Goal: Task Accomplishment & Management: Manage account settings

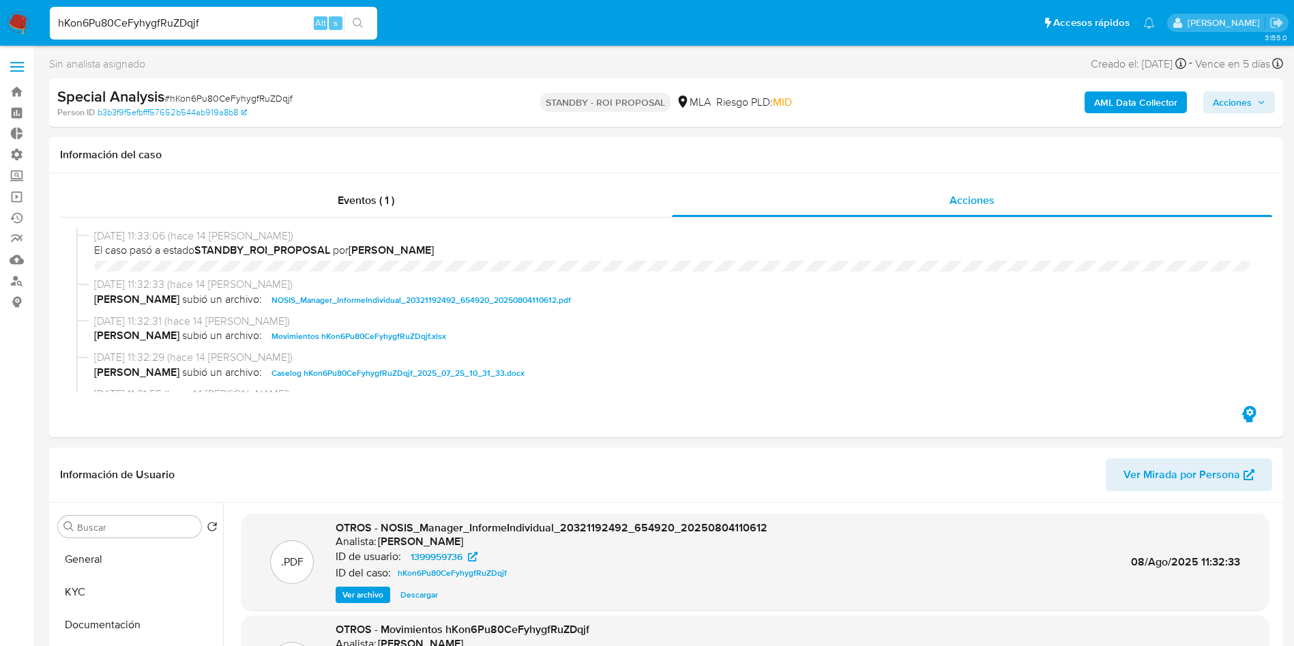
select select "10"
click at [177, 21] on input "hKon6Pu80CeFyhygfRuZDqjf" at bounding box center [213, 23] width 327 height 18
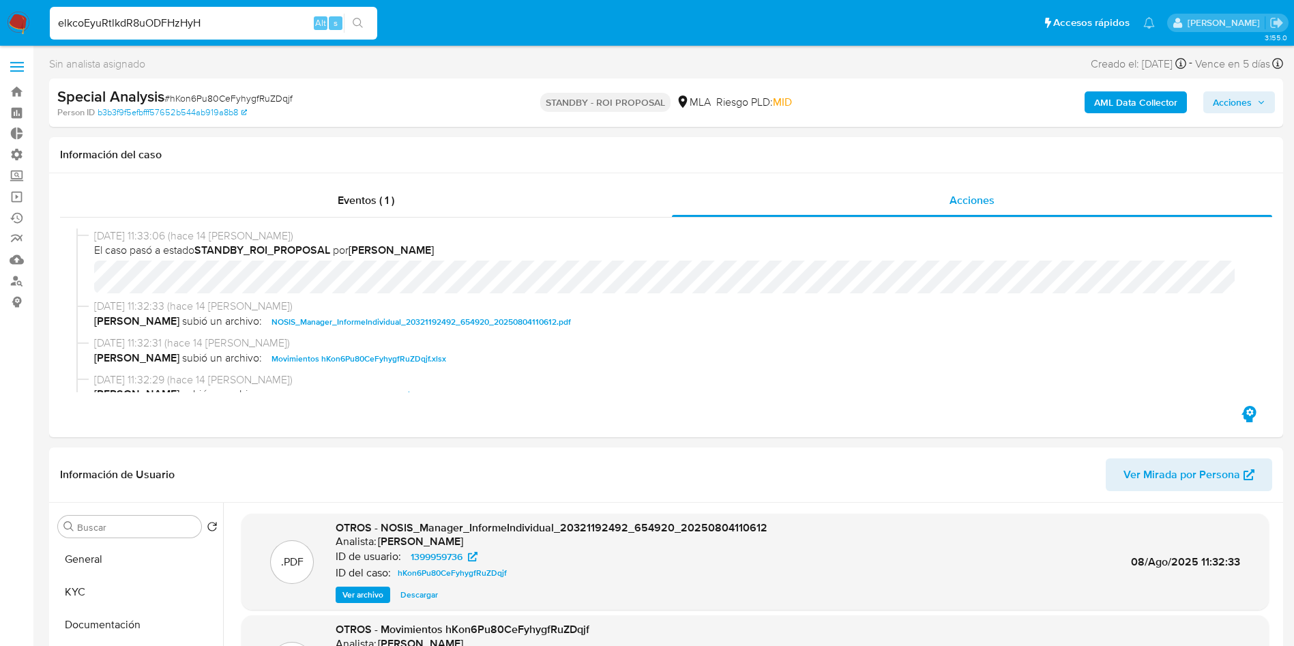
type input "elkcoEyuRtlkdR8uODFHzHyH"
click at [367, 27] on button "search-icon" at bounding box center [358, 23] width 28 height 19
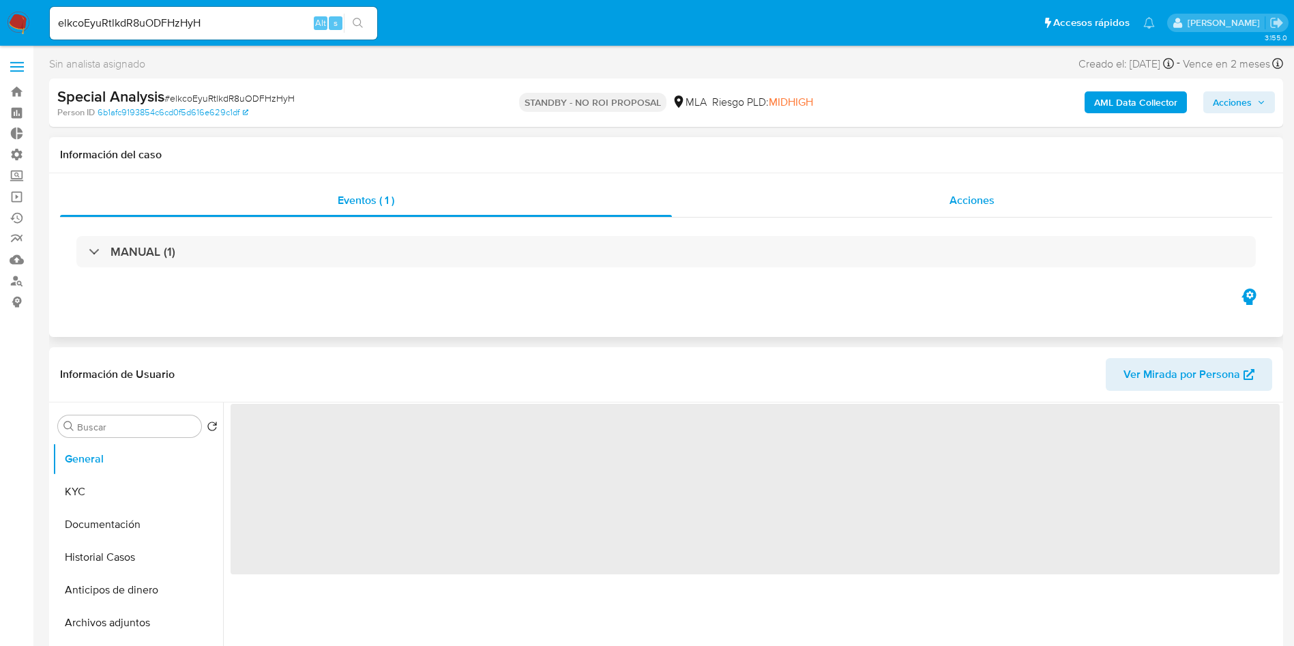
click at [978, 209] on div "Acciones" at bounding box center [972, 200] width 600 height 33
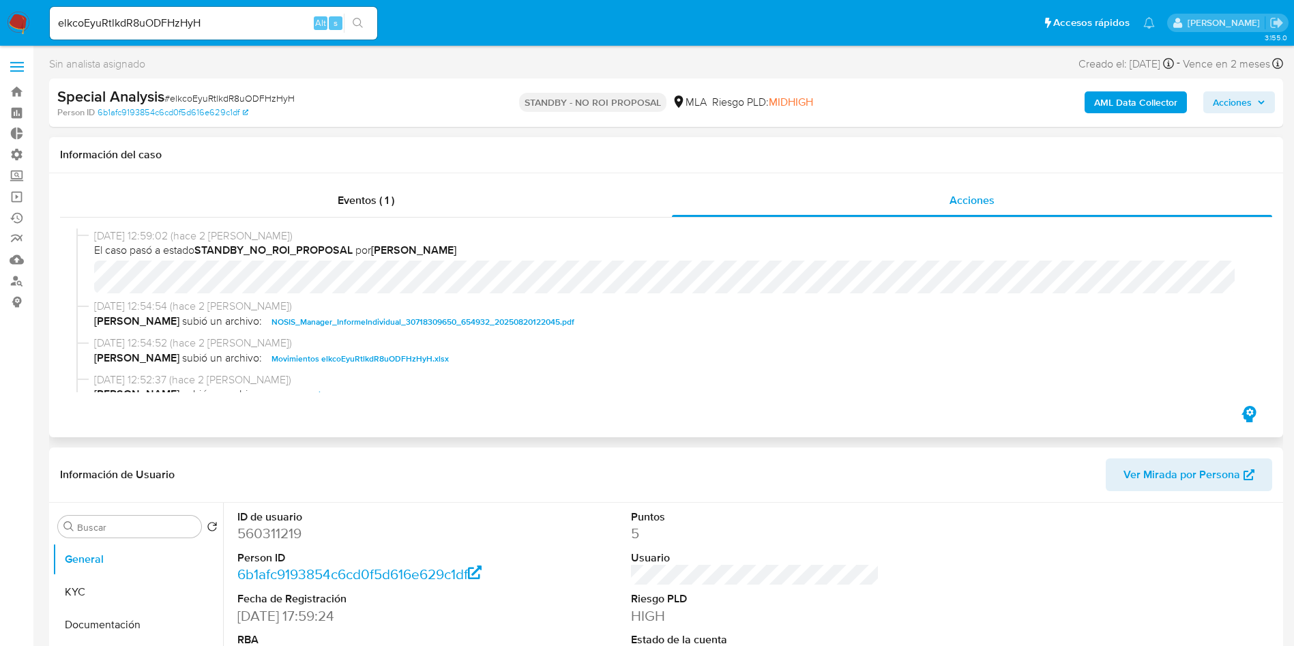
select select "10"
click at [203, 16] on input "elkcoEyuRtlkdR8uODFHzHyH" at bounding box center [213, 23] width 327 height 18
paste input "Gqpy7EcJMrS12UXfDbyOGI17"
type input "Gqpy7EcJMrS12UXfDbyOGI17"
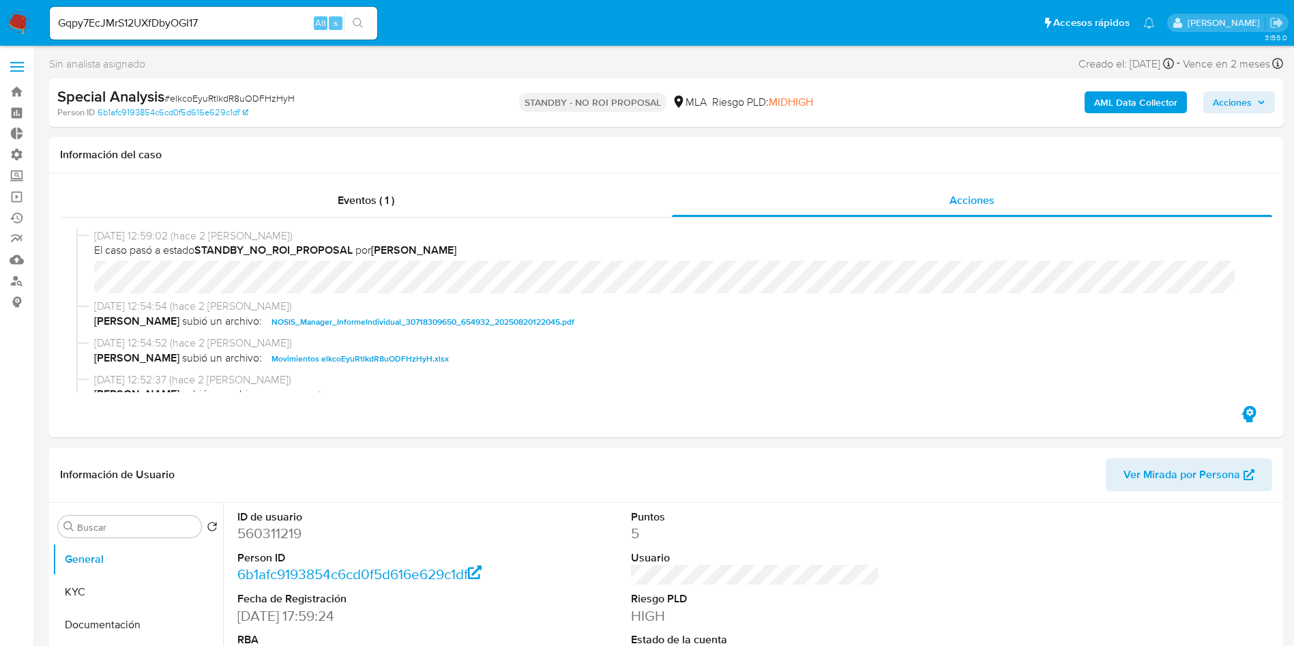
click at [358, 25] on icon "search-icon" at bounding box center [358, 23] width 10 height 10
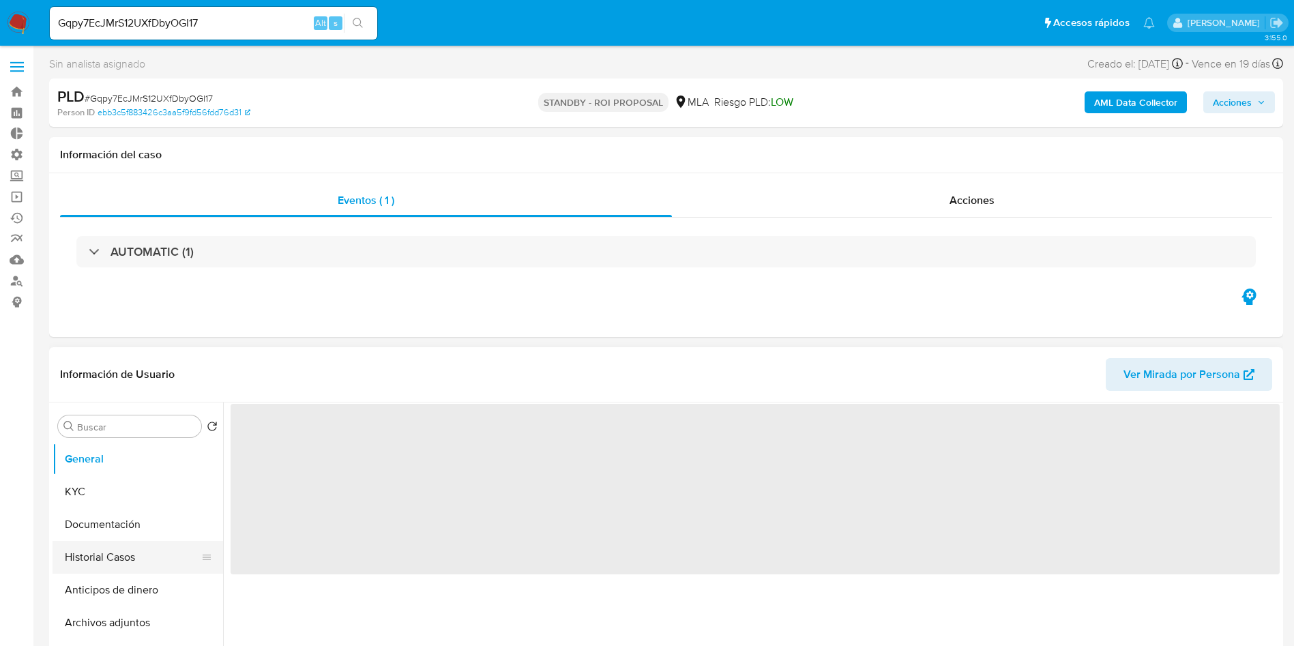
click at [100, 559] on button "Historial Casos" at bounding box center [133, 557] width 160 height 33
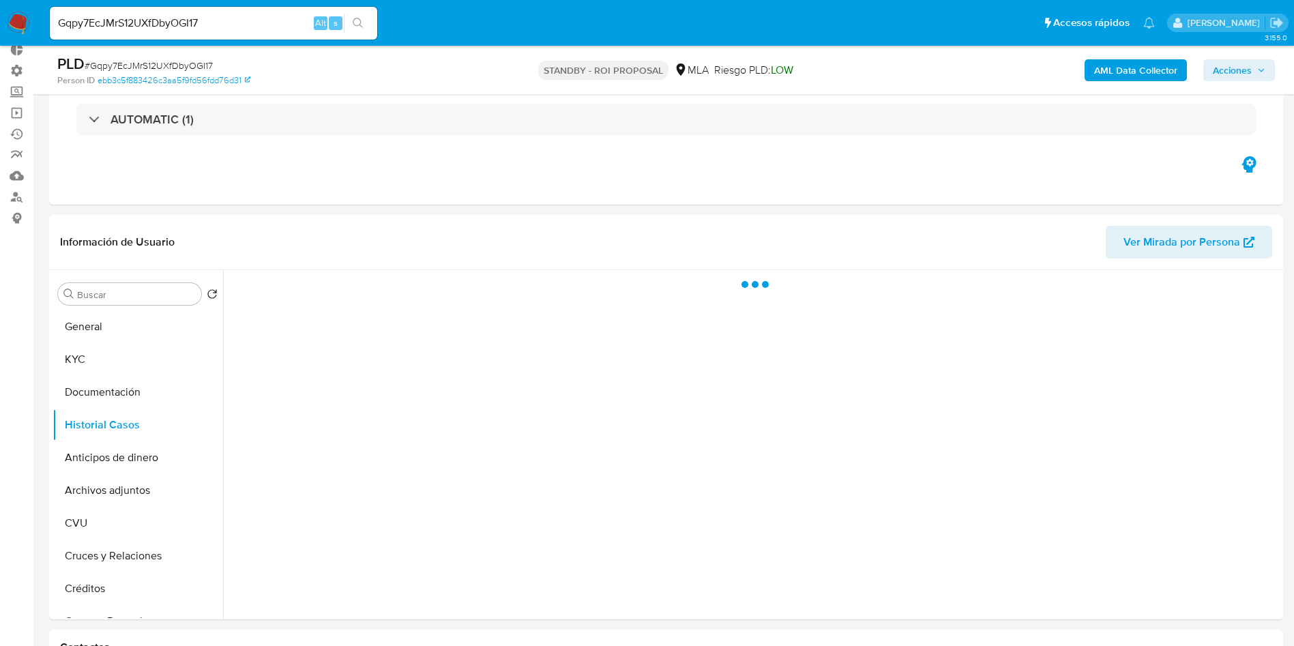
scroll to position [102, 0]
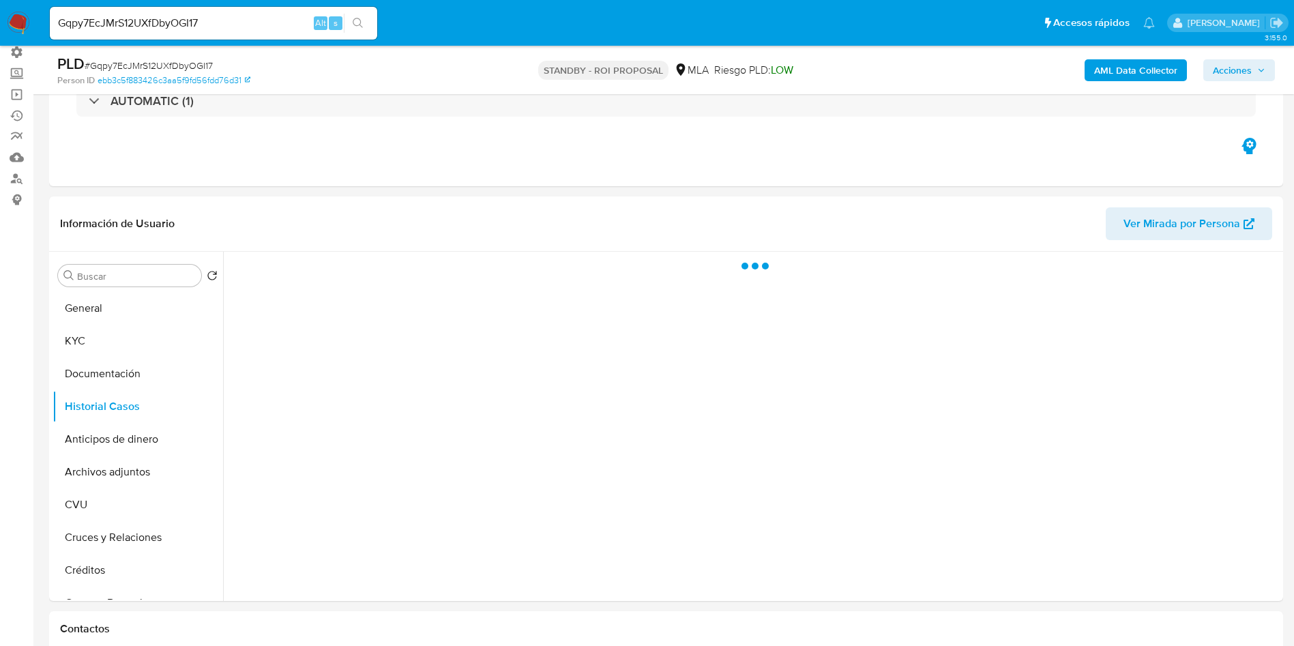
select select "10"
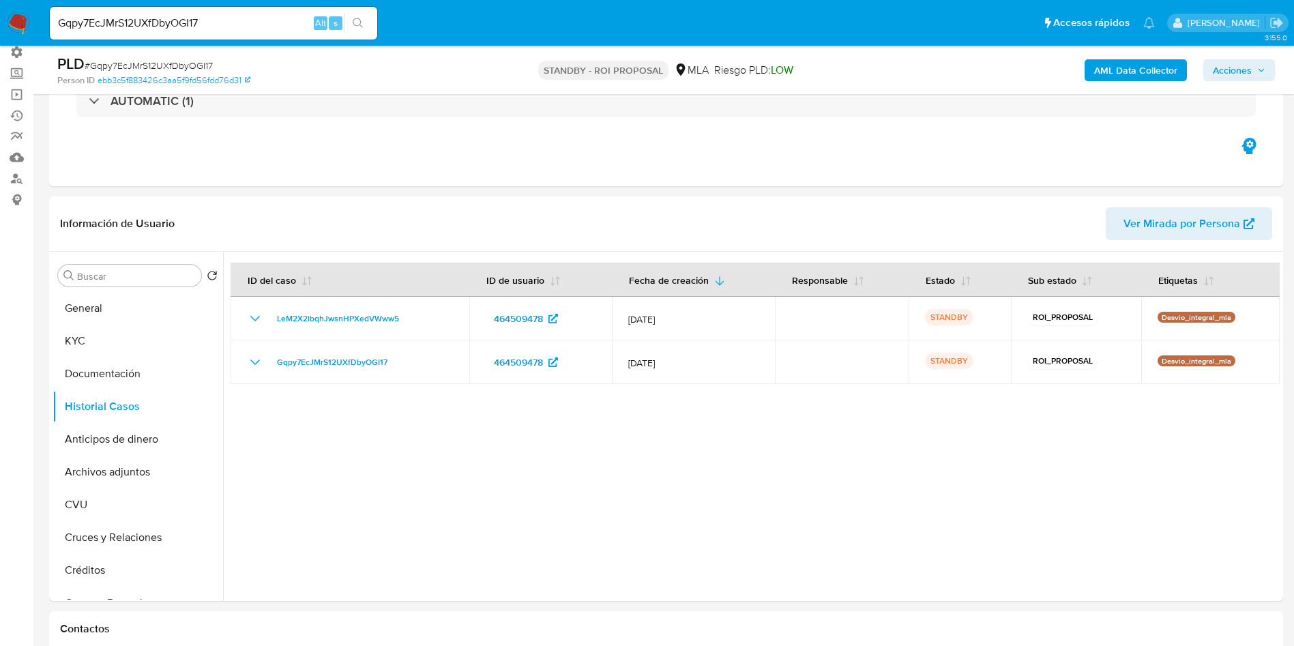
click at [256, 19] on input "Gqpy7EcJMrS12UXfDbyOGI17" at bounding box center [213, 23] width 327 height 18
paste input "HX0GB1NlDYRTPStF5XeCcs6T"
type input "HX0GB1NlDYRTPStF5XeCcs6T"
click at [370, 23] on button "search-icon" at bounding box center [358, 23] width 28 height 19
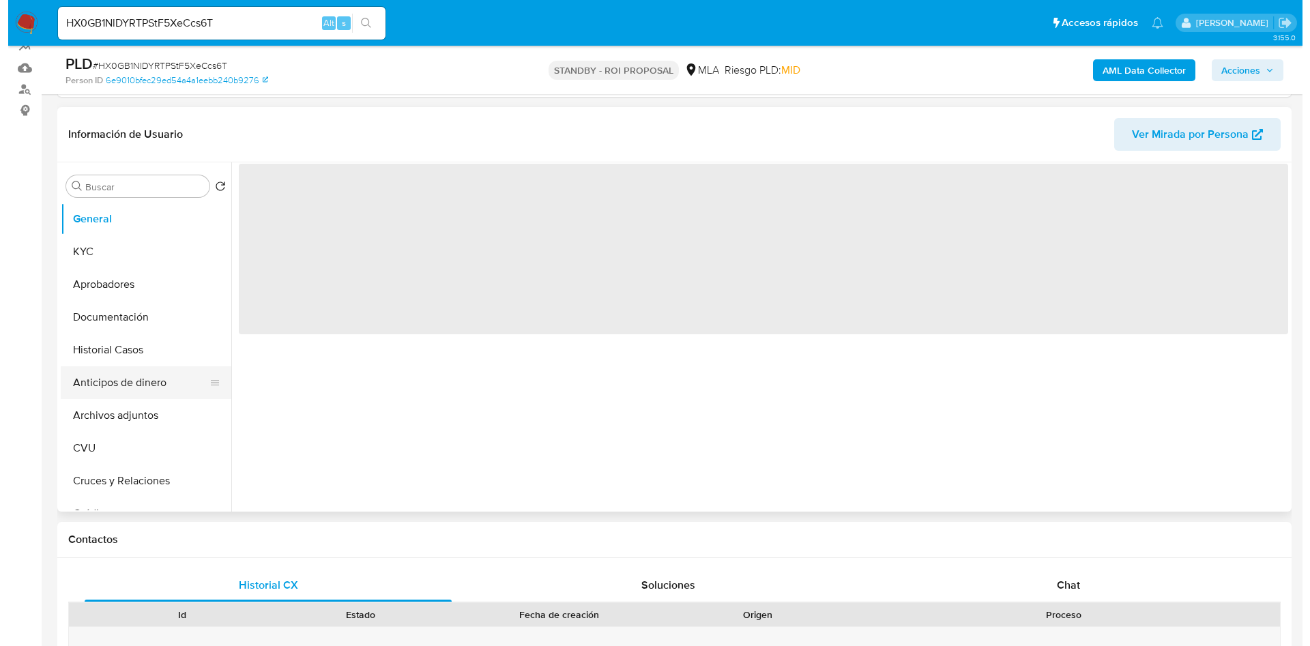
scroll to position [205, 0]
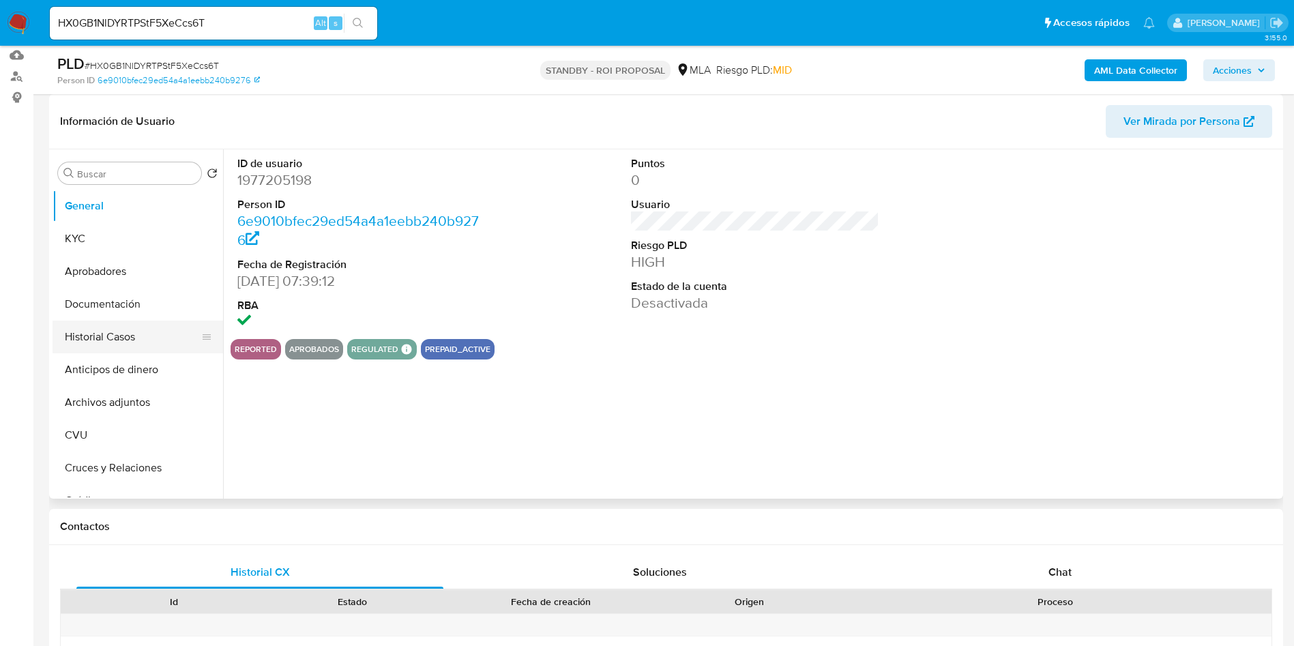
click at [90, 330] on button "Historial Casos" at bounding box center [133, 337] width 160 height 33
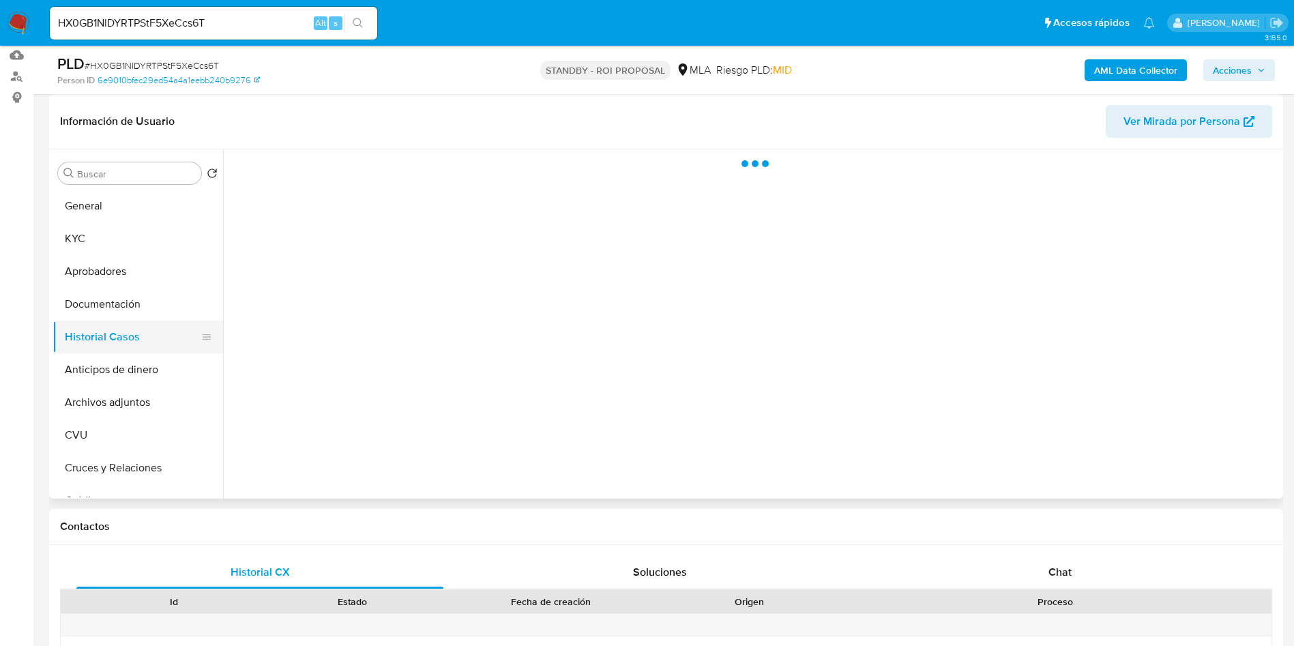
select select "10"
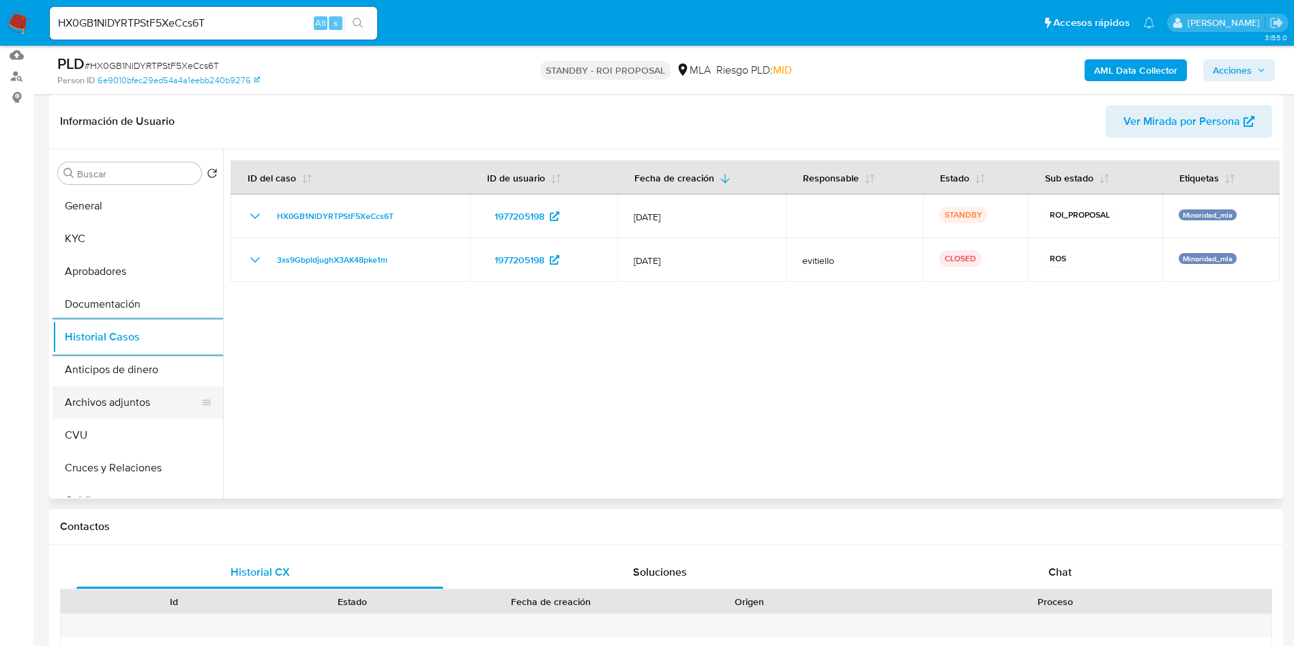
click at [125, 405] on button "Archivos adjuntos" at bounding box center [133, 402] width 160 height 33
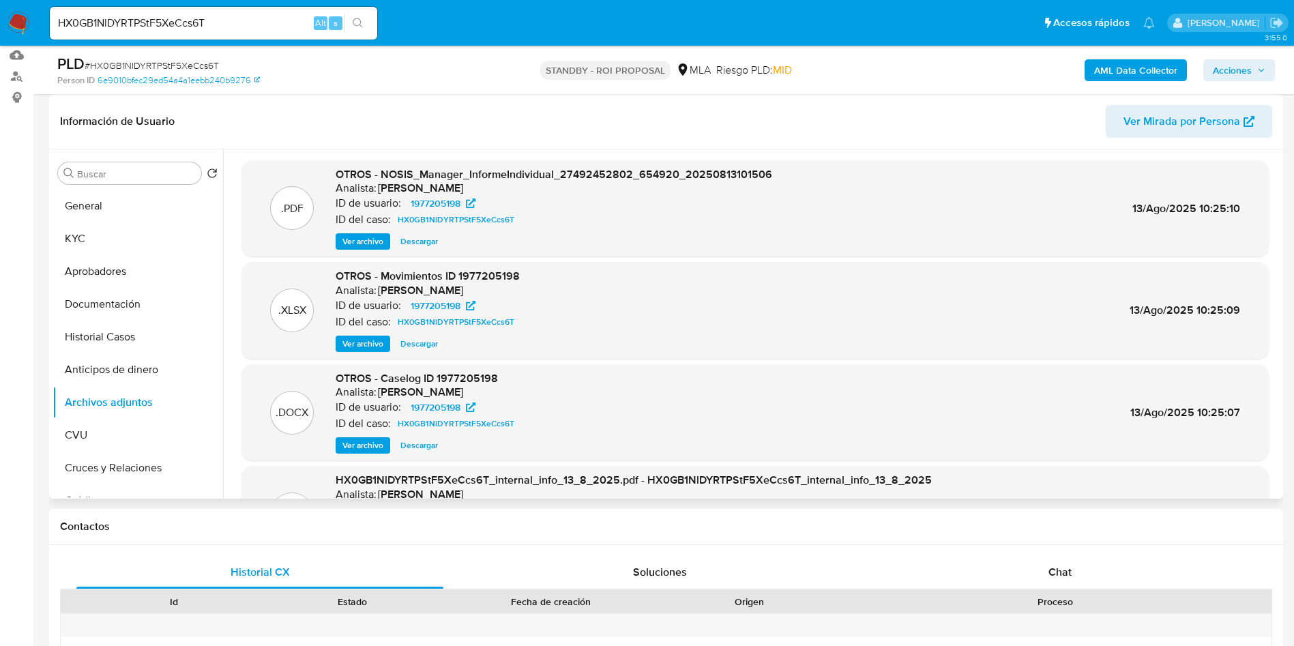
click at [381, 445] on span "Ver archivo" at bounding box center [362, 446] width 41 height 14
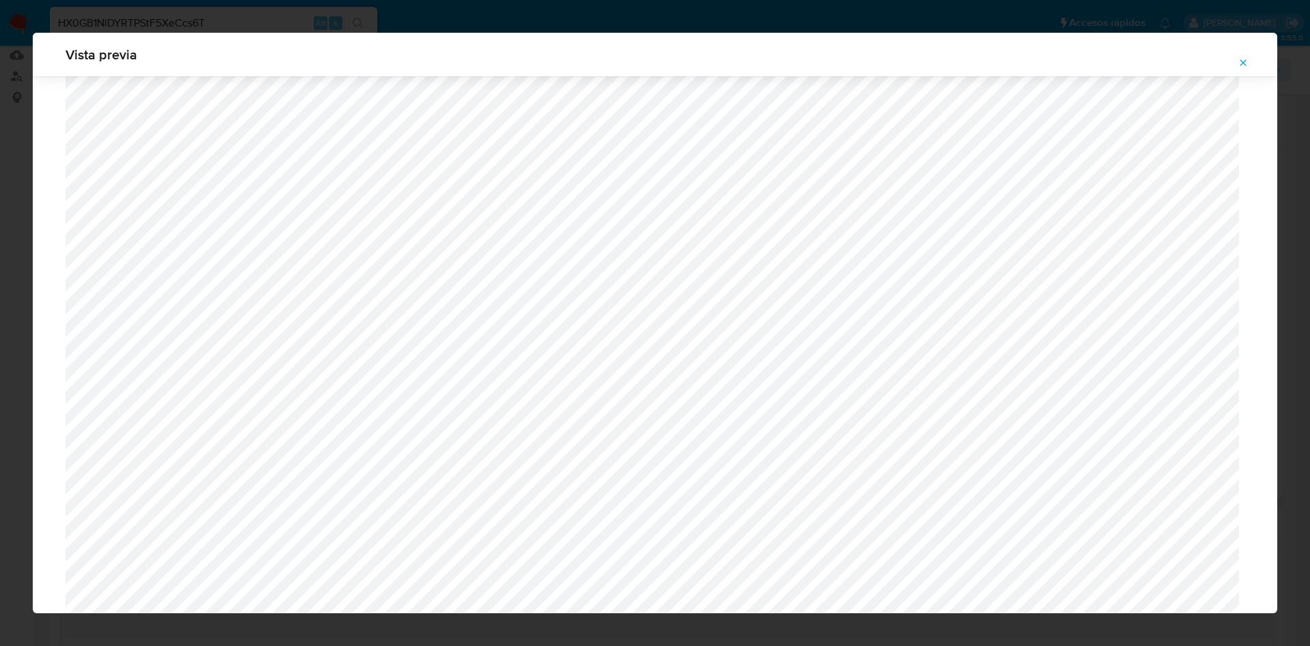
scroll to position [1856, 0]
click at [1247, 65] on icon "Attachment preview" at bounding box center [1243, 62] width 11 height 11
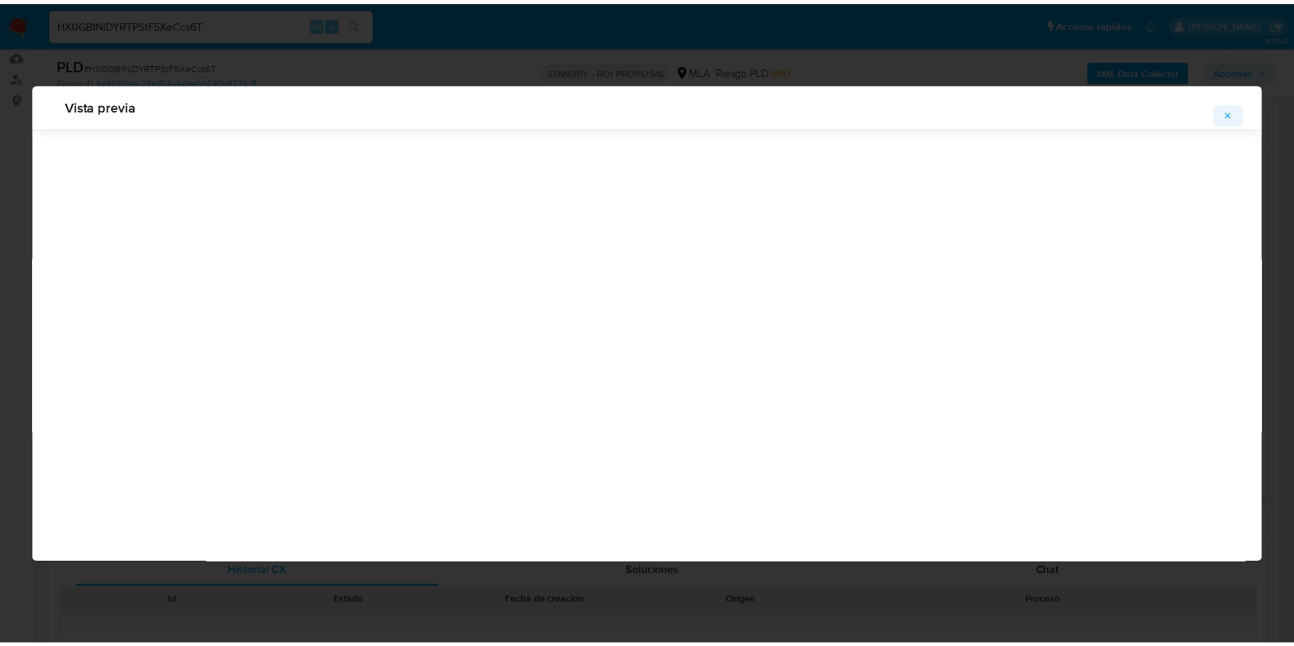
scroll to position [0, 0]
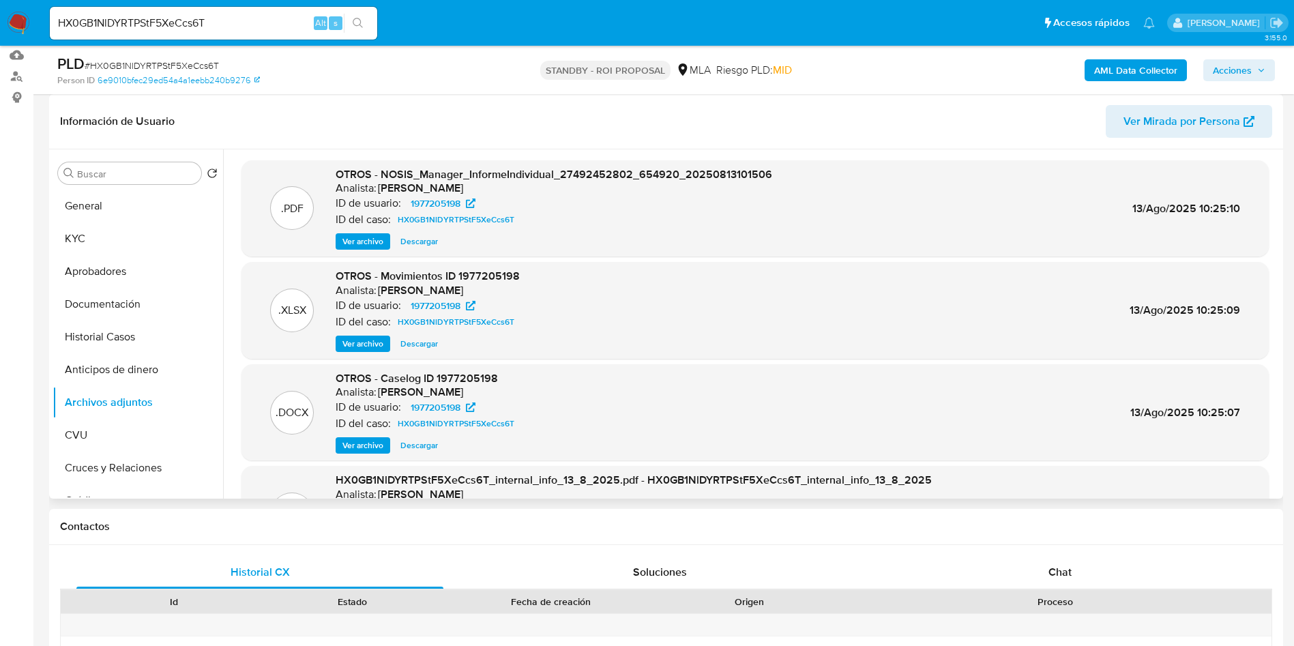
click at [131, 23] on input "HX0GB1NlDYRTPStF5XeCcs6T" at bounding box center [213, 23] width 327 height 18
paste input "L7fYn7U8VsEqwDWVQflkIsFi"
type input "L7fYn7U8VsEqwDWVQflkIsFi"
click at [366, 23] on button "search-icon" at bounding box center [358, 23] width 28 height 19
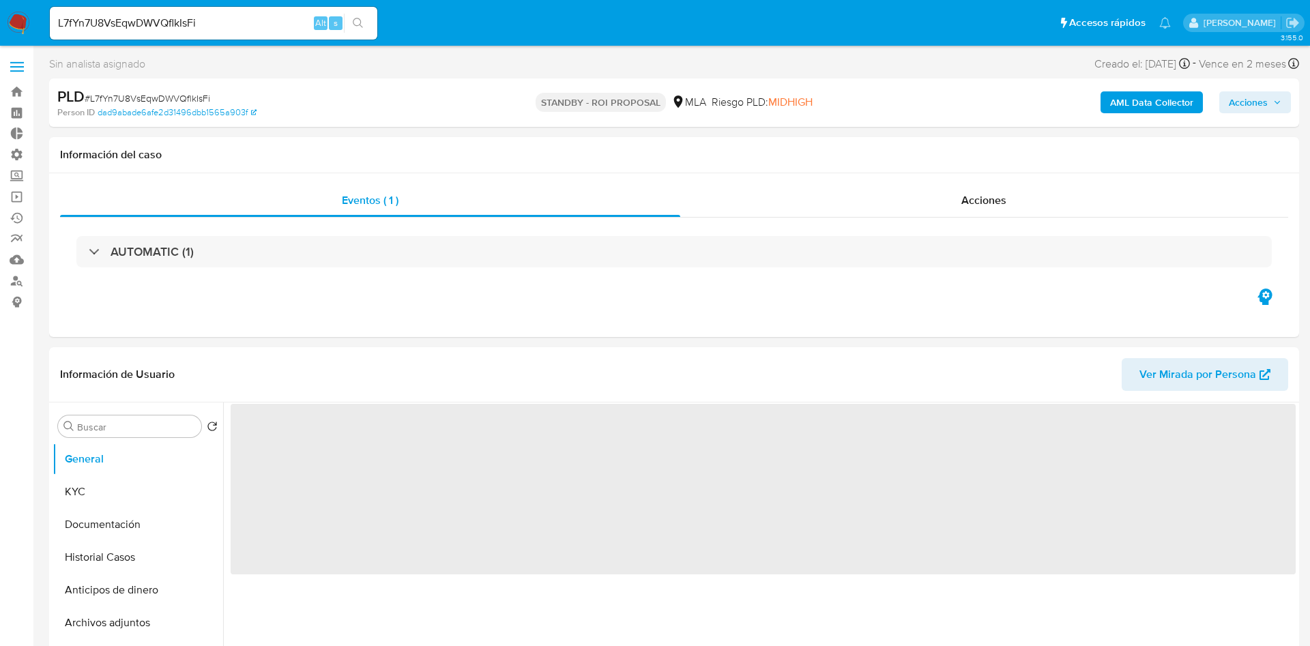
select select "10"
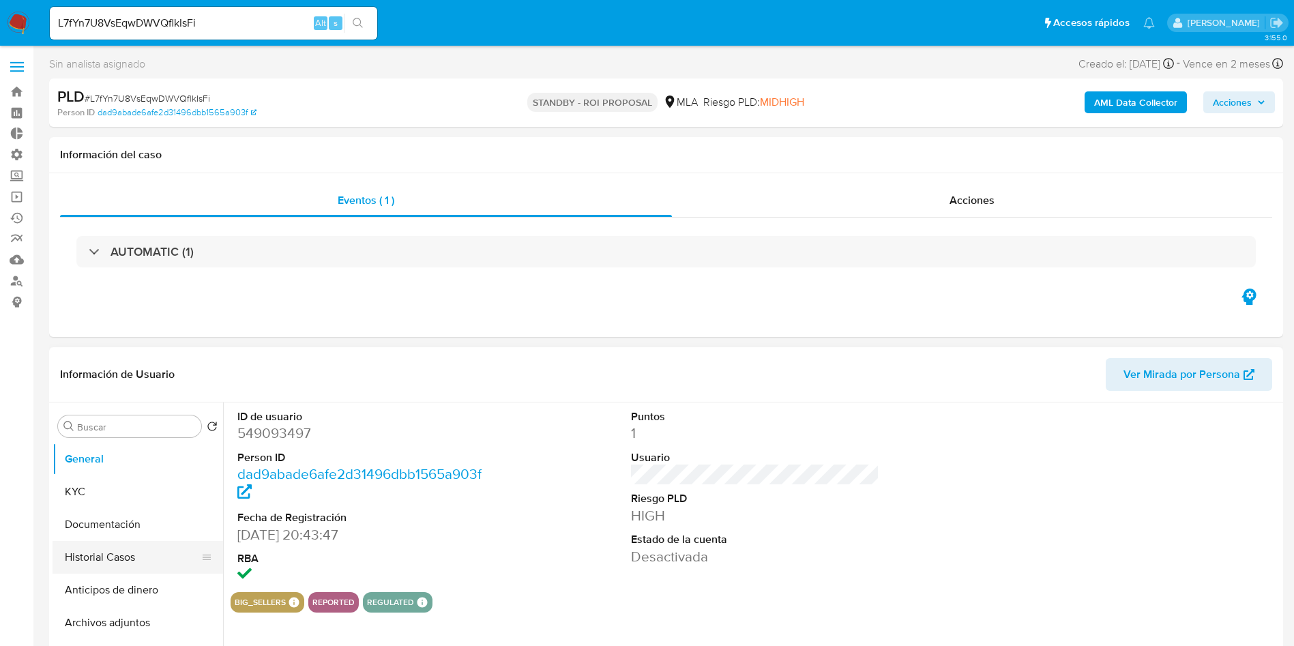
click at [110, 564] on button "Historial Casos" at bounding box center [133, 557] width 160 height 33
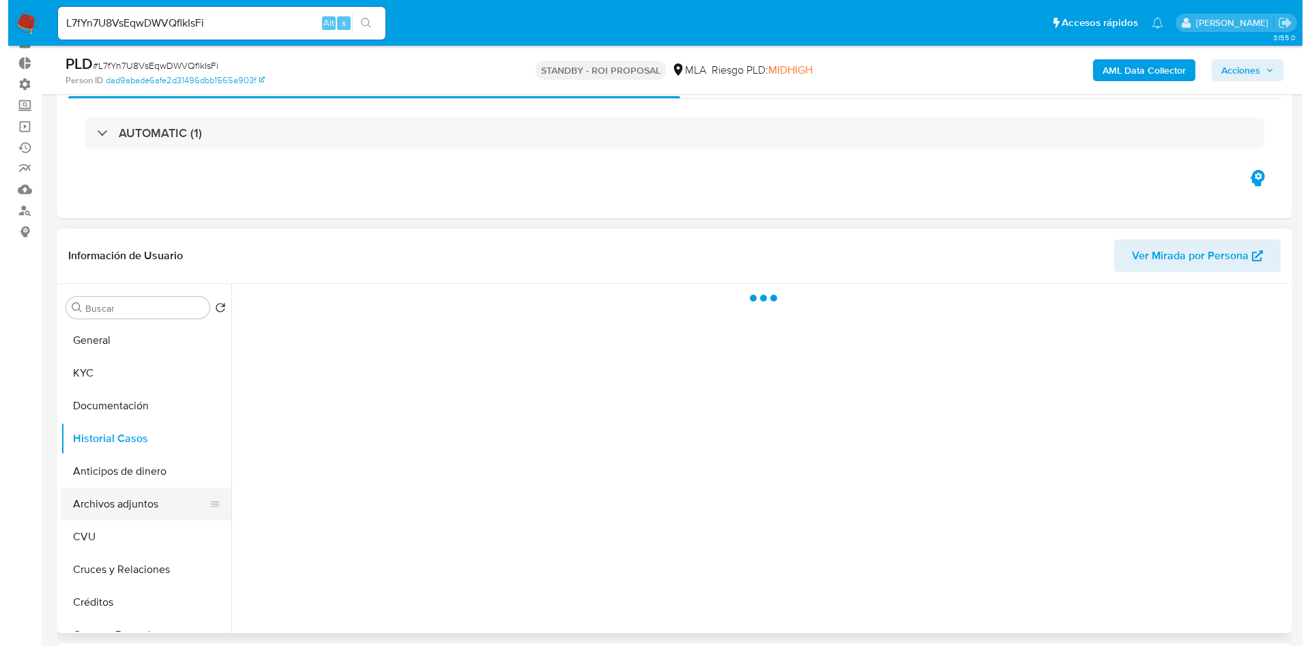
scroll to position [102, 0]
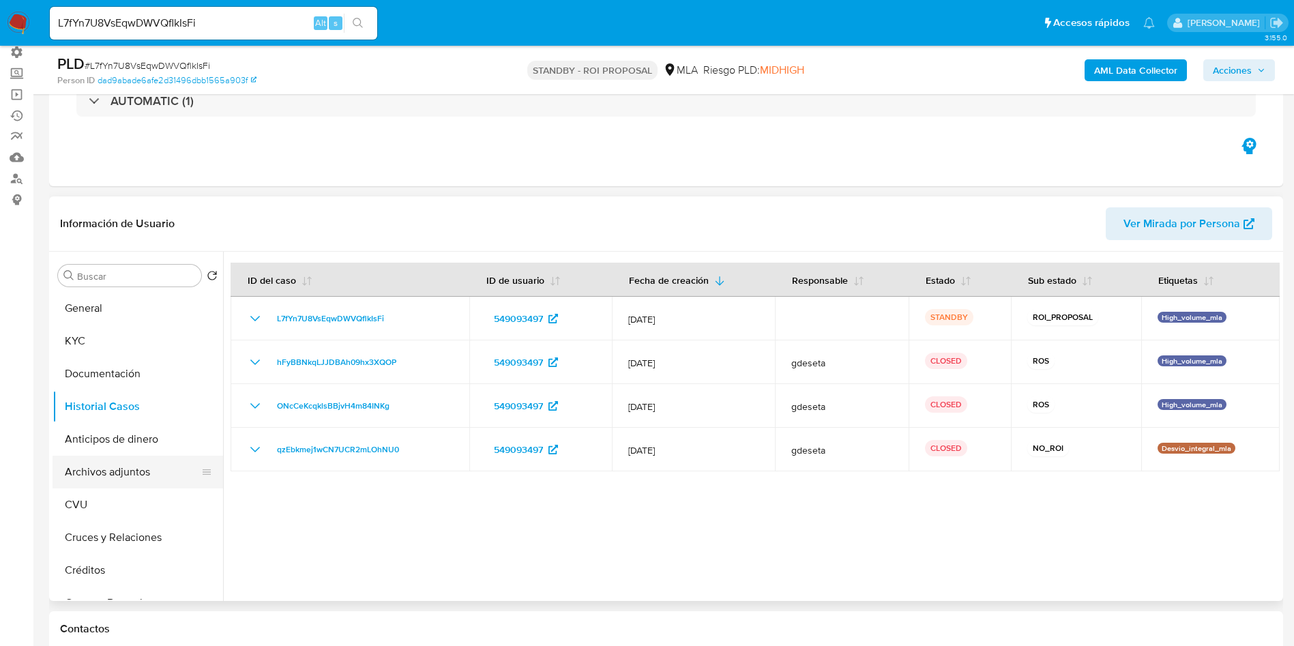
click at [94, 473] on button "Archivos adjuntos" at bounding box center [133, 472] width 160 height 33
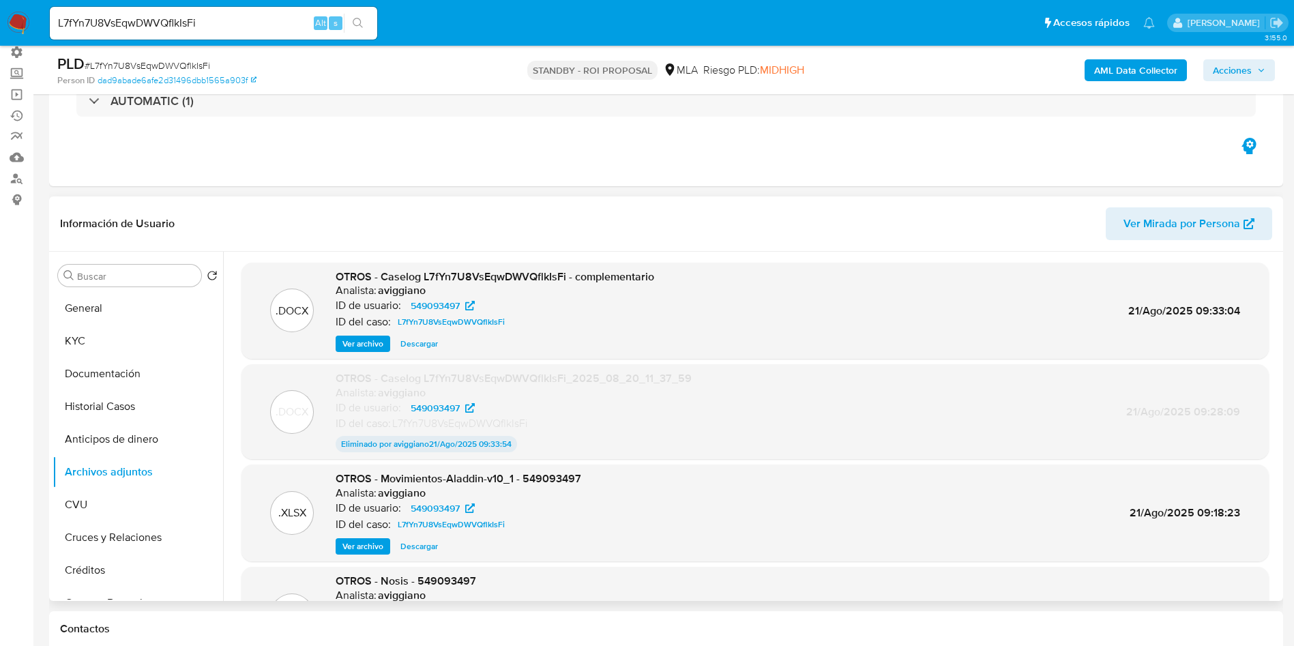
click at [384, 342] on button "Ver archivo" at bounding box center [363, 344] width 55 height 16
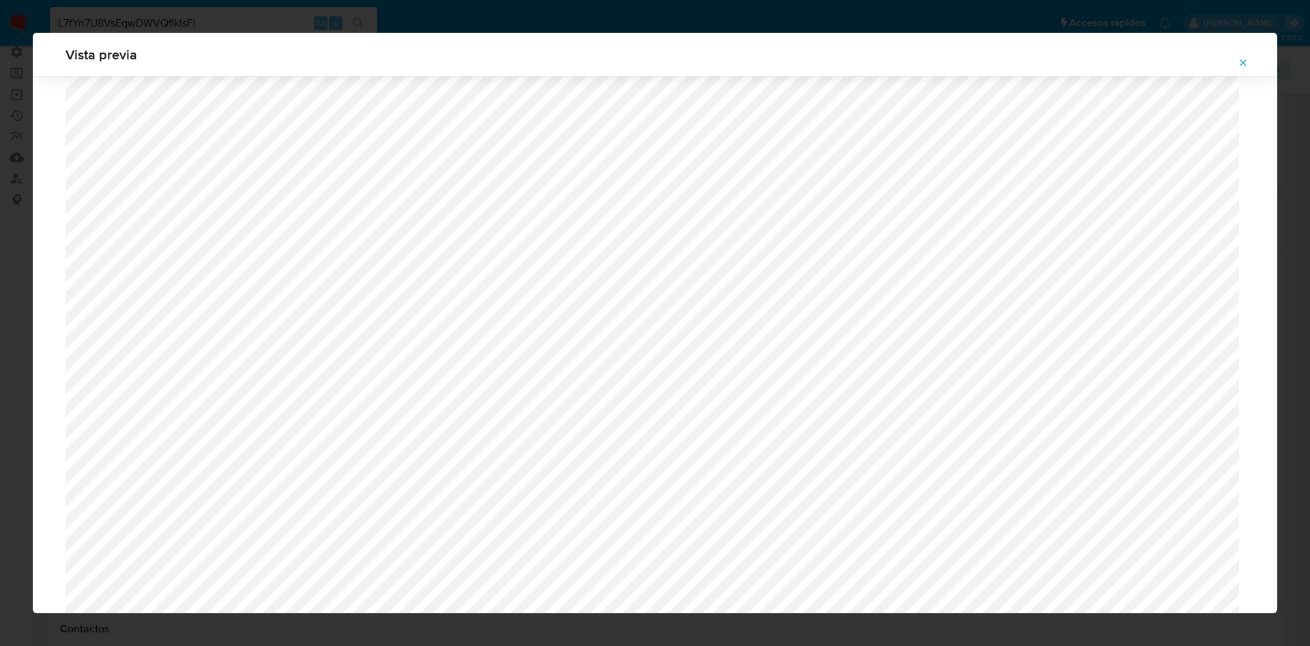
scroll to position [382, 0]
click at [1239, 56] on span "Attachment preview" at bounding box center [1243, 62] width 11 height 19
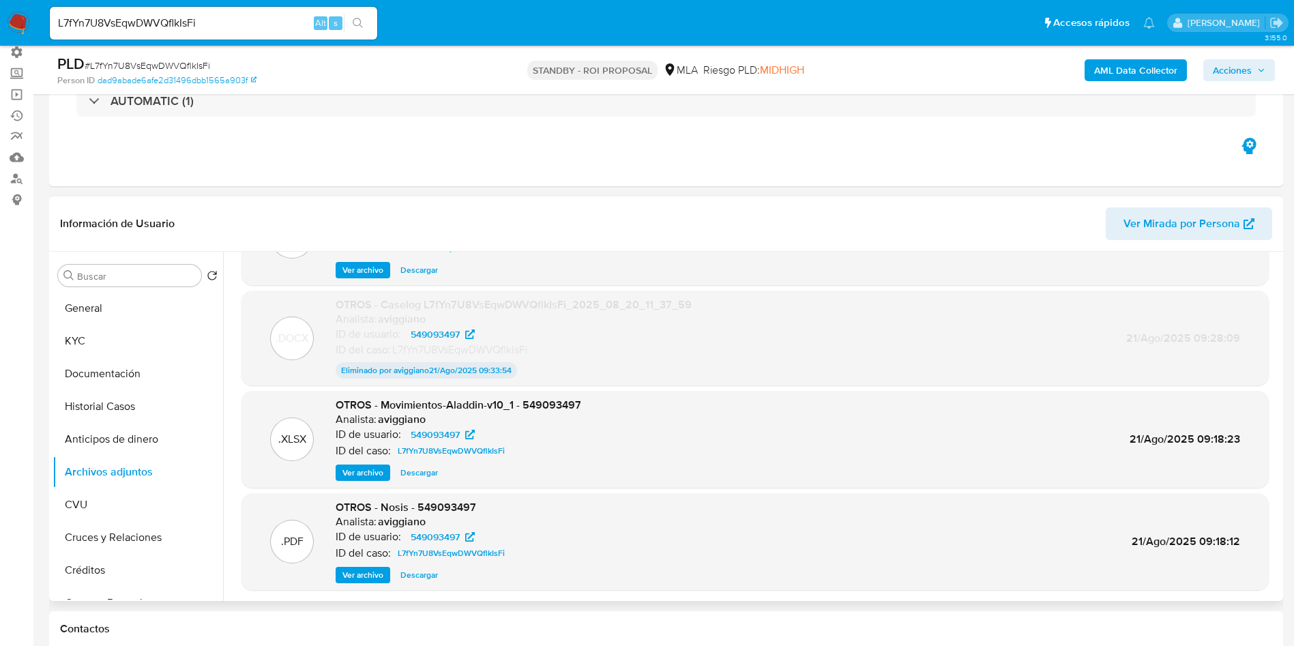
scroll to position [102, 0]
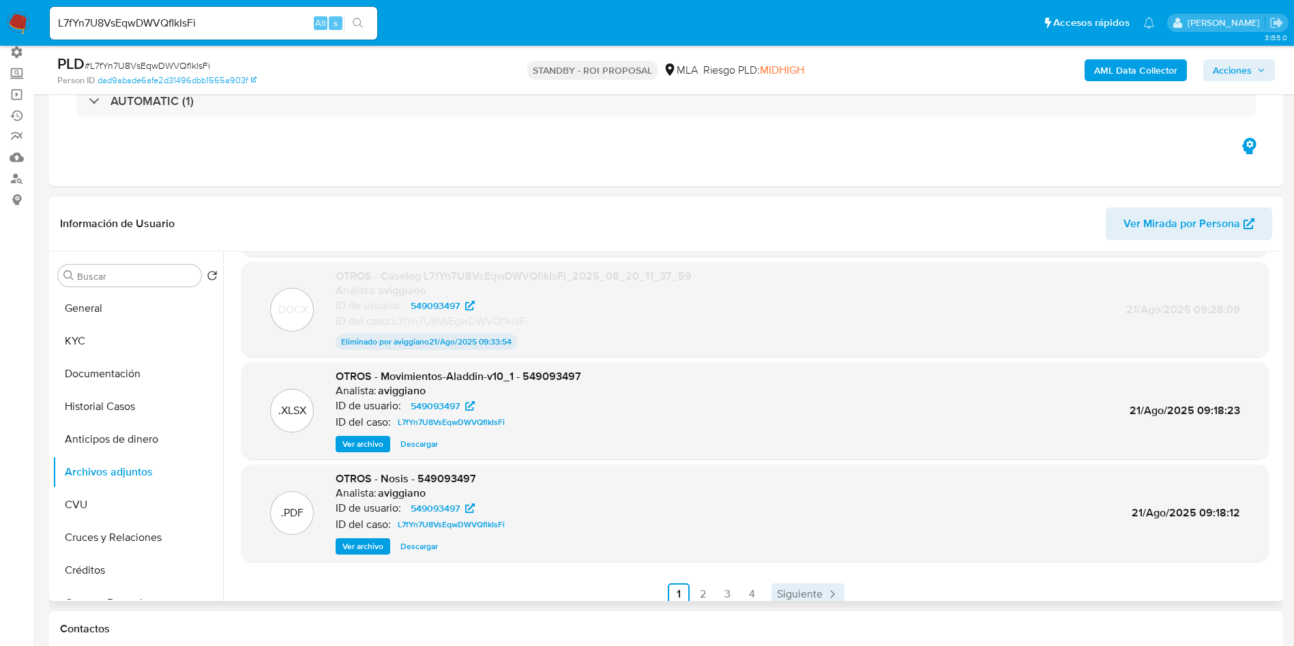
click at [797, 598] on span "Siguiente" at bounding box center [800, 594] width 46 height 11
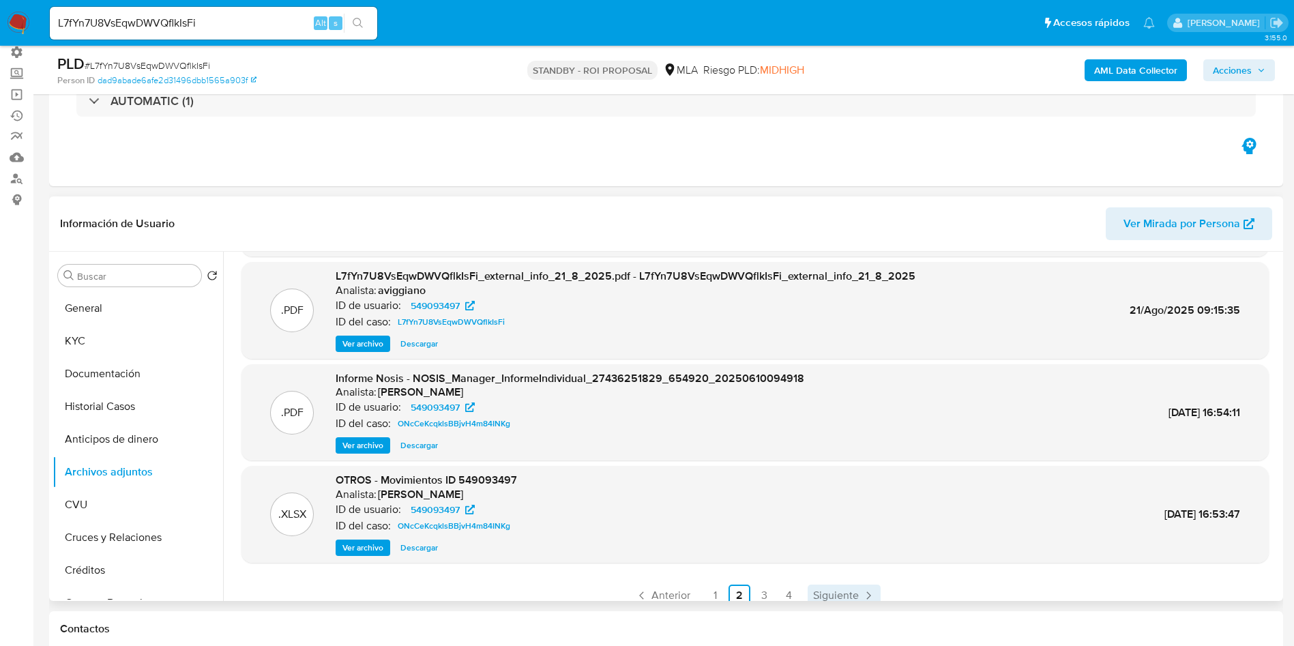
click at [815, 593] on span "Siguiente" at bounding box center [836, 595] width 46 height 11
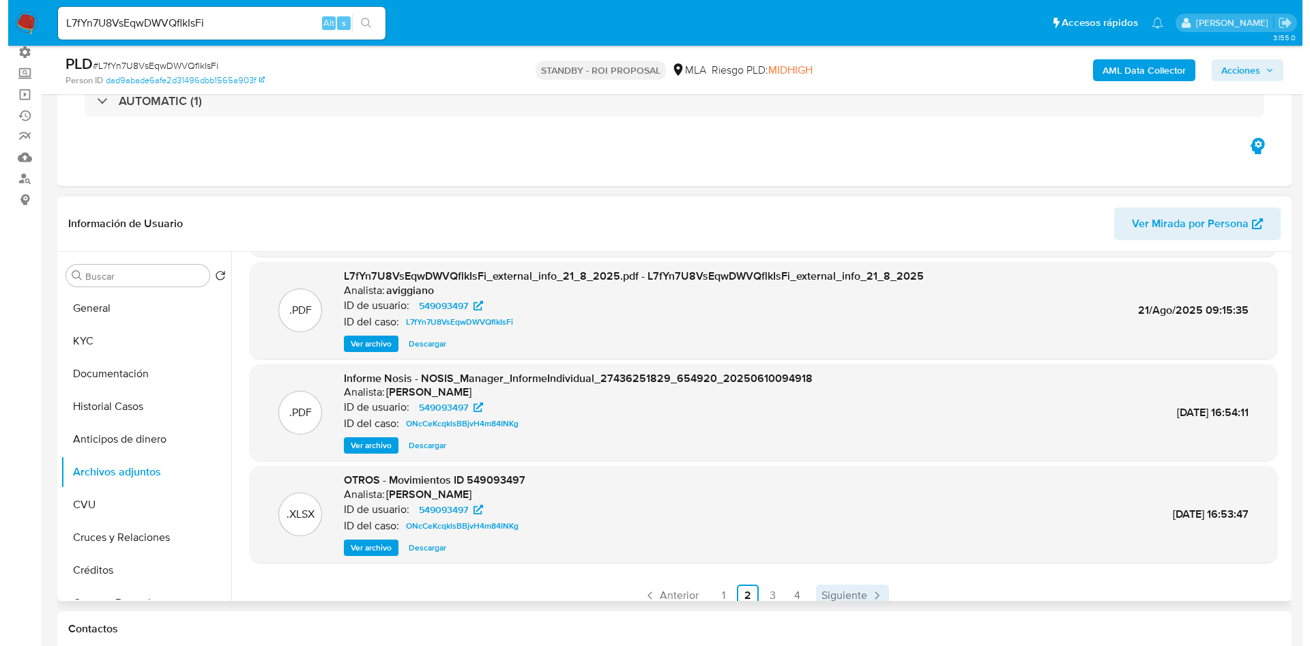
scroll to position [0, 0]
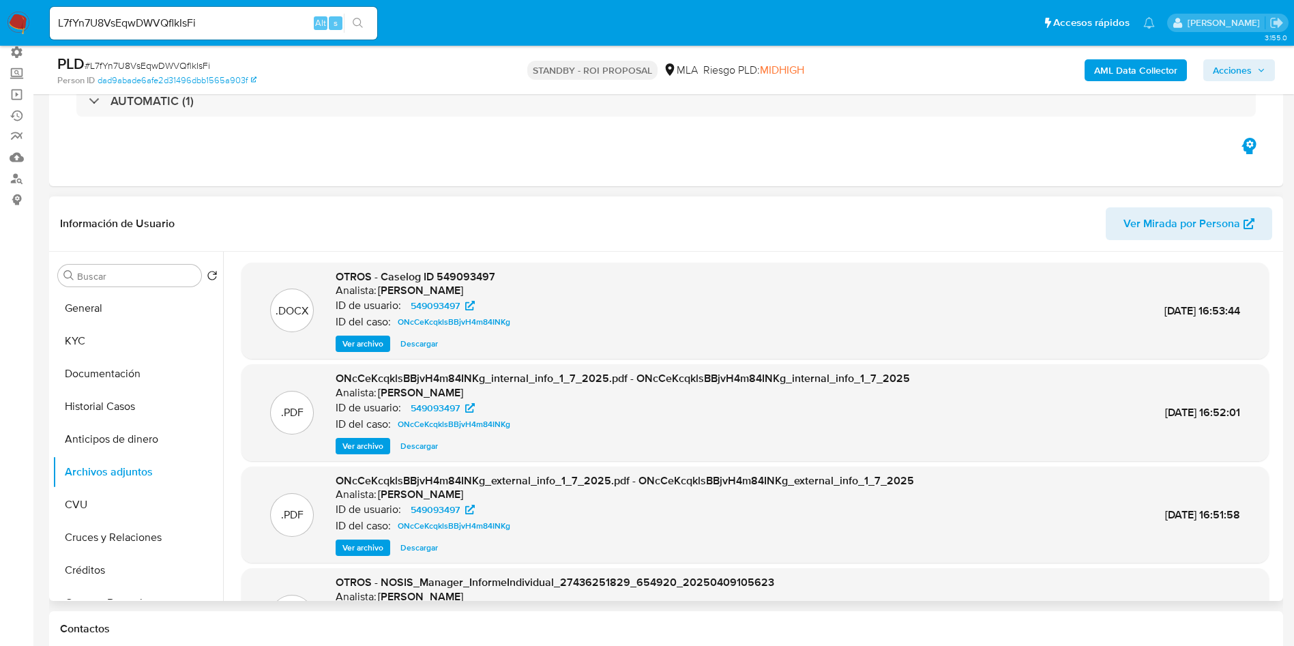
click at [376, 345] on span "Ver archivo" at bounding box center [362, 344] width 41 height 14
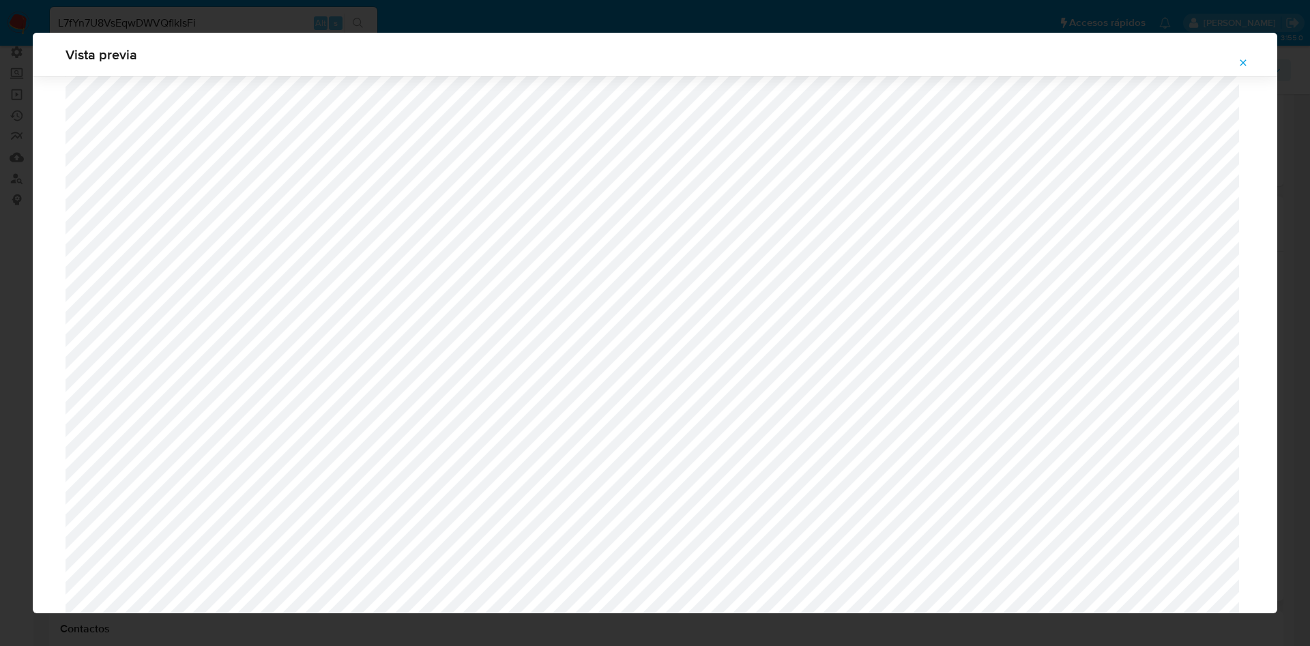
scroll to position [996, 0]
click at [1254, 59] on button "Attachment preview" at bounding box center [1243, 63] width 30 height 22
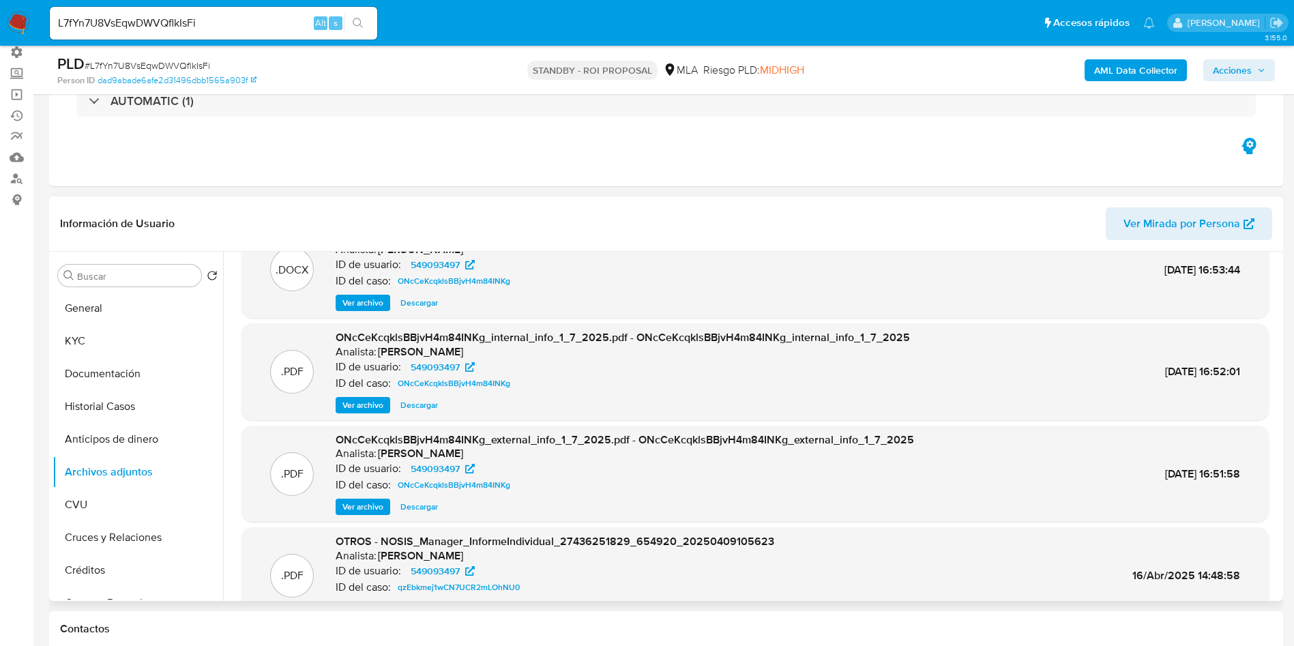
scroll to position [102, 0]
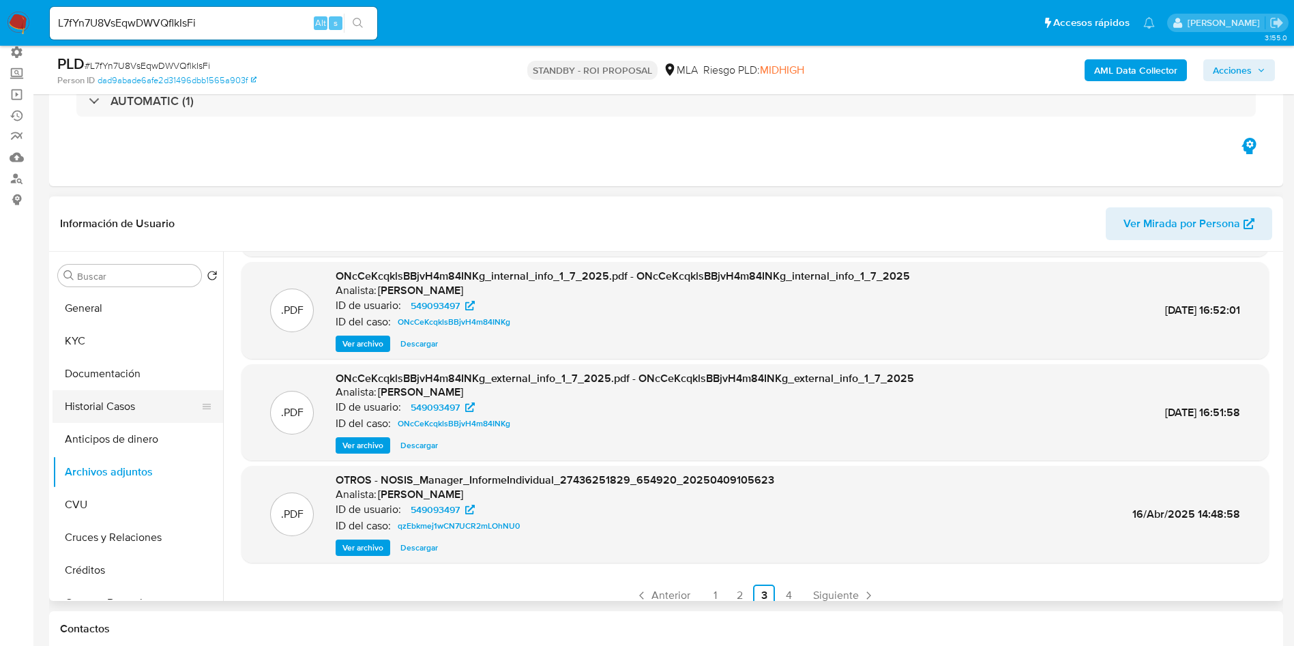
click at [95, 413] on button "Historial Casos" at bounding box center [133, 406] width 160 height 33
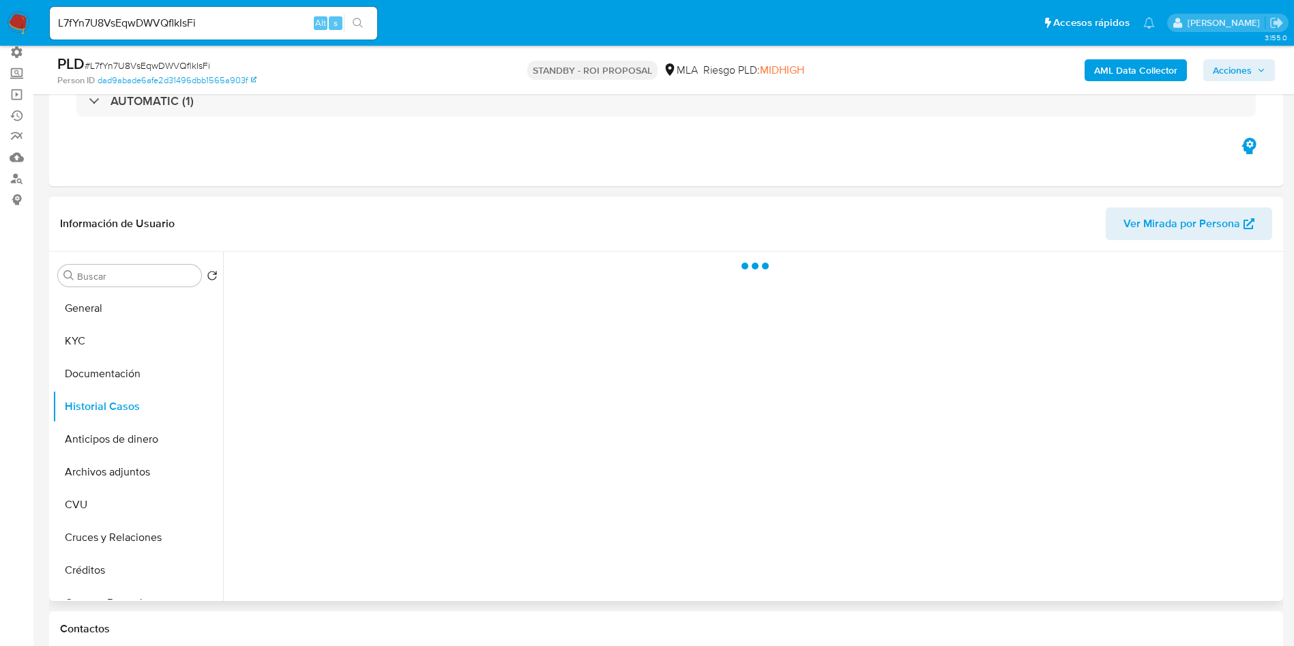
scroll to position [0, 0]
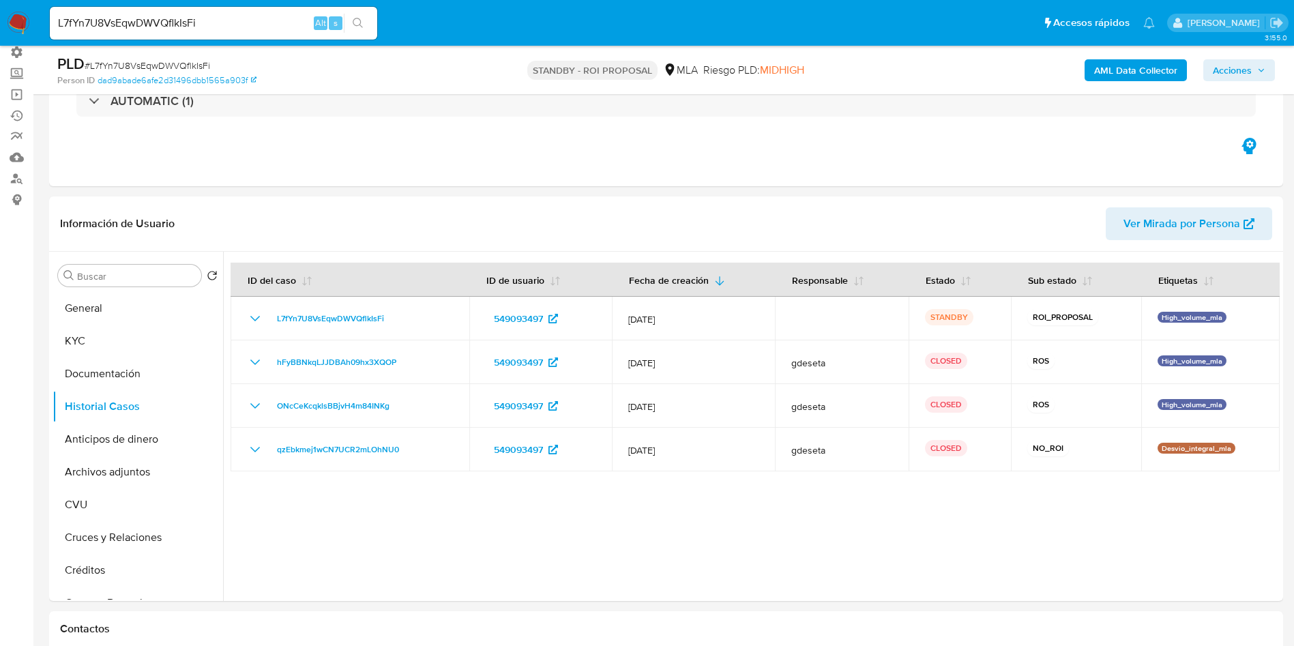
click at [227, 27] on input "L7fYn7U8VsEqwDWVQflkIsFi" at bounding box center [213, 23] width 327 height 18
paste input "CNNeQhNudxPpwIbGwkomXdw3"
type input "CNNeQhNudxPpwIbGwkomXdw3"
click at [358, 22] on icon "search-icon" at bounding box center [358, 23] width 11 height 11
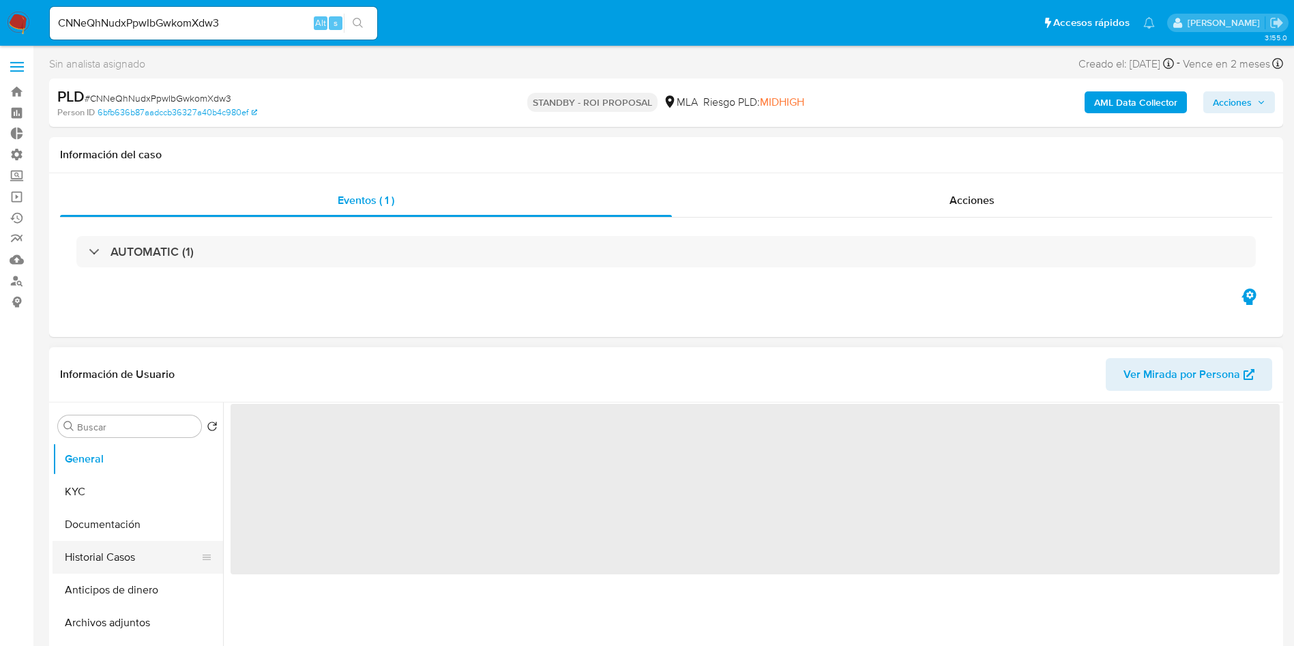
click at [132, 561] on button "Historial Casos" at bounding box center [133, 557] width 160 height 33
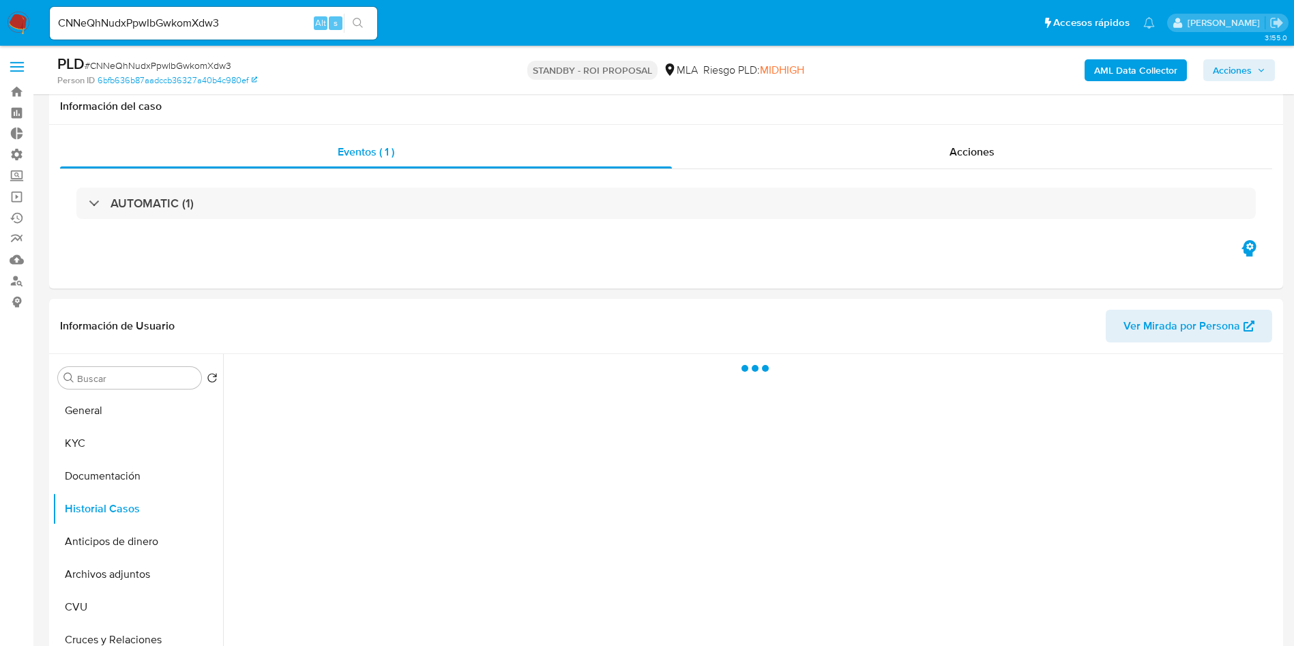
scroll to position [102, 0]
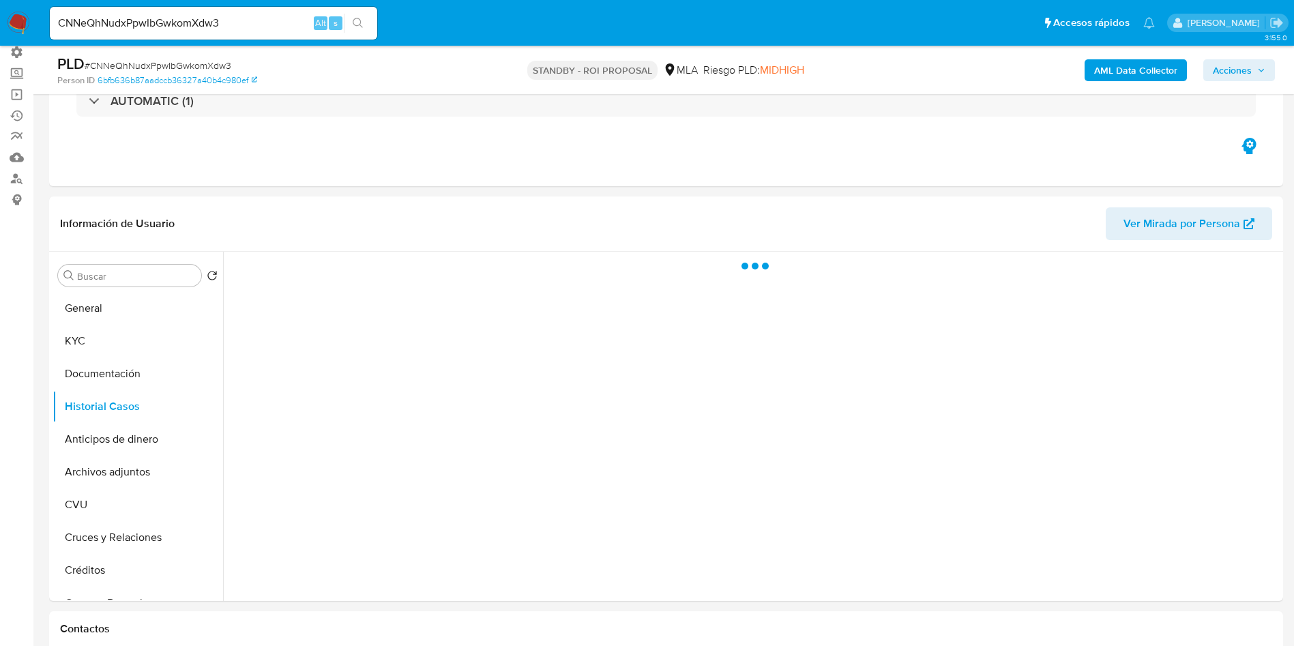
select select "10"
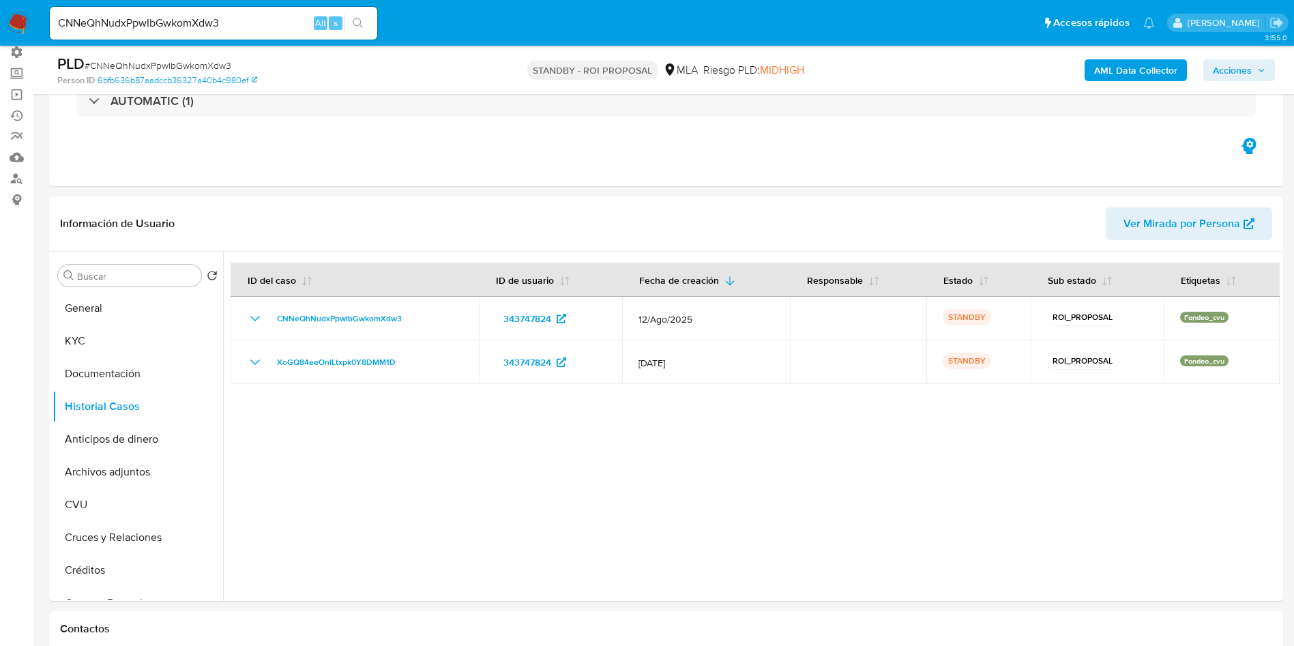
click at [265, 24] on input "CNNeQhNudxPpwIbGwkomXdw3" at bounding box center [213, 23] width 327 height 18
paste input "Gqpy7EcJMrS12UXfDbyOGI17"
type input "Gqpy7EcJMrS12UXfDbyOGI17"
click at [358, 23] on icon "search-icon" at bounding box center [358, 23] width 11 height 11
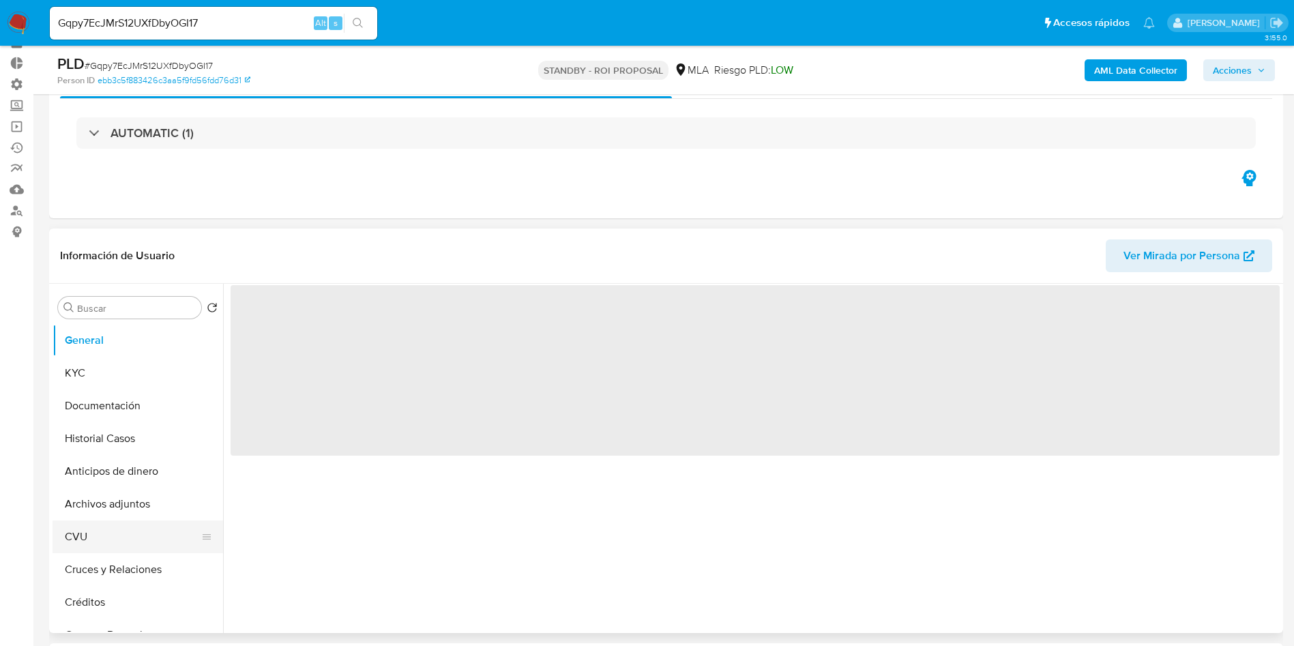
scroll to position [102, 0]
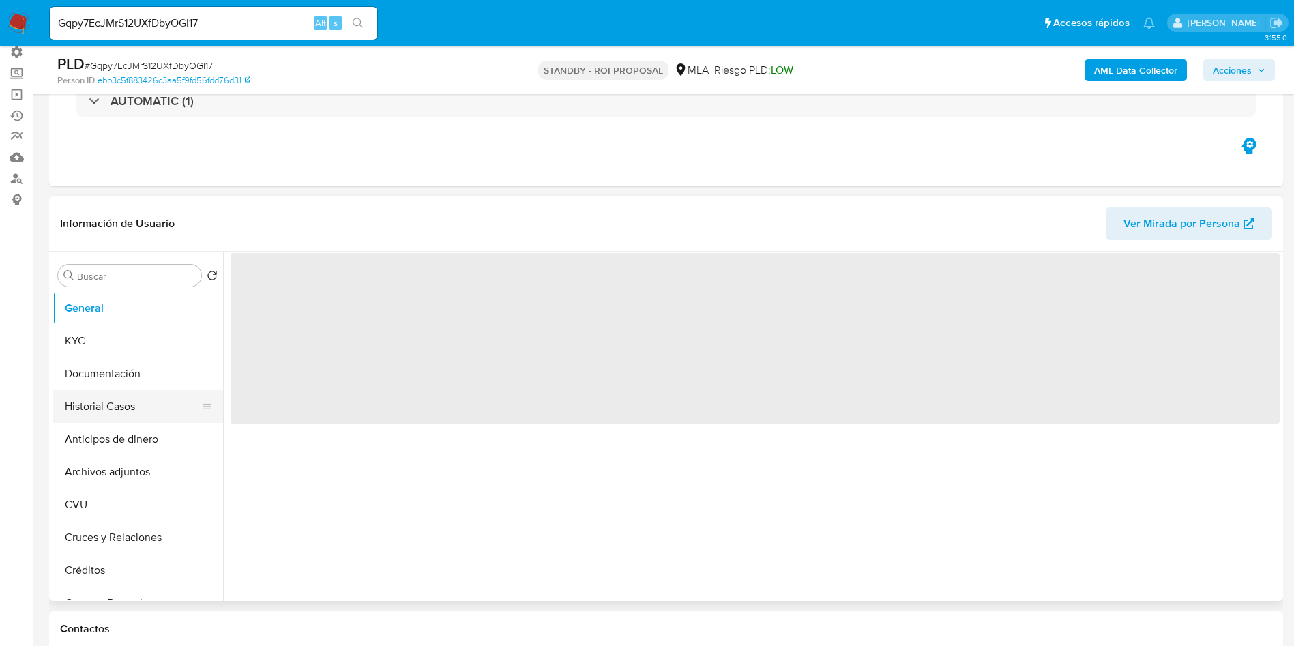
click at [116, 401] on button "Historial Casos" at bounding box center [133, 406] width 160 height 33
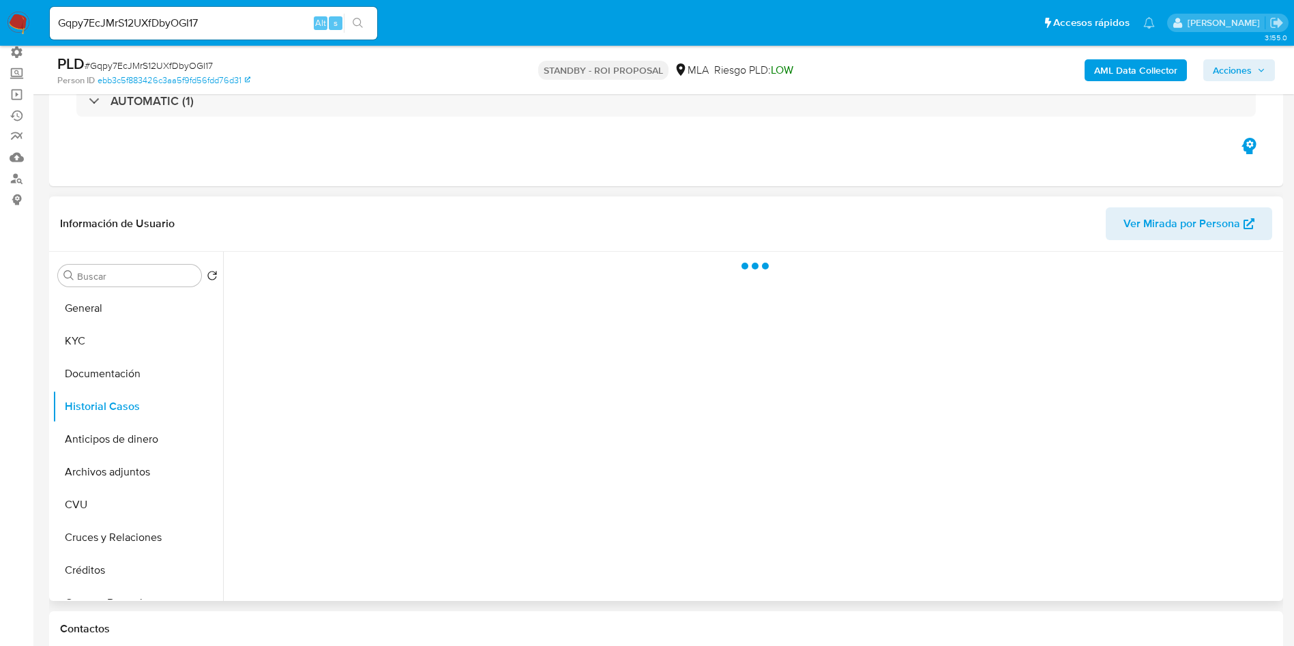
select select "10"
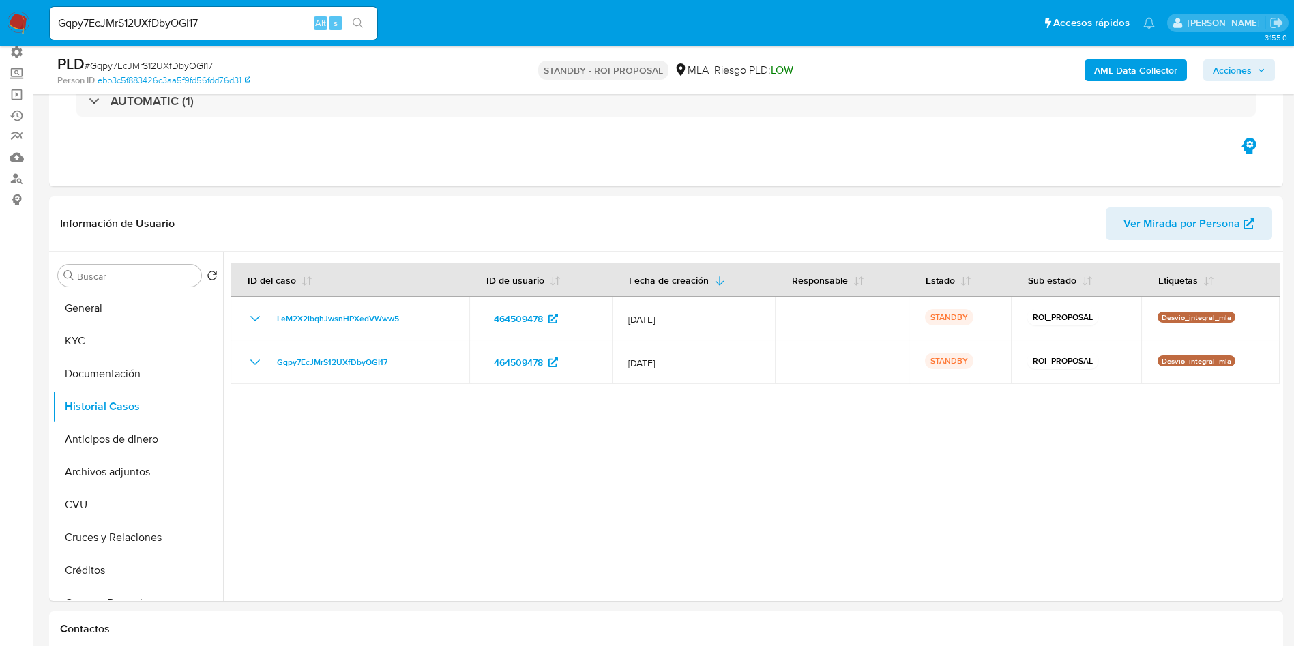
click at [240, 23] on input "Gqpy7EcJMrS12UXfDbyOGI17" at bounding box center [213, 23] width 327 height 18
paste input "iUoAXPF1gL33fOhCWFib8Tls"
type input "iUoAXPF1gL33fOhCWFib8Tls"
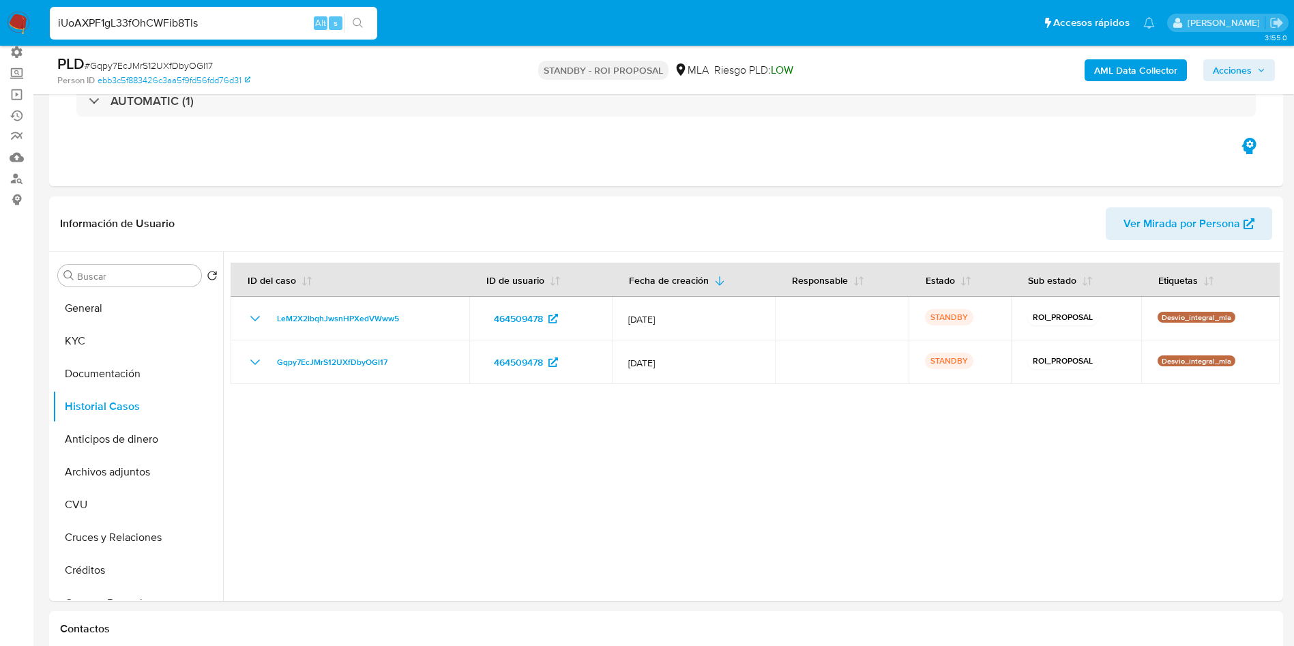
click at [368, 30] on button "search-icon" at bounding box center [358, 23] width 28 height 19
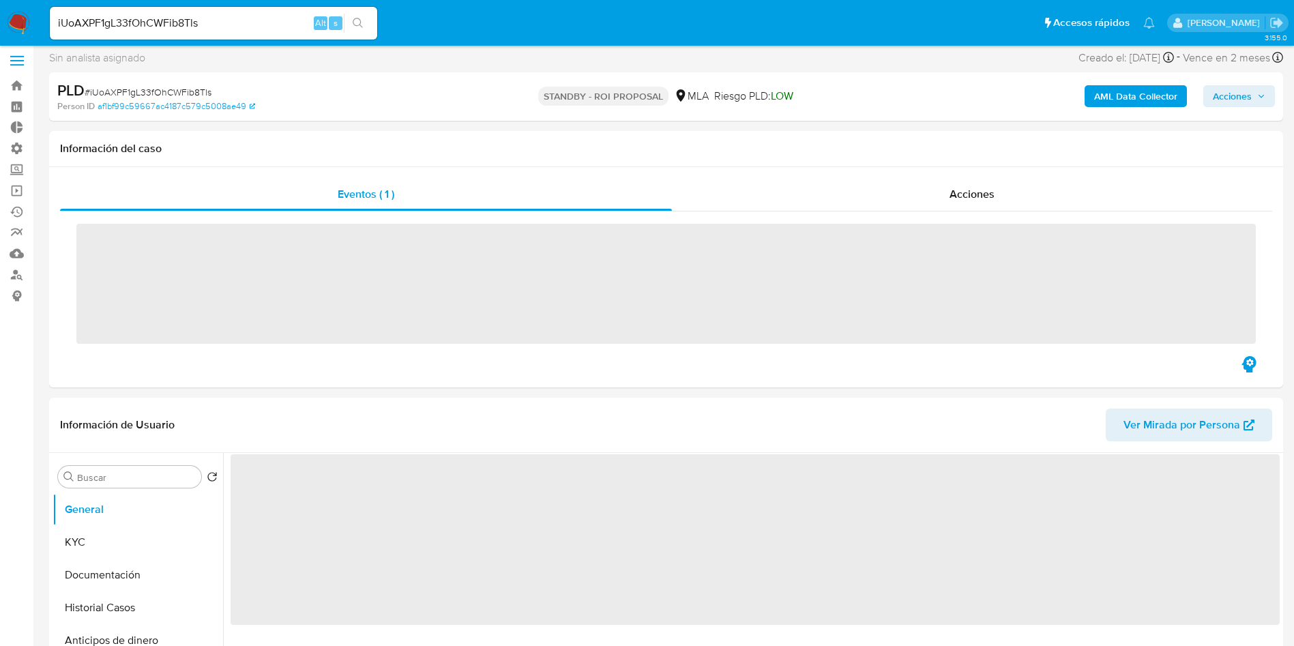
scroll to position [102, 0]
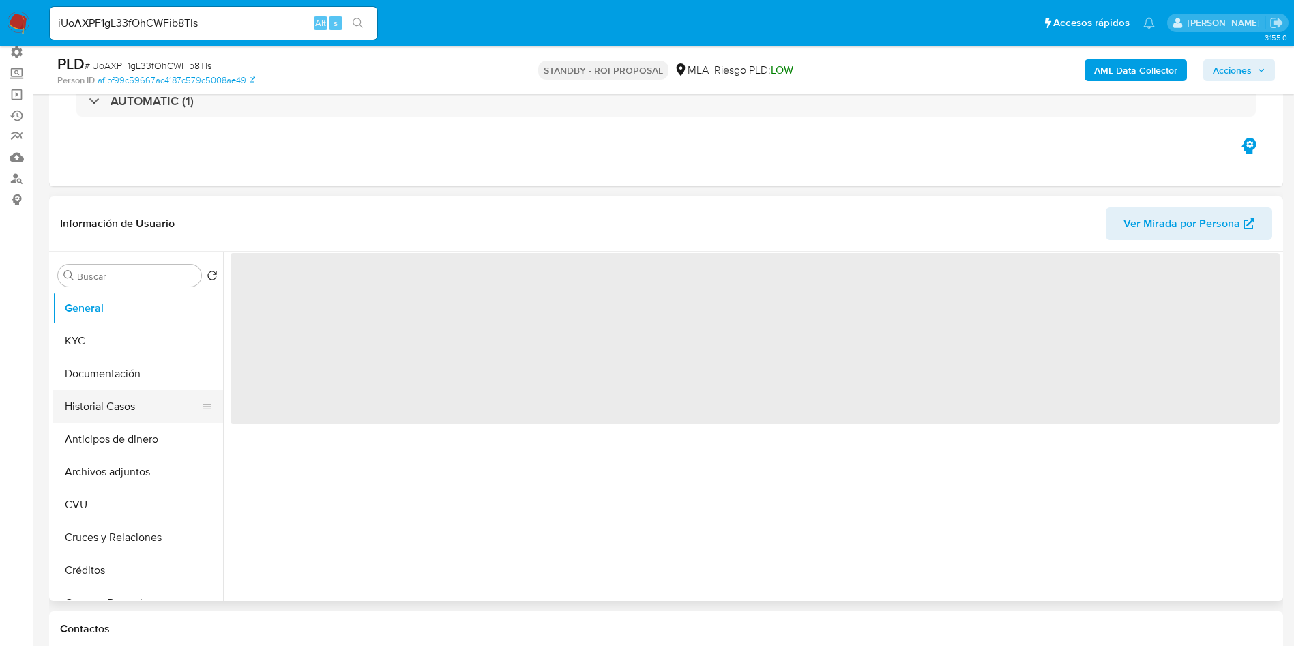
click at [132, 403] on button "Historial Casos" at bounding box center [133, 406] width 160 height 33
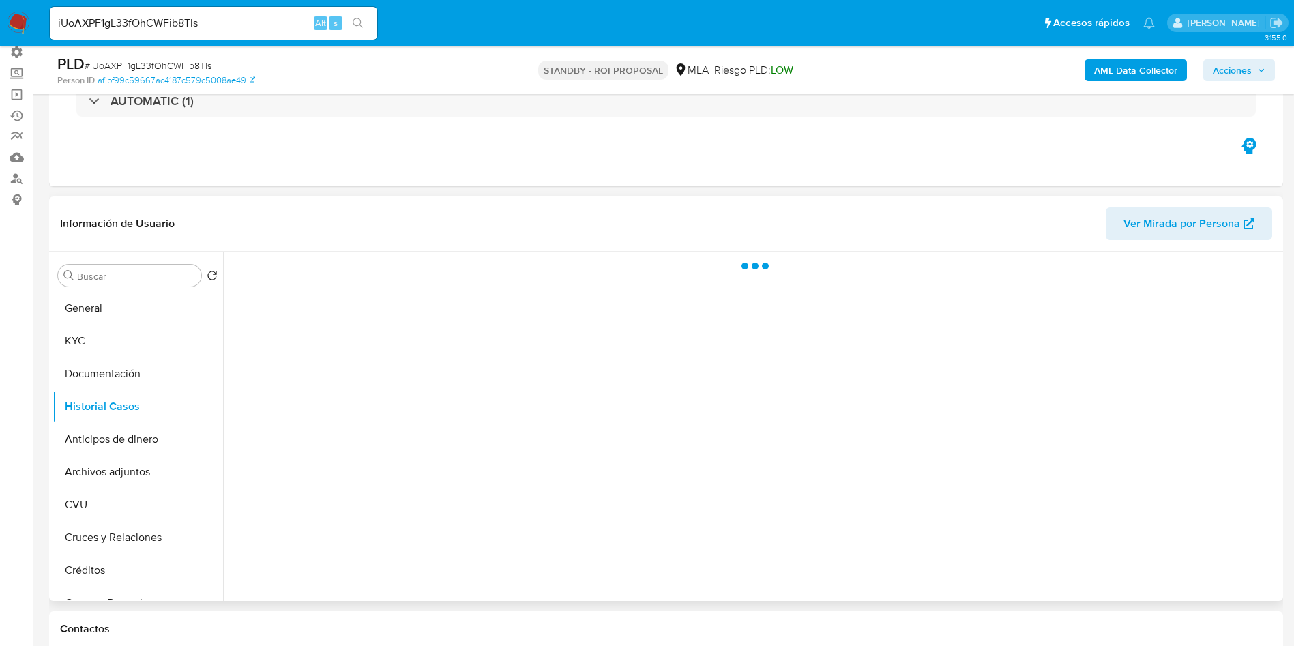
select select "10"
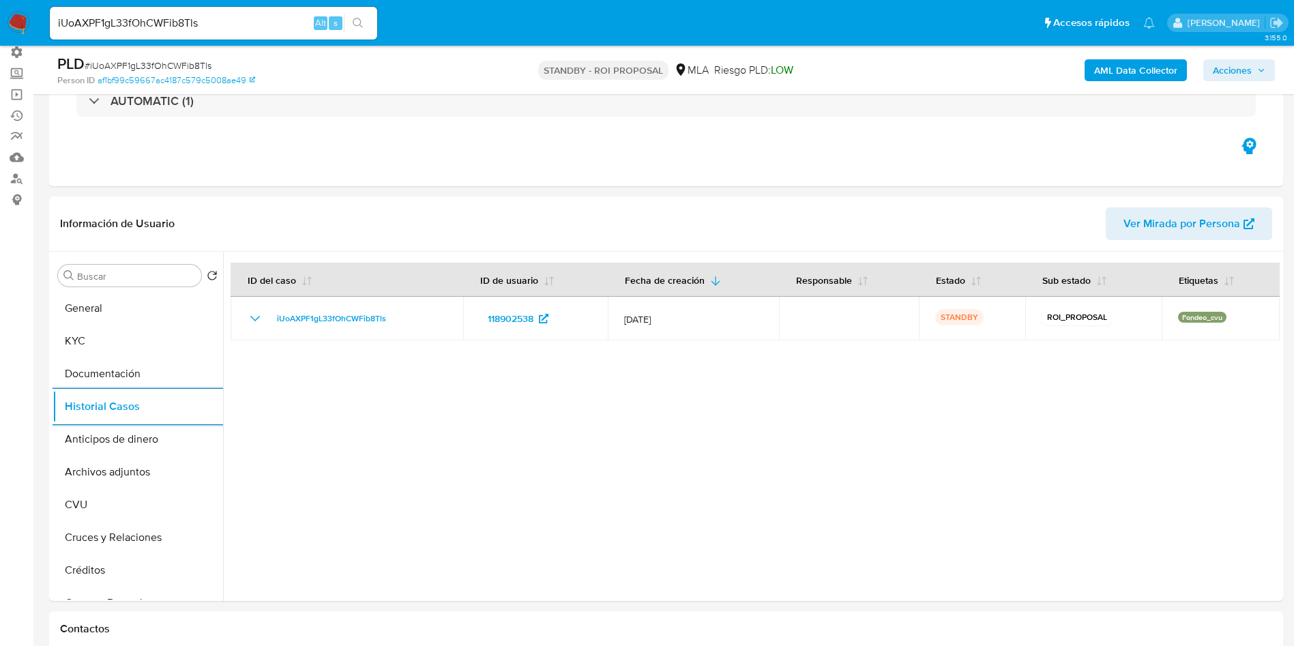
click at [229, 18] on input "iUoAXPF1gL33fOhCWFib8Tls" at bounding box center [213, 23] width 327 height 18
paste input "1zhjI8jKBukAwO5YZRt1tcNc"
type input "1zhjI8jKBukAwO5YZRt1tcNc"
click at [365, 31] on button "search-icon" at bounding box center [358, 23] width 28 height 19
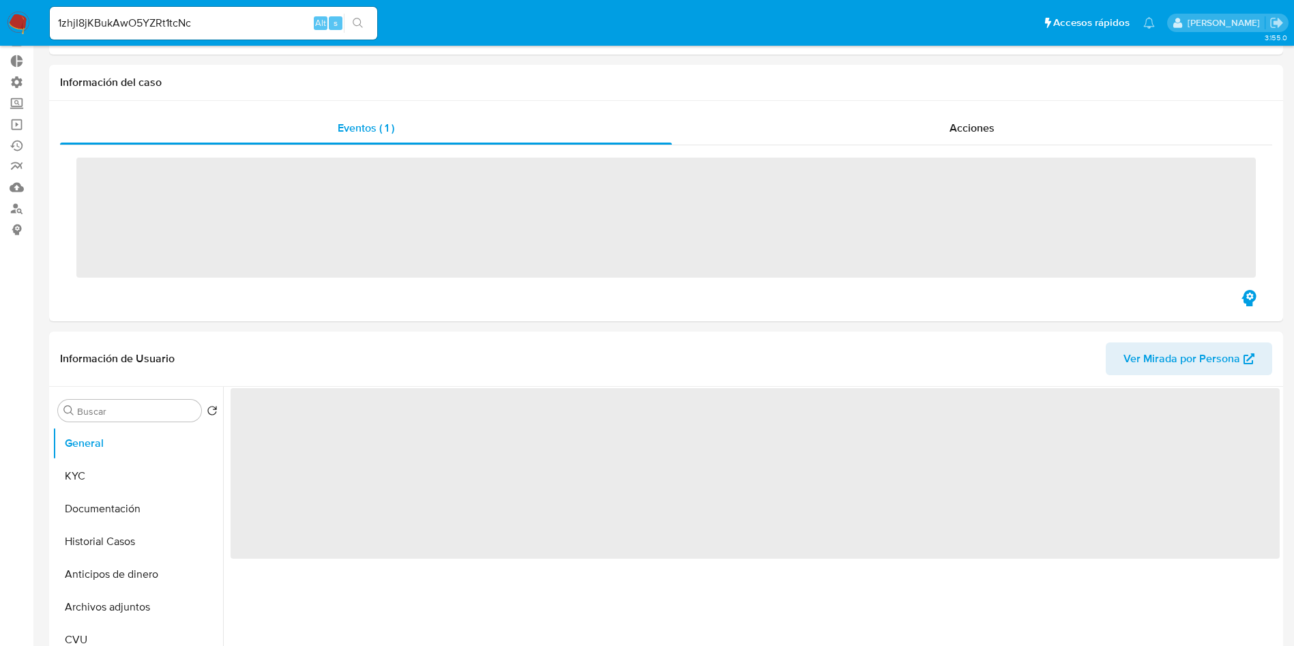
scroll to position [102, 0]
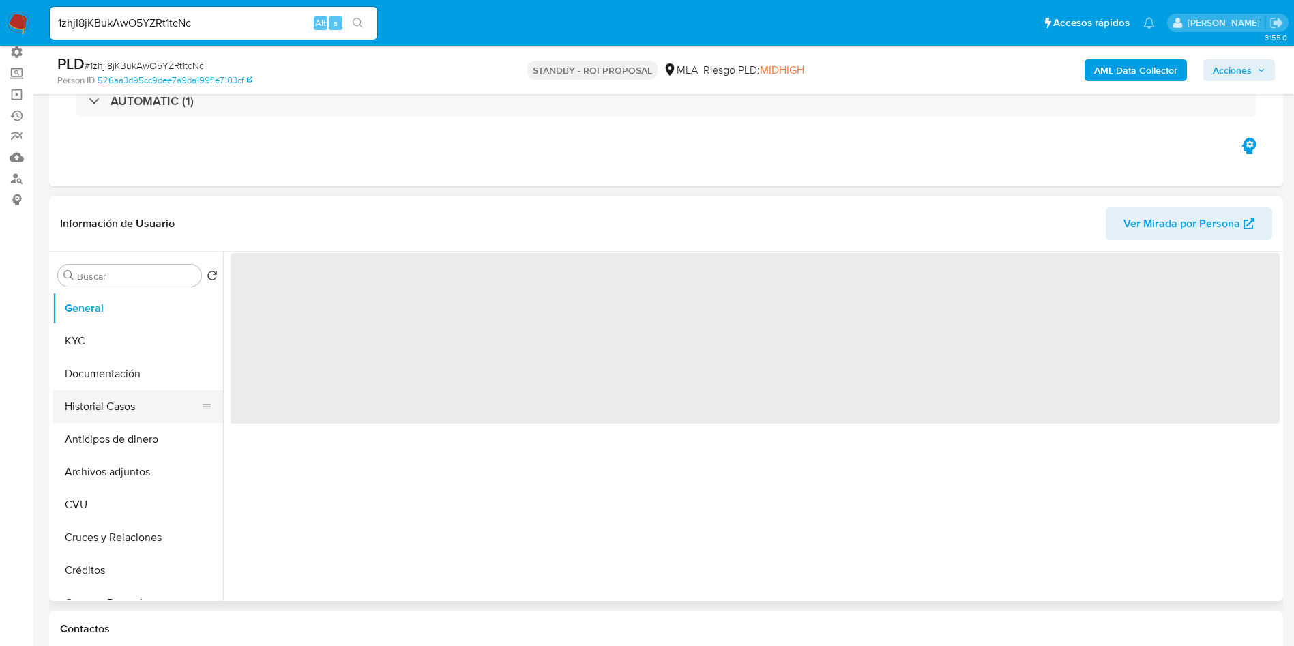
click at [85, 397] on button "Historial Casos" at bounding box center [133, 406] width 160 height 33
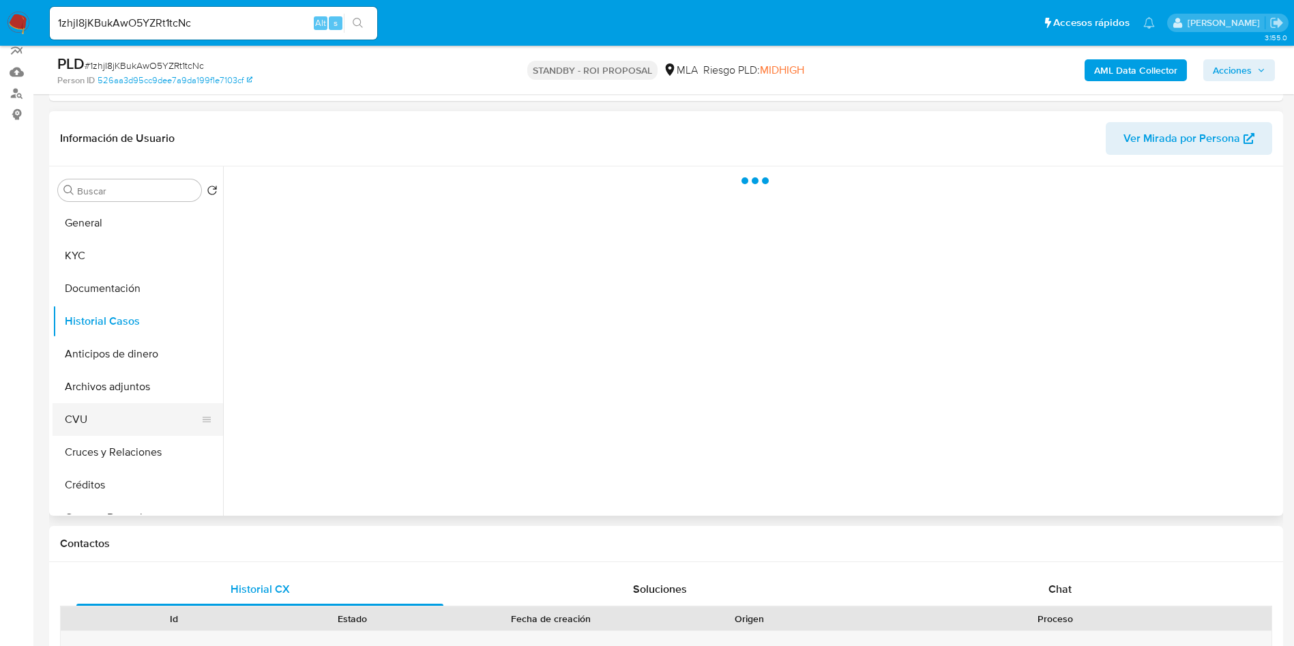
scroll to position [205, 0]
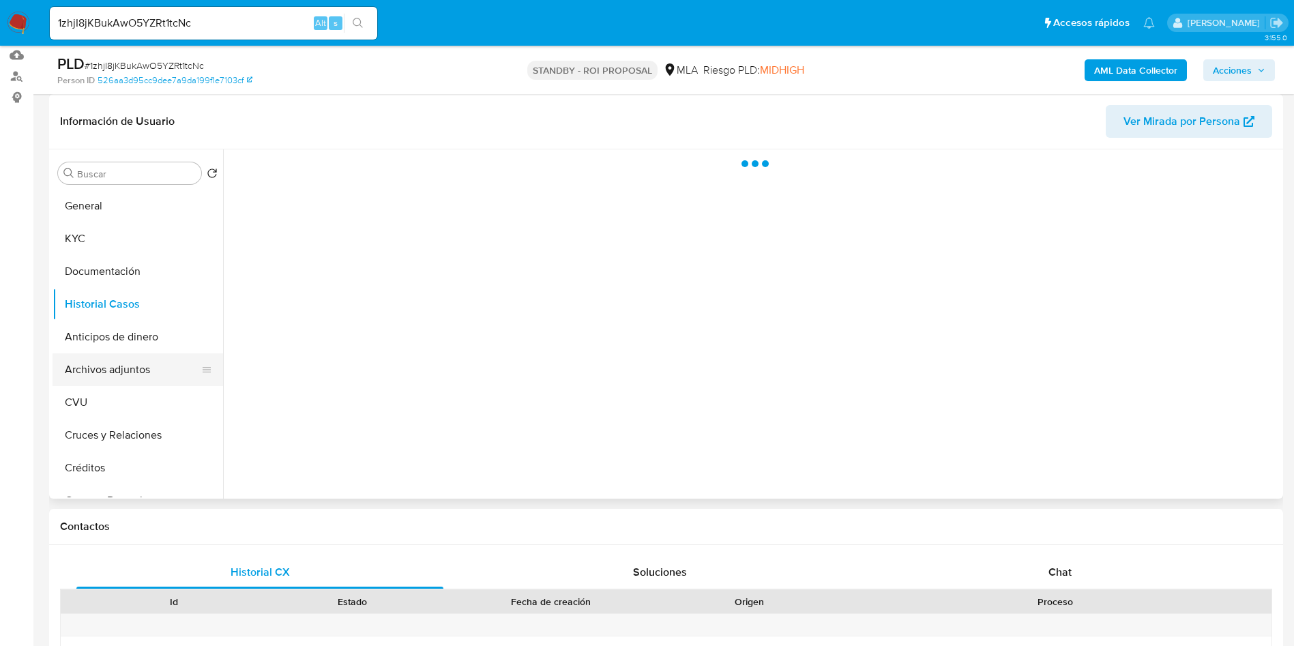
select select "10"
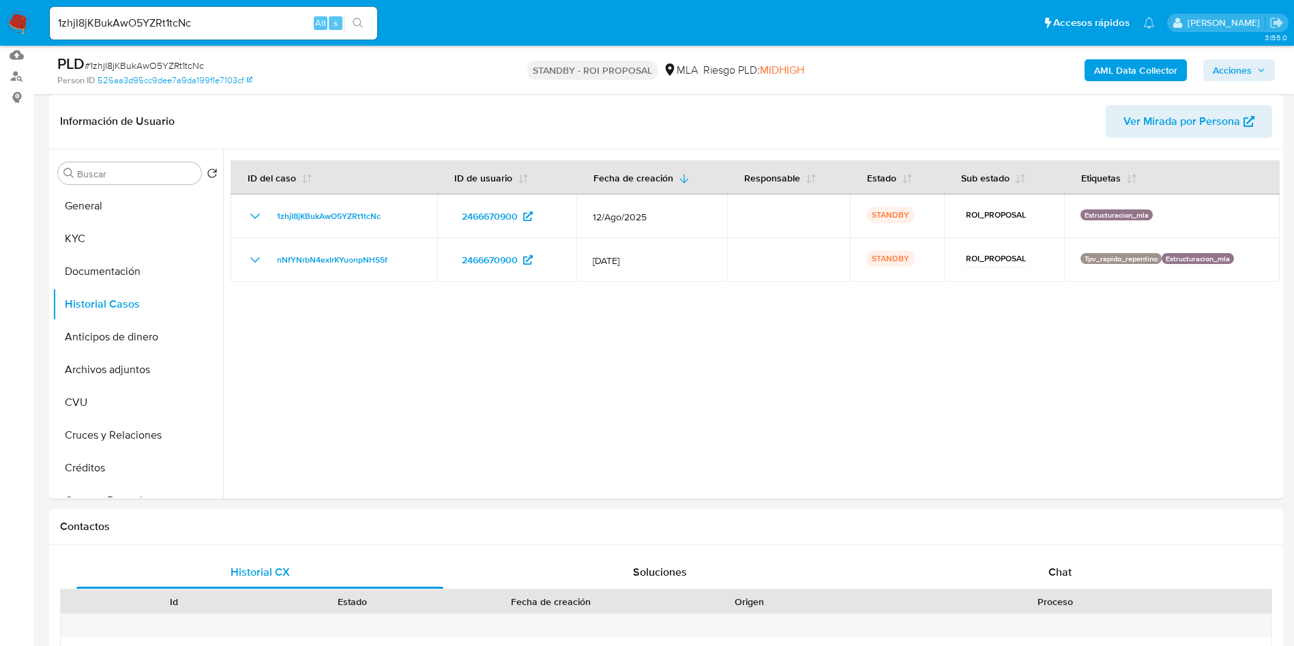
click at [248, 25] on input "1zhjI8jKBukAwO5YZRt1tcNc" at bounding box center [213, 23] width 327 height 18
paste input "hmi97EvFfXveupp6qg5gfxNa"
type input "hmi97EvFfXveupp6qg5gfxNa"
click at [385, 28] on ul "Pausado Ver notificaciones hmi97EvFfXveupp6qg5gfxNa Alt s Accesos rápidos Presi…" at bounding box center [602, 22] width 1119 height 34
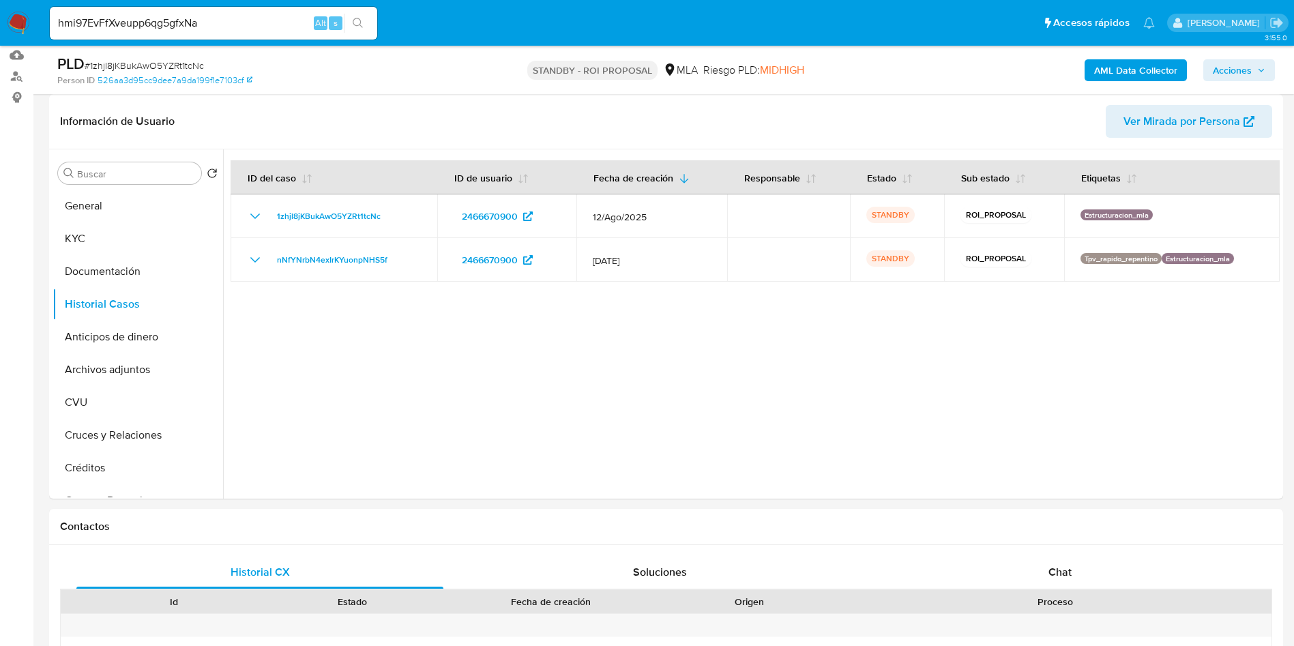
click at [362, 24] on icon "search-icon" at bounding box center [358, 23] width 11 height 11
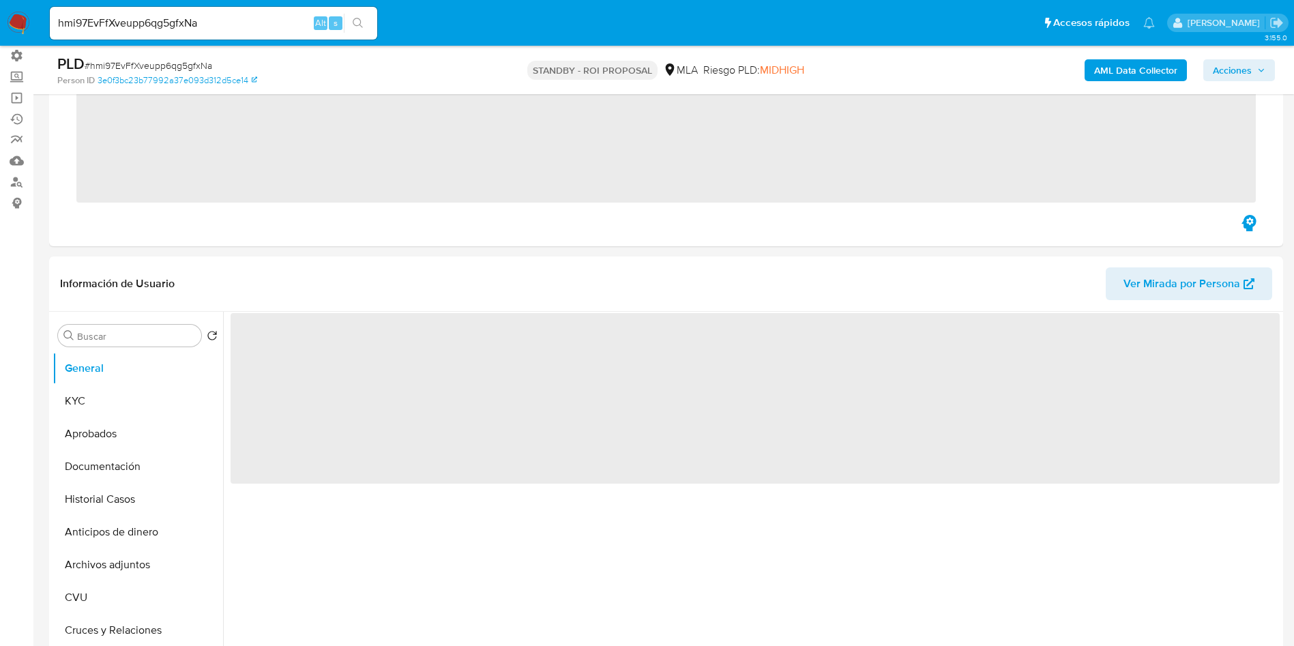
scroll to position [102, 0]
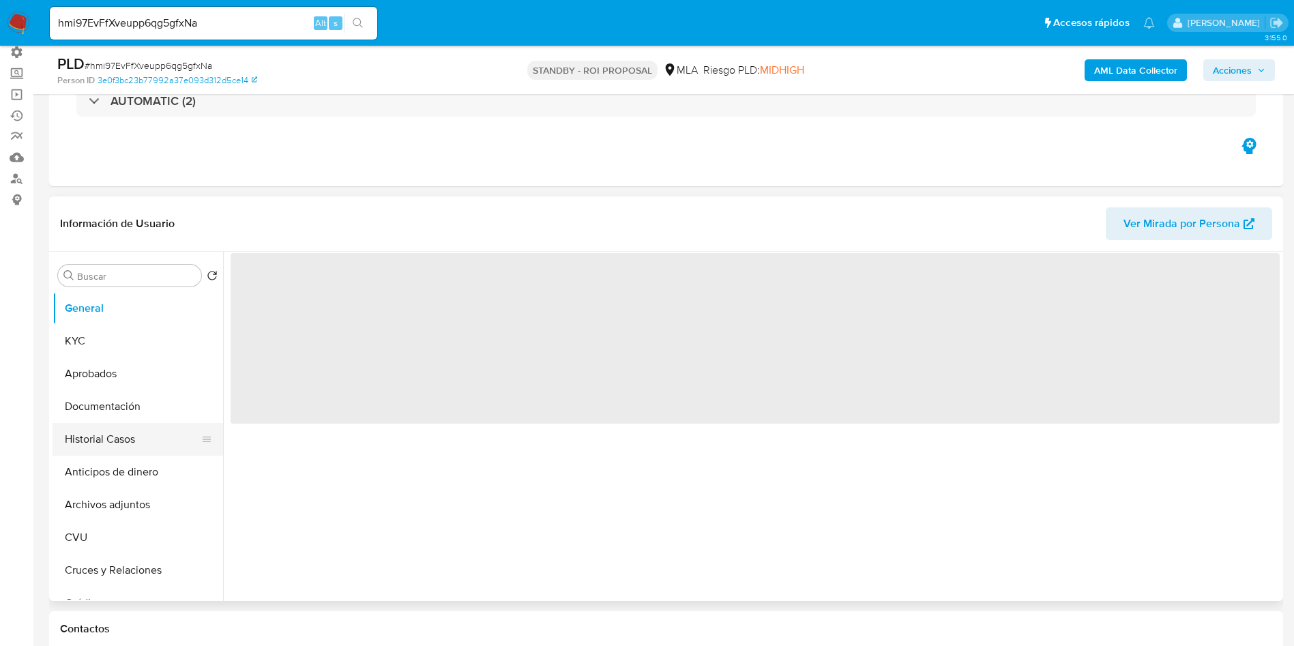
click at [103, 437] on button "Historial Casos" at bounding box center [133, 439] width 160 height 33
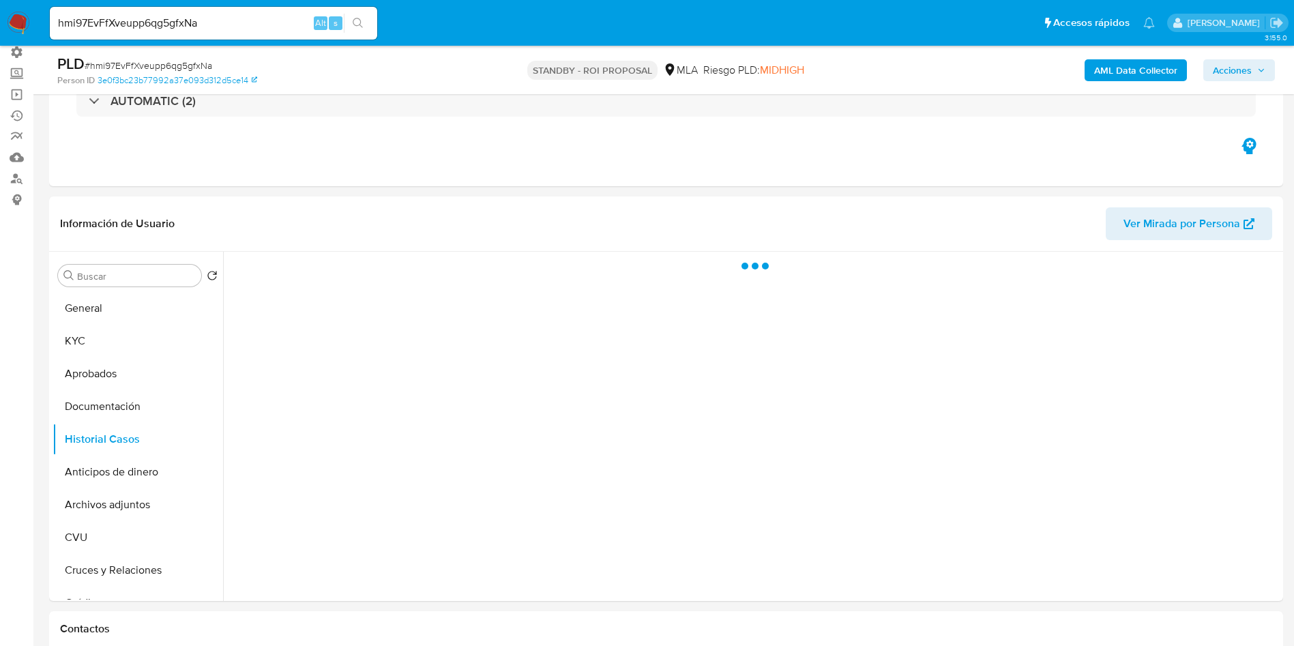
select select "10"
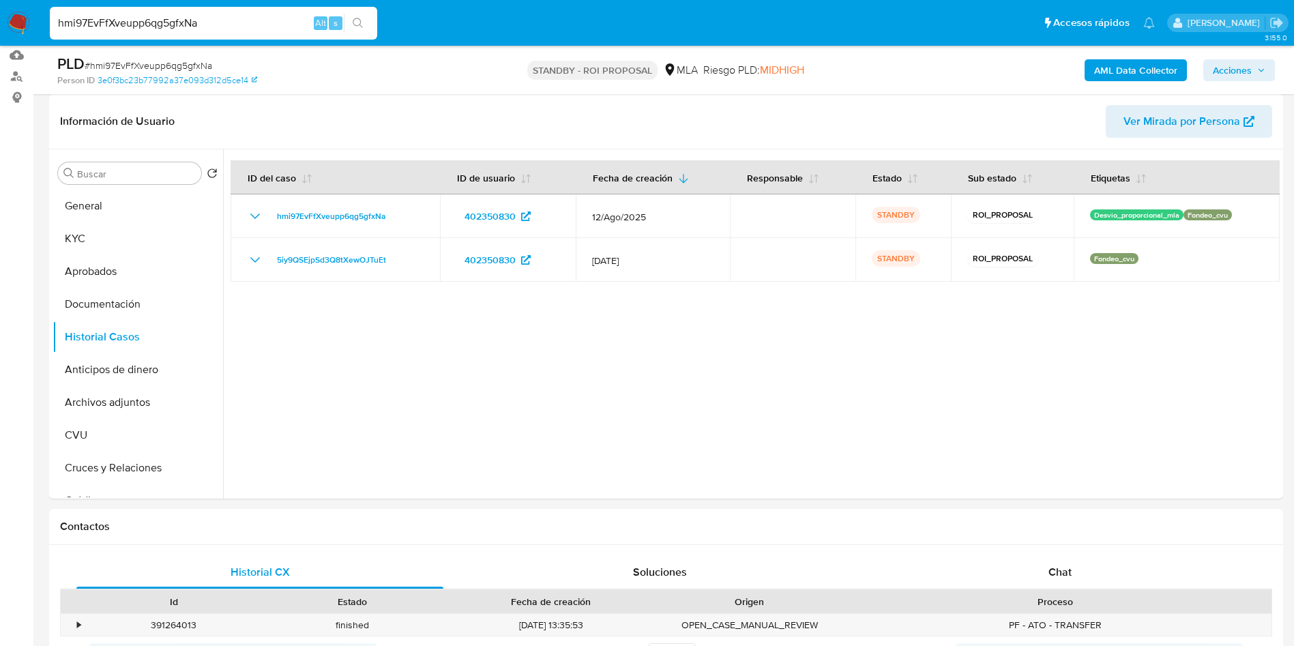
click at [219, 20] on input "hmi97EvFfXveupp6qg5gfxNa" at bounding box center [213, 23] width 327 height 18
paste input "S9C0a02vScFPfMdzH5fu6ky6"
type input "S9C0a02vScFPfMdzH5fu6ky6"
click at [360, 20] on icon "search-icon" at bounding box center [358, 23] width 10 height 10
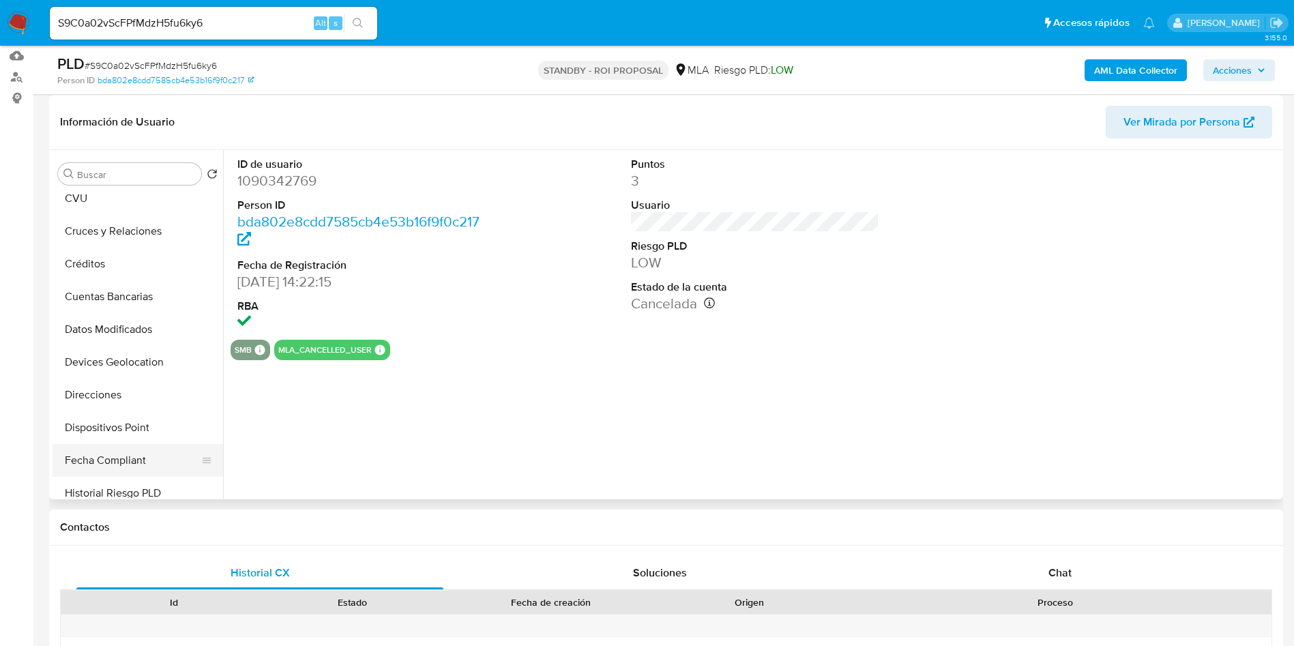
scroll to position [205, 0]
select select "10"
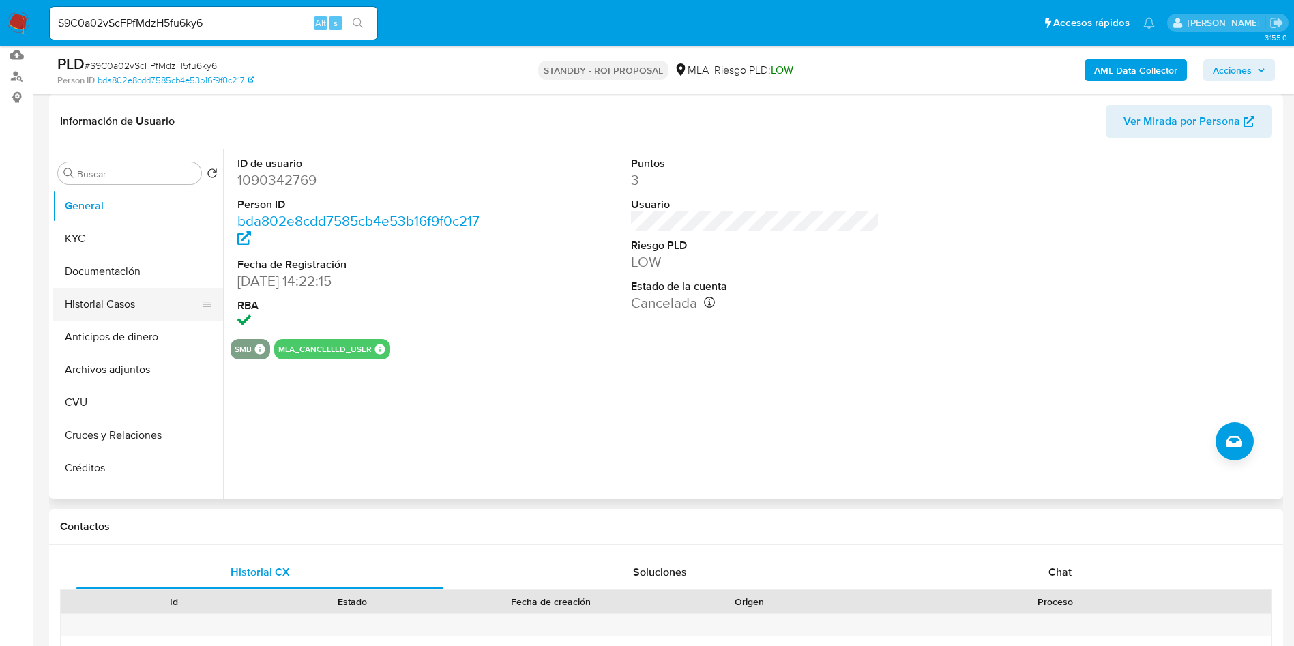
click at [115, 303] on button "Historial Casos" at bounding box center [133, 304] width 160 height 33
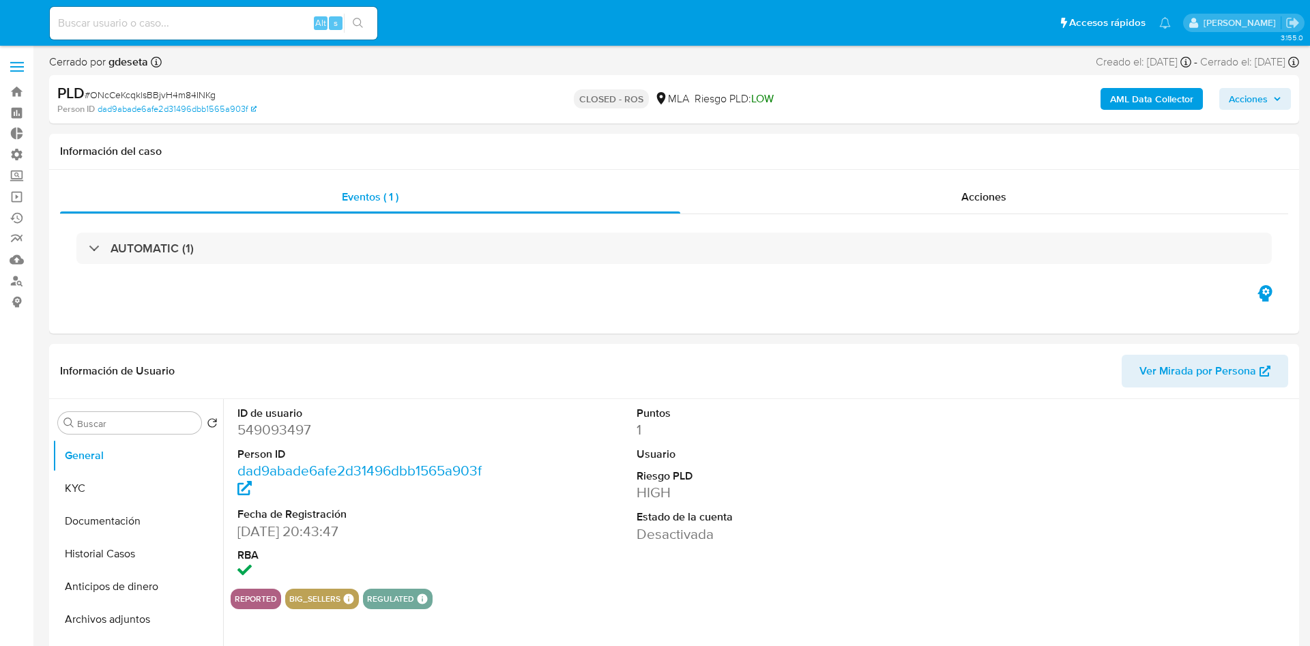
select select "10"
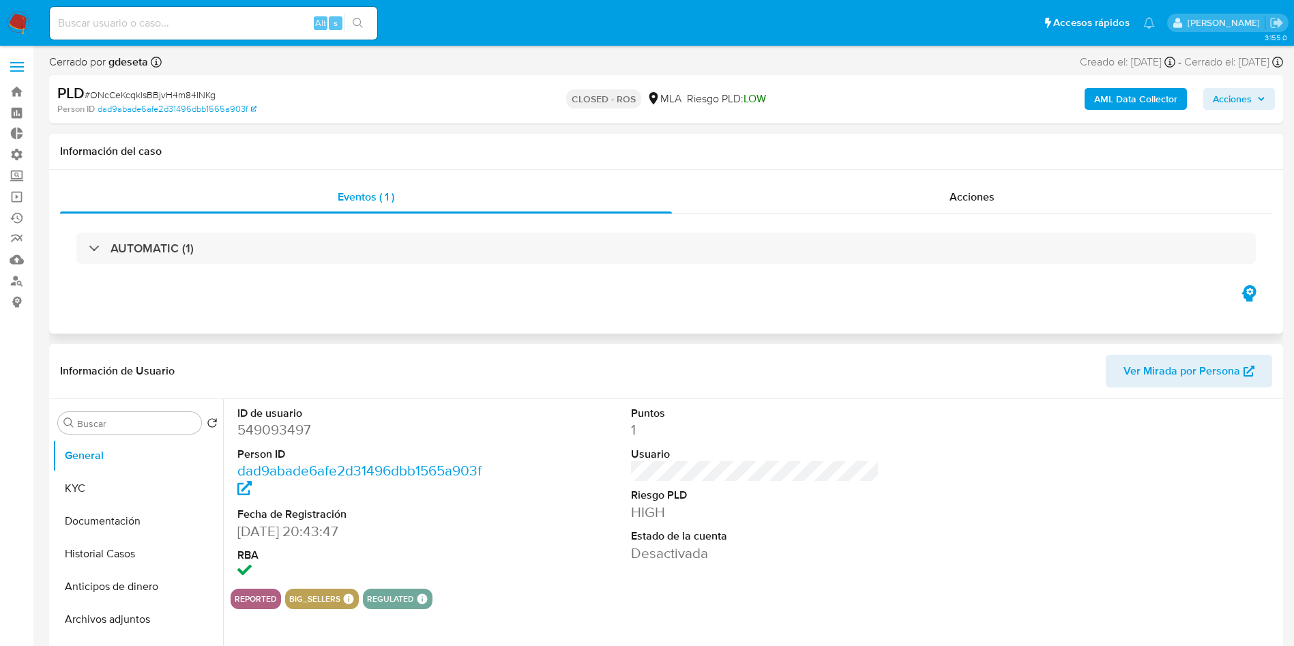
click at [1011, 215] on div "AUTOMATIC (1)" at bounding box center [666, 248] width 1212 height 68
click at [985, 200] on span "Acciones" at bounding box center [972, 197] width 45 height 16
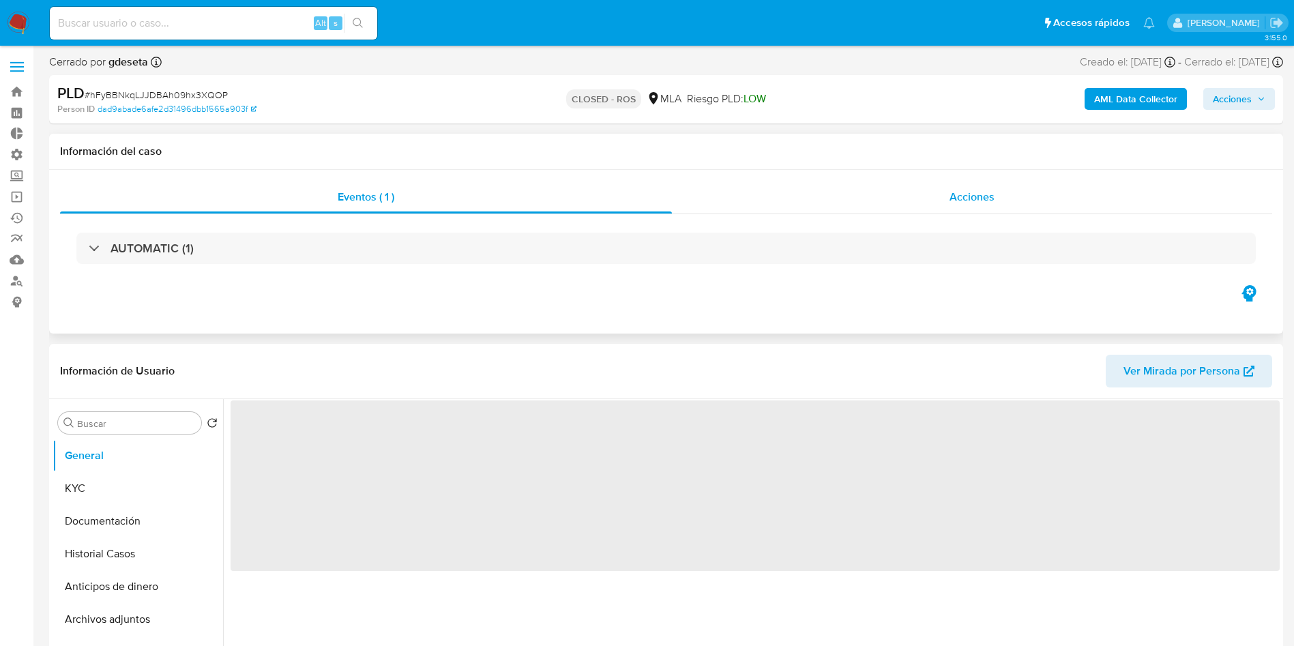
click at [1008, 199] on div "Acciones" at bounding box center [972, 197] width 600 height 33
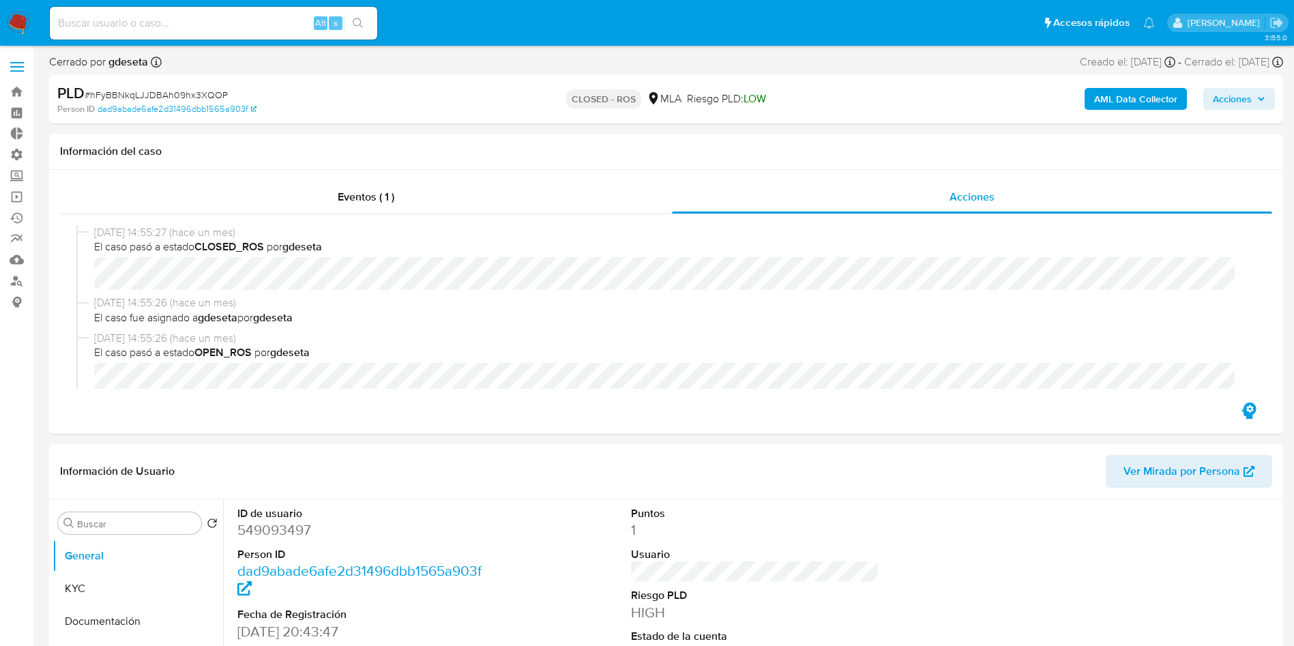
select select "10"
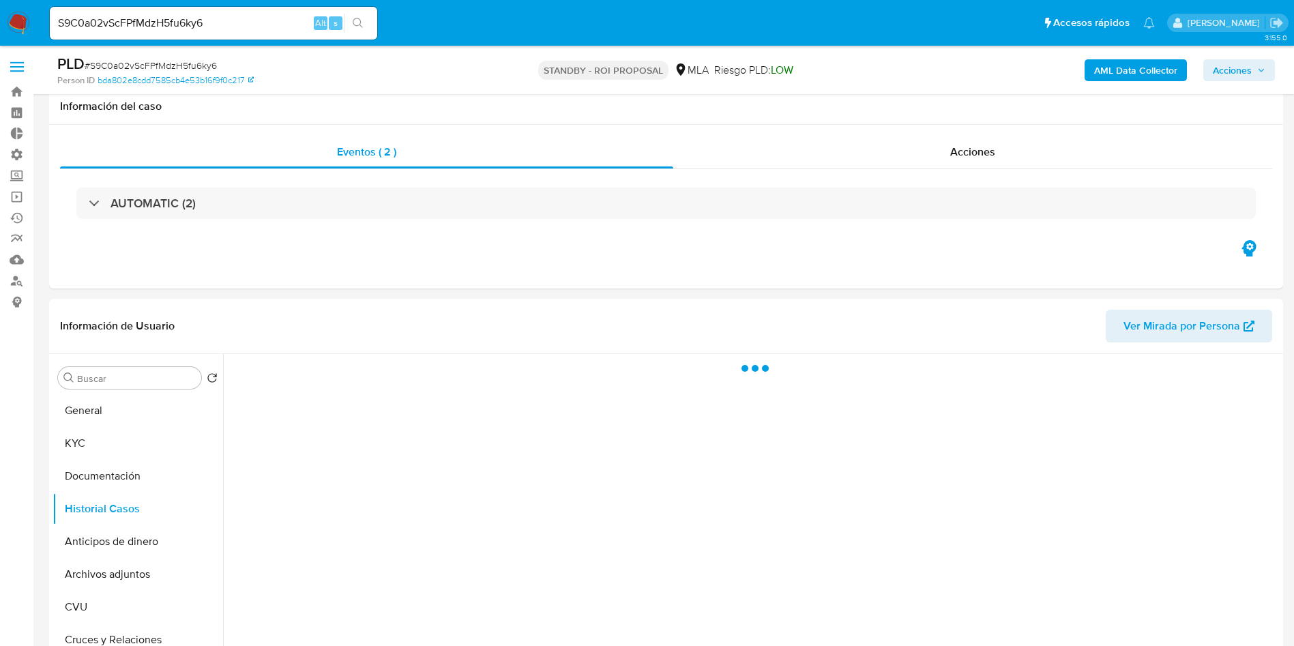
select select "10"
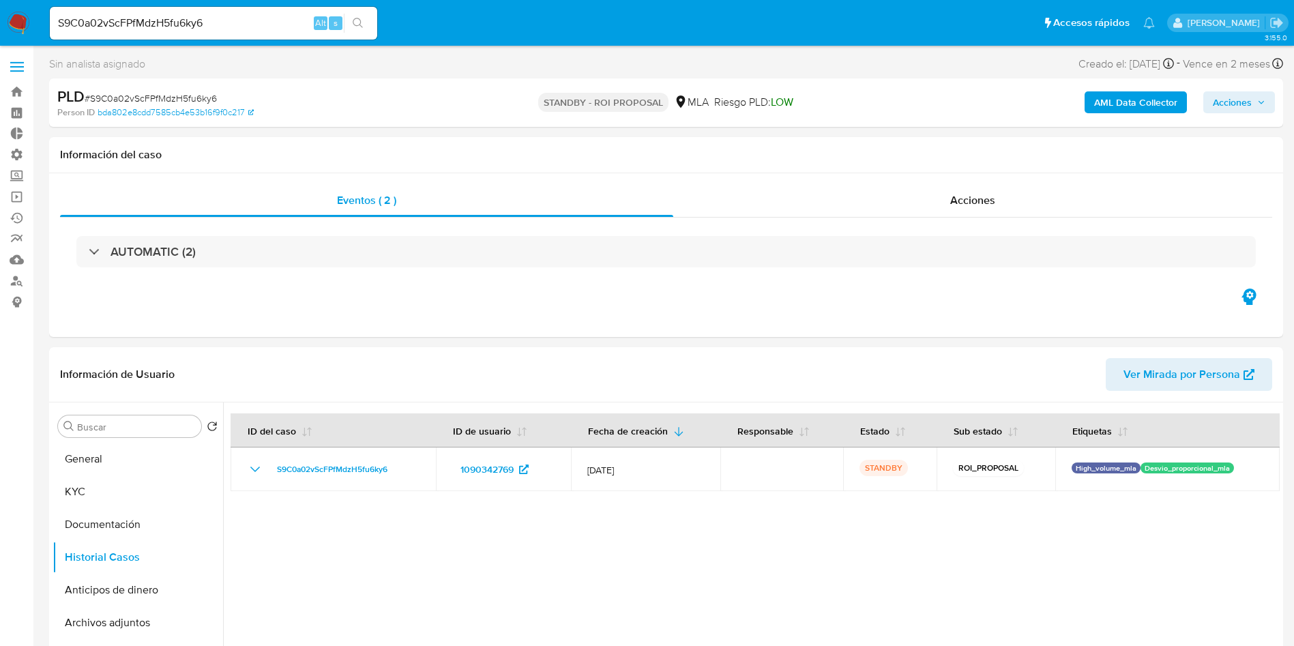
click at [19, 19] on img at bounding box center [18, 23] width 23 height 23
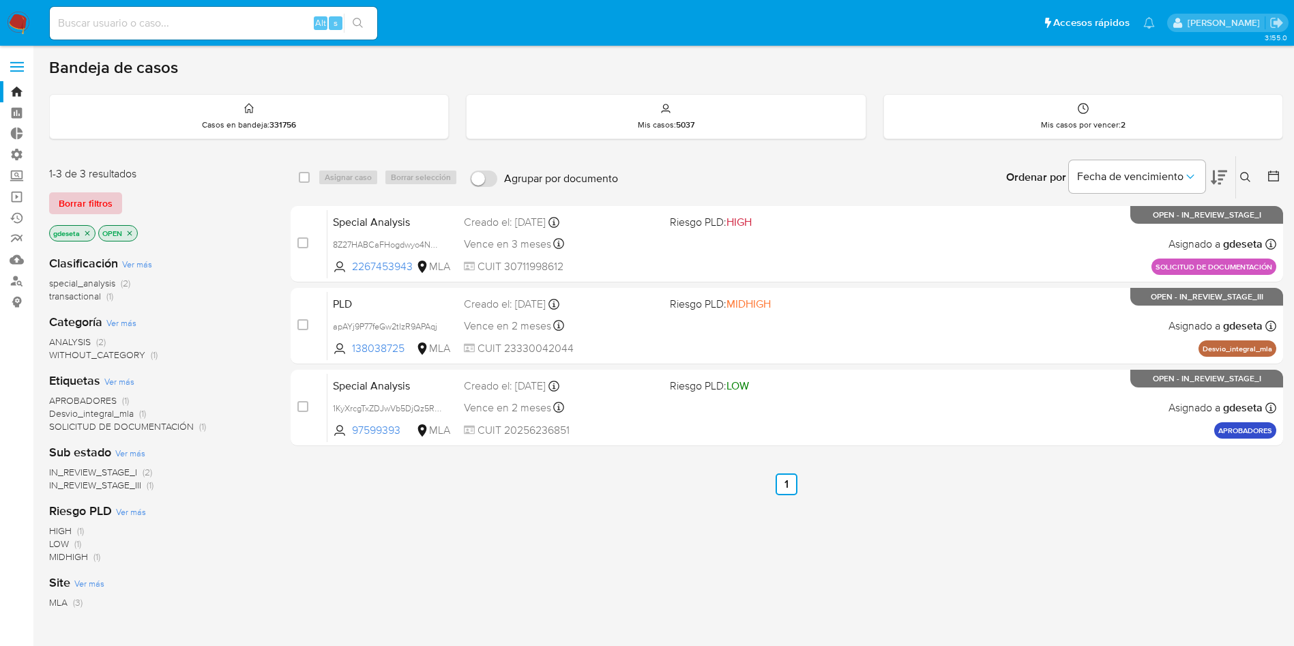
click at [78, 200] on span "Borrar filtros" at bounding box center [86, 203] width 54 height 19
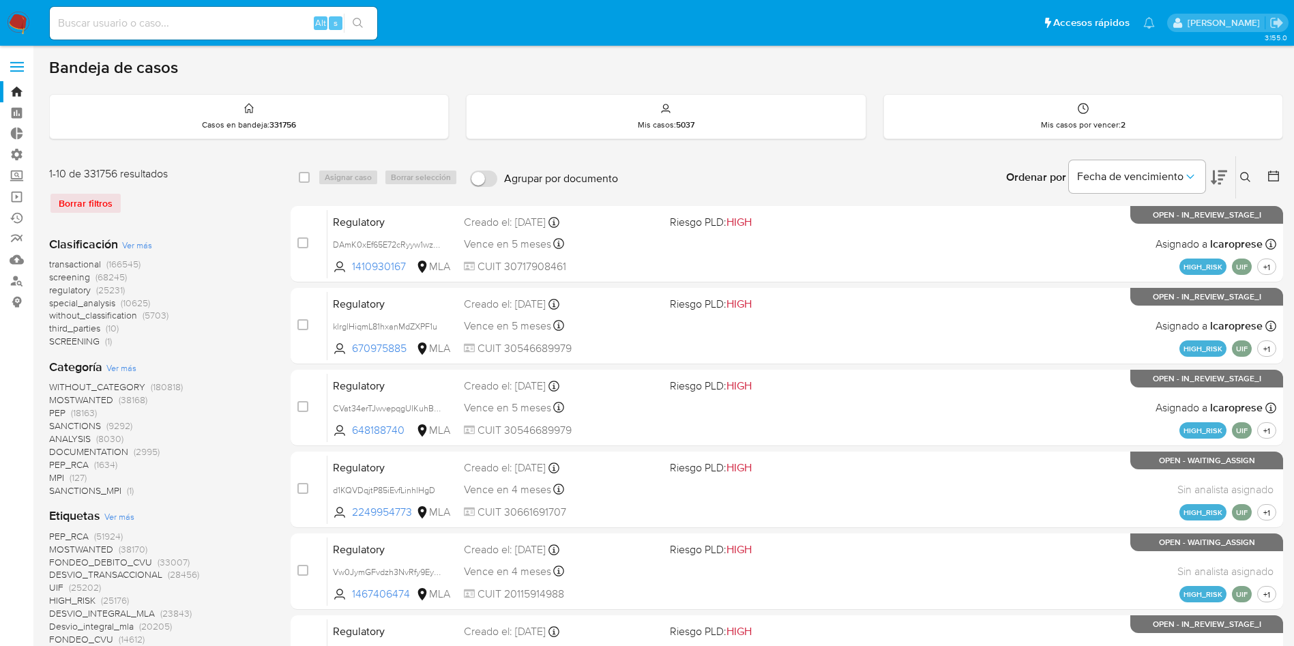
click at [1249, 173] on icon at bounding box center [1245, 177] width 11 height 11
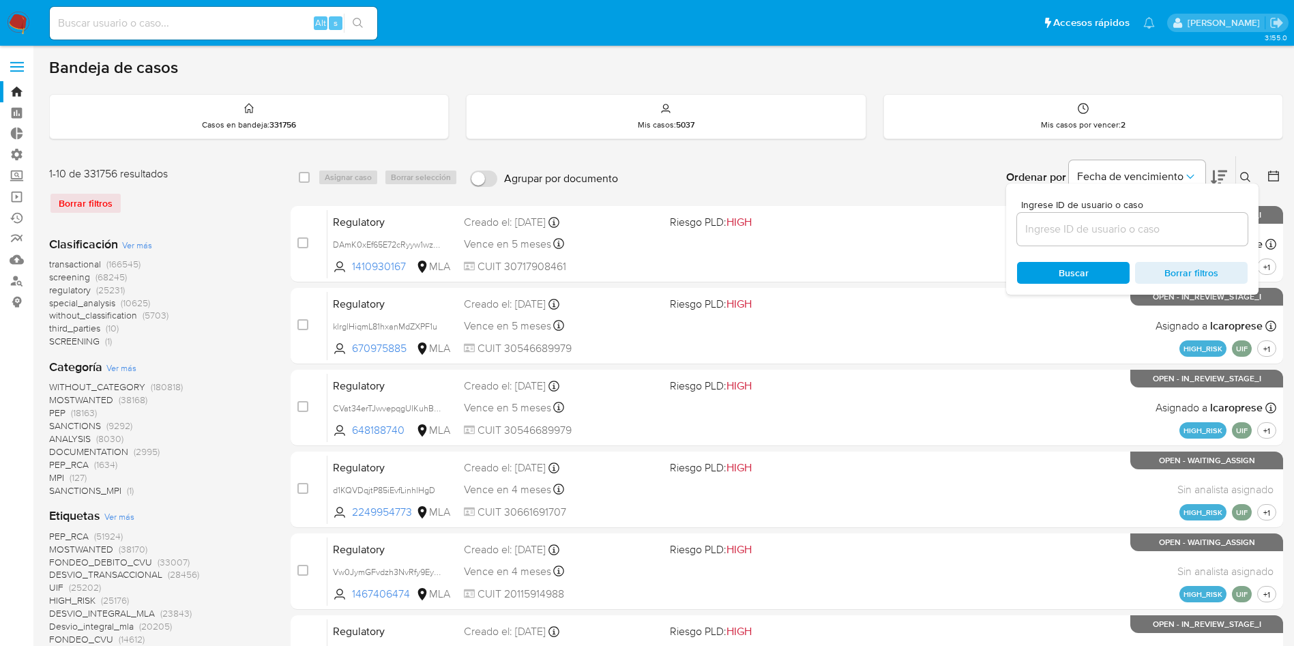
click at [1176, 233] on input at bounding box center [1132, 229] width 231 height 18
type input "TxbHFCWstXnqOie4wlkX6cOi"
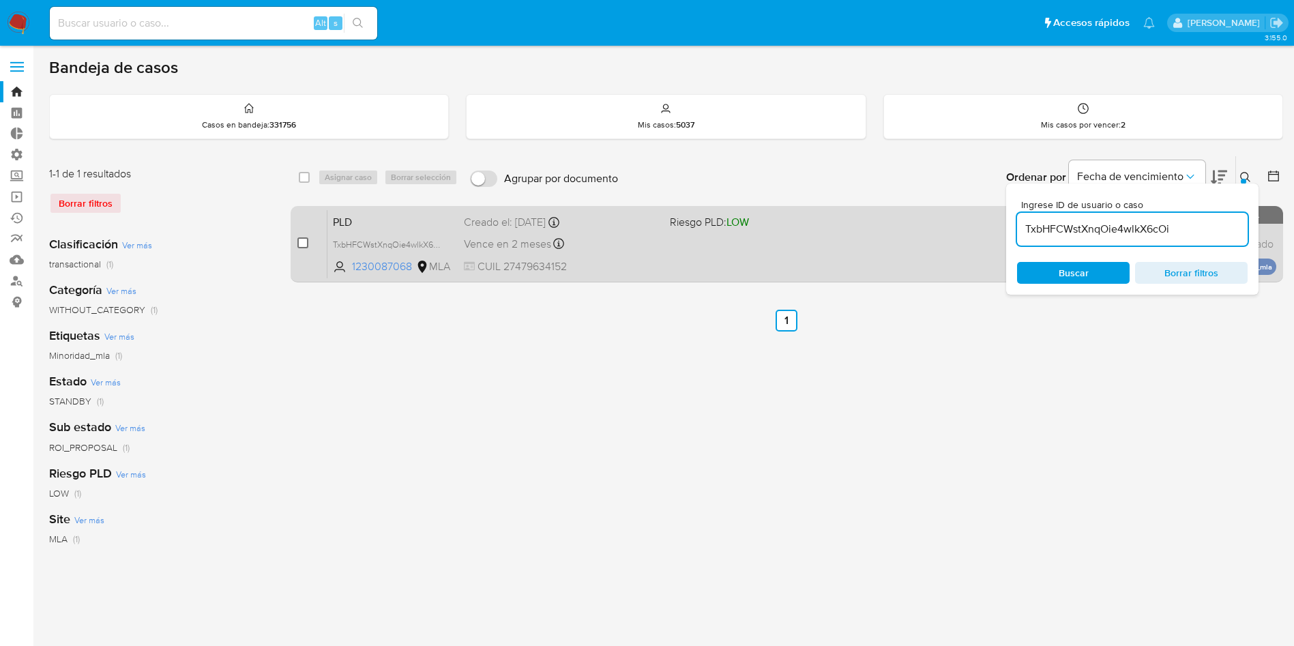
click at [302, 246] on input "checkbox" at bounding box center [302, 242] width 11 height 11
checkbox input "true"
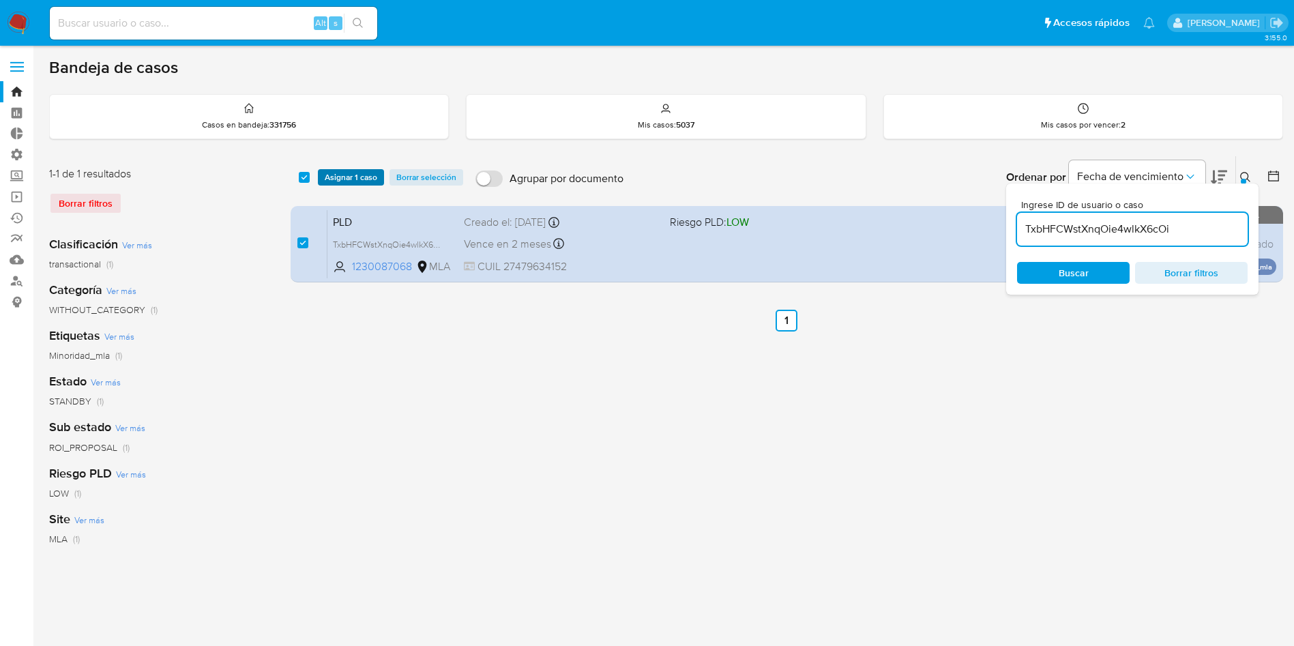
click at [339, 177] on span "Asignar 1 caso" at bounding box center [351, 178] width 53 height 14
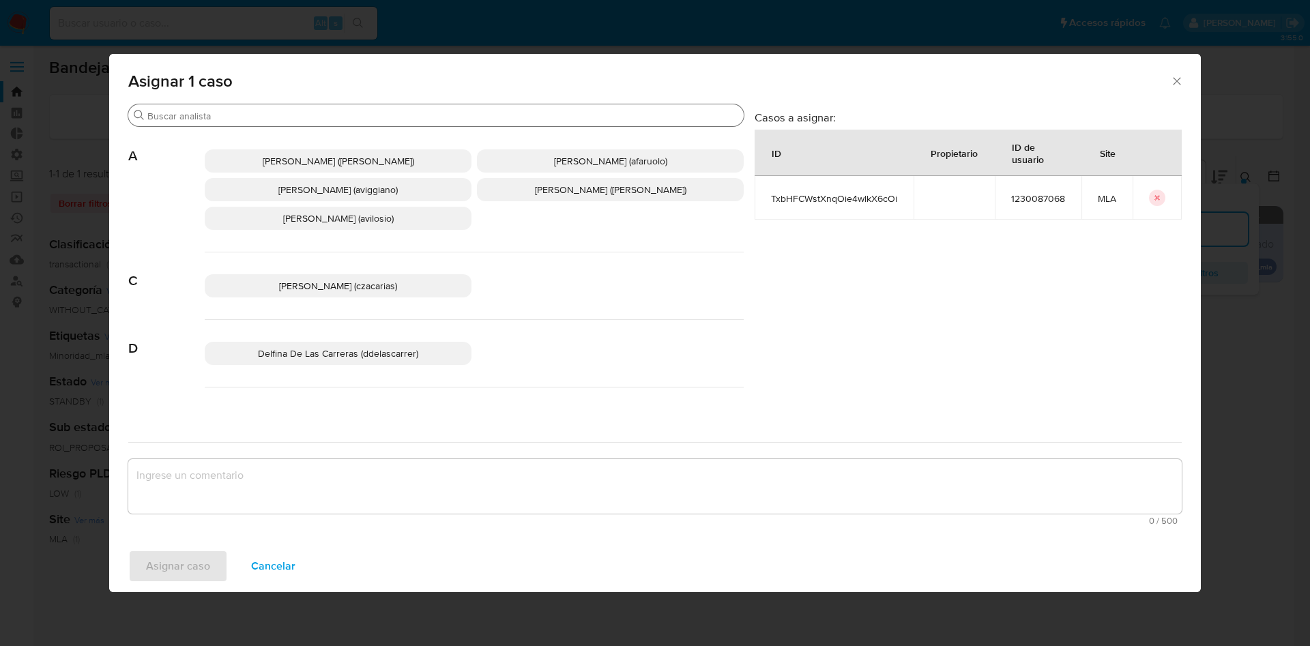
click at [336, 110] on input "Buscar" at bounding box center [442, 116] width 591 height 12
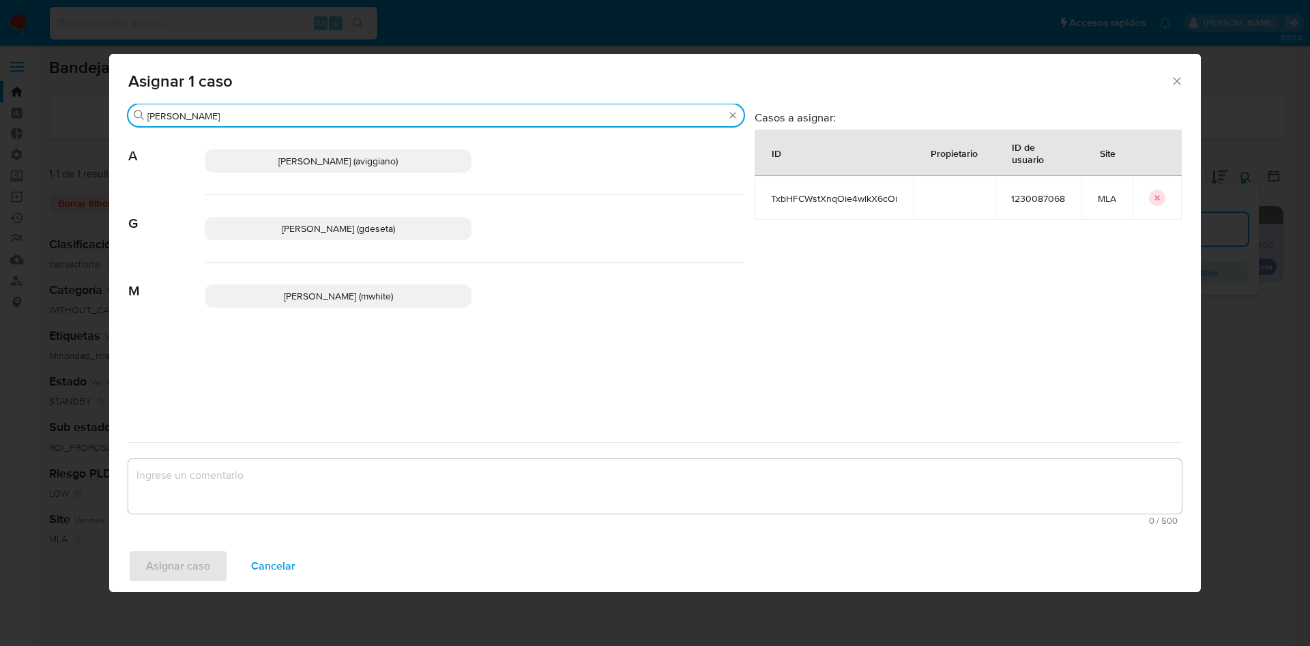
type input "gus"
click at [359, 232] on span "Gustavo Andres De Seta (gdeseta)" at bounding box center [338, 229] width 113 height 14
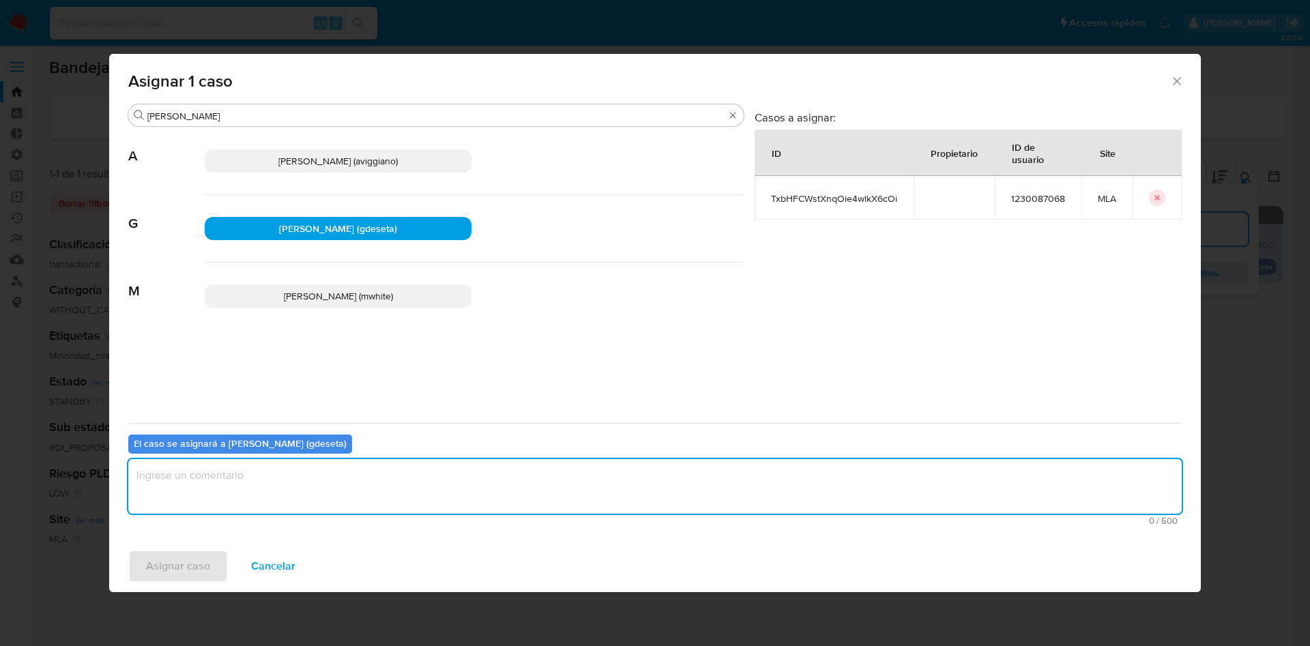
drag, startPoint x: 354, startPoint y: 469, endPoint x: 334, endPoint y: 500, distance: 37.5
click at [353, 469] on textarea "assign-modal" at bounding box center [654, 486] width 1053 height 55
click at [200, 558] on span "Asignar caso" at bounding box center [178, 566] width 64 height 30
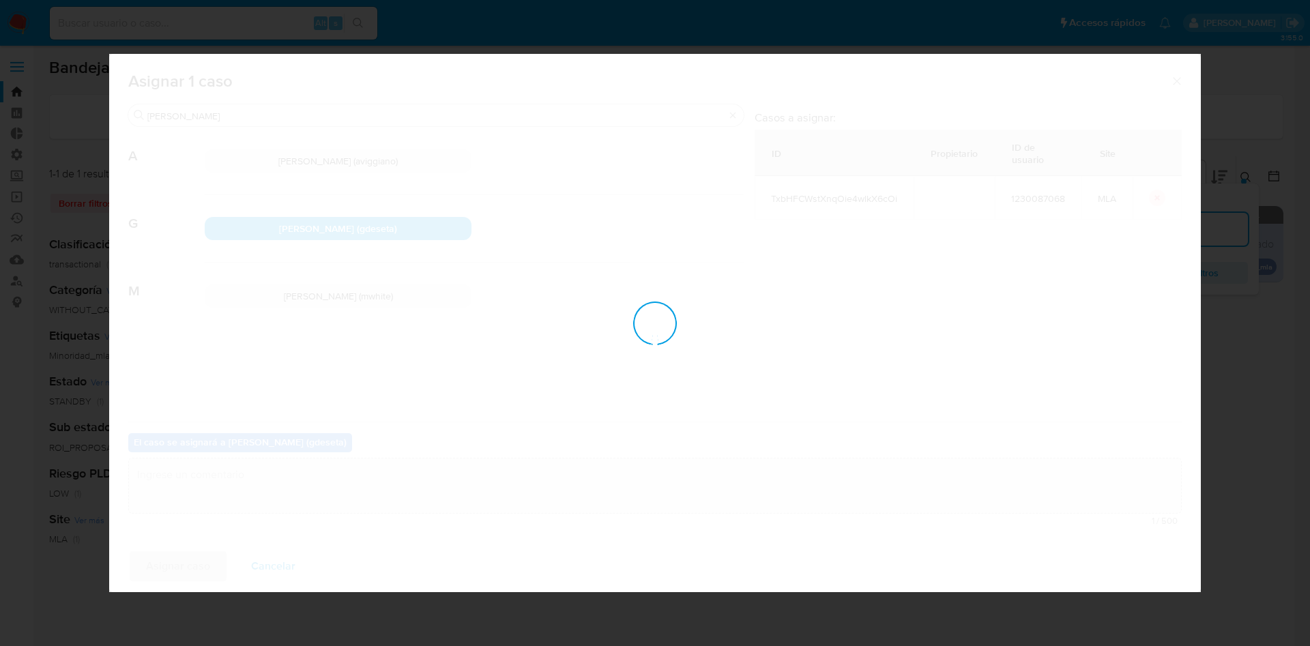
checkbox input "false"
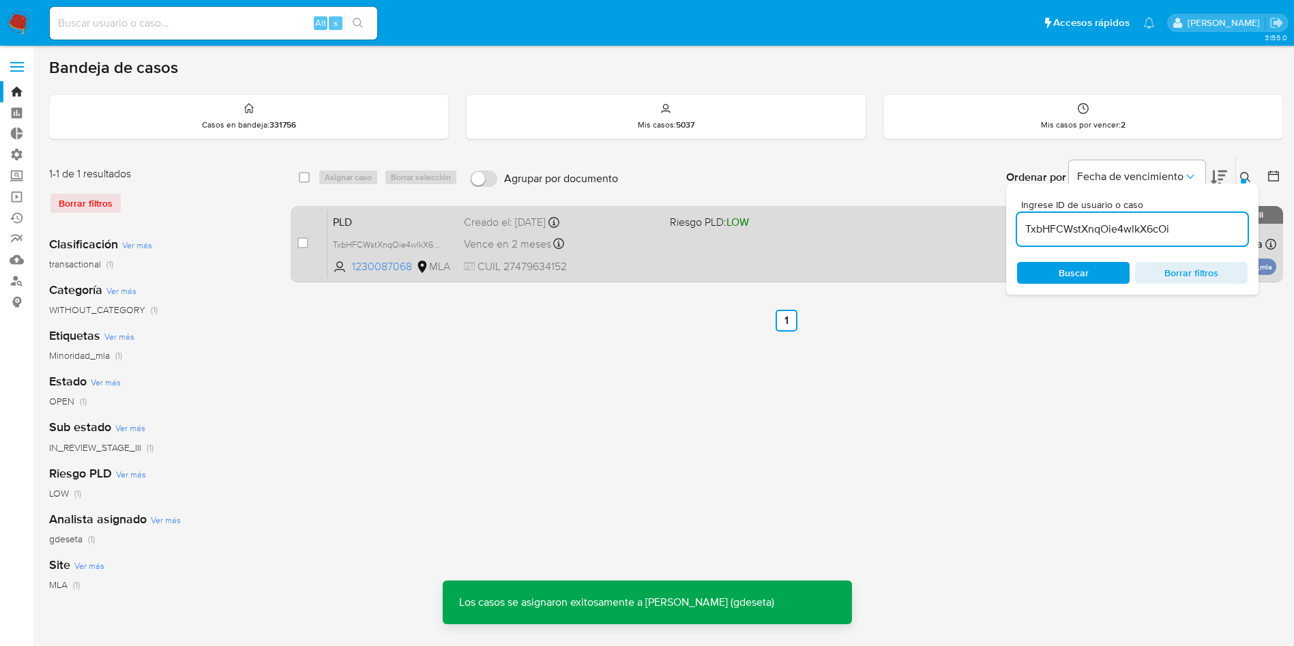
click at [349, 221] on span "PLD" at bounding box center [393, 221] width 120 height 18
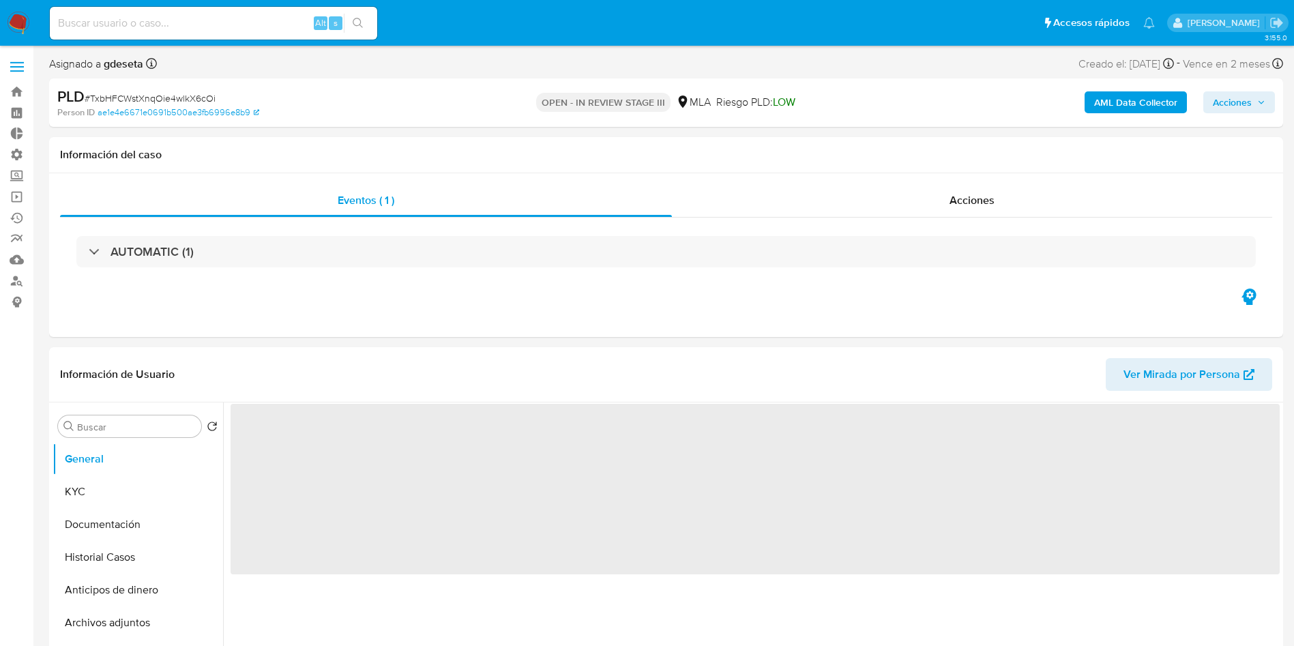
drag, startPoint x: 1237, startPoint y: 102, endPoint x: 1223, endPoint y: 104, distance: 14.5
click at [1236, 101] on span "Acciones" at bounding box center [1232, 102] width 39 height 22
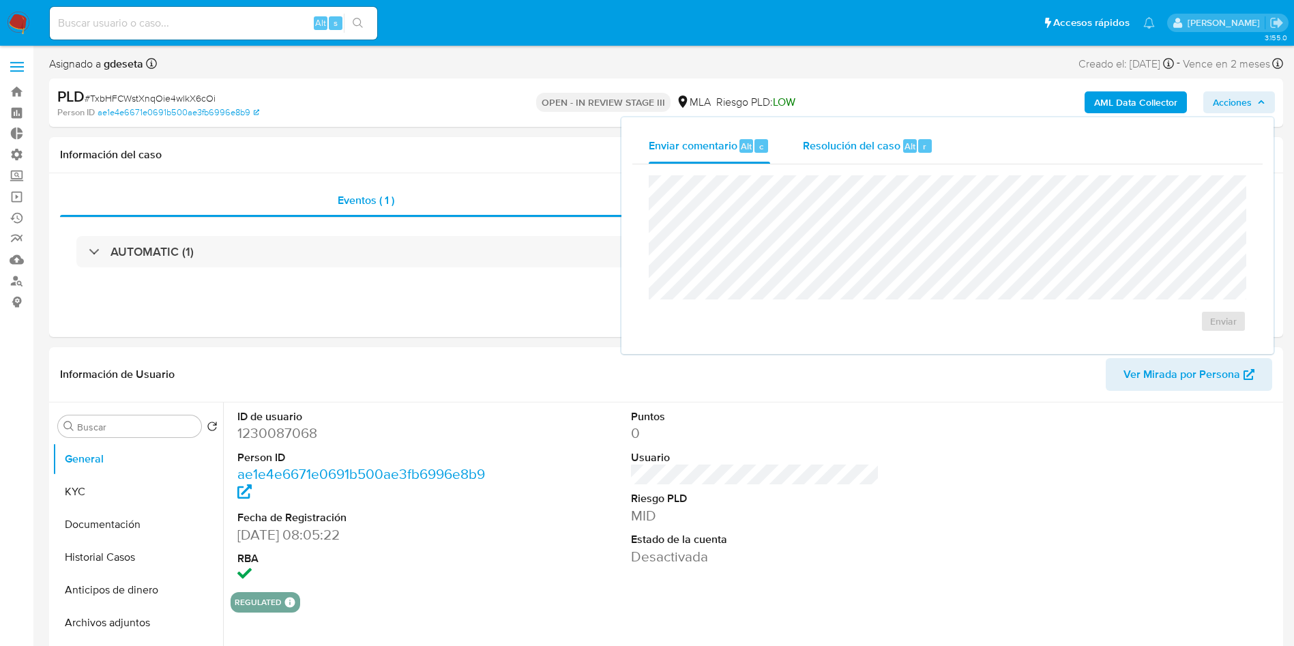
click at [886, 163] on div "Resolución del caso Alt r" at bounding box center [868, 145] width 130 height 35
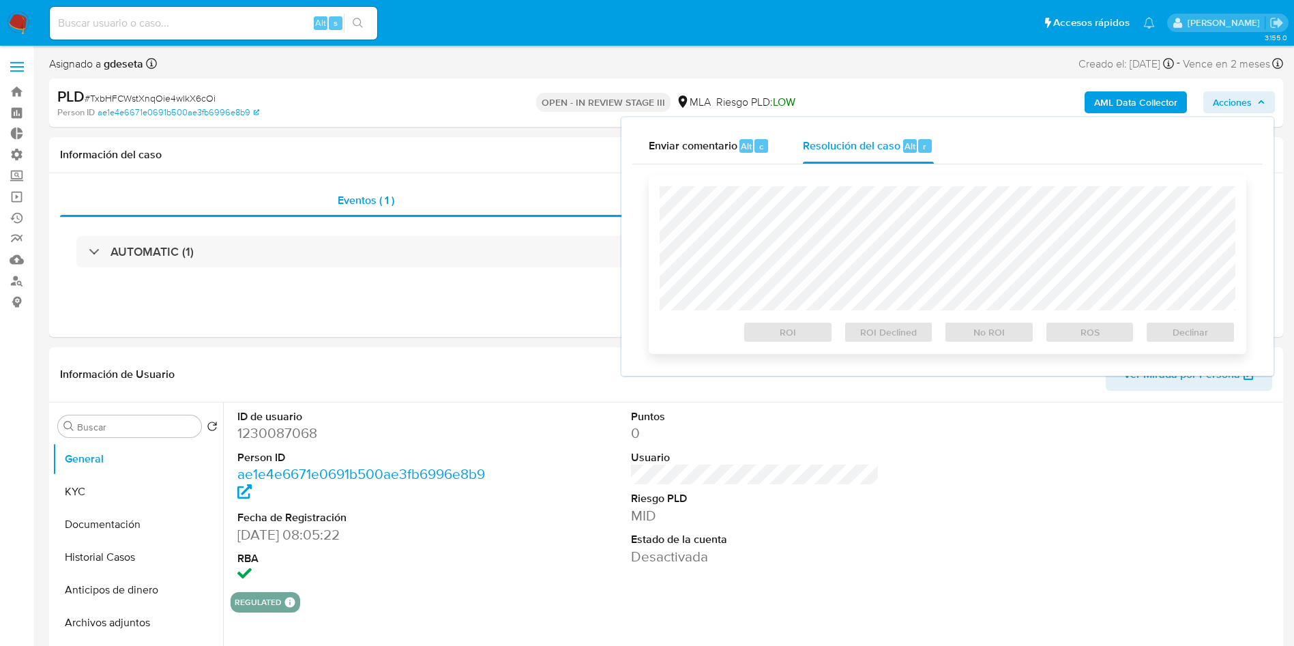
select select "10"
click at [1184, 334] on span "Declinar" at bounding box center [1190, 332] width 71 height 19
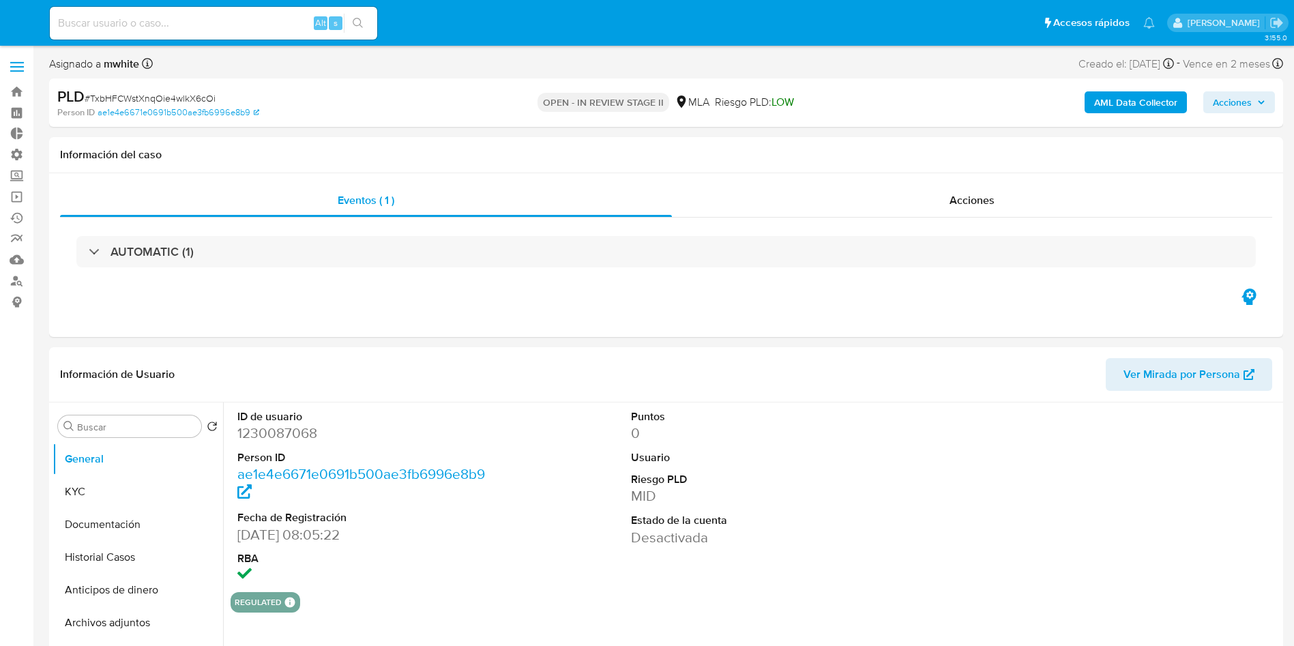
select select "10"
click at [300, 431] on dd "1230087068" at bounding box center [361, 433] width 249 height 19
copy dd "1230087068"
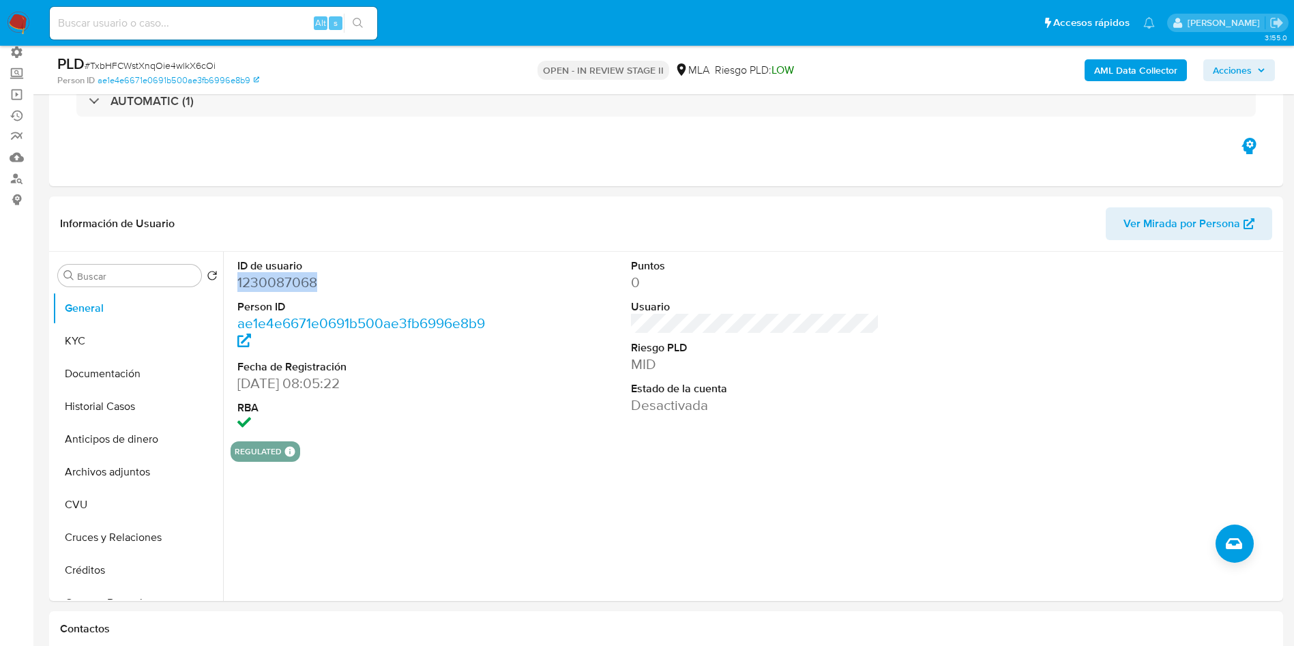
click at [187, 31] on input at bounding box center [213, 23] width 327 height 18
paste input "mXRPbuFyLfLZoscQw1W9R65R"
type input "mXRPbuFyLfLZoscQw1W9R65R"
click at [355, 29] on button "search-icon" at bounding box center [358, 23] width 28 height 19
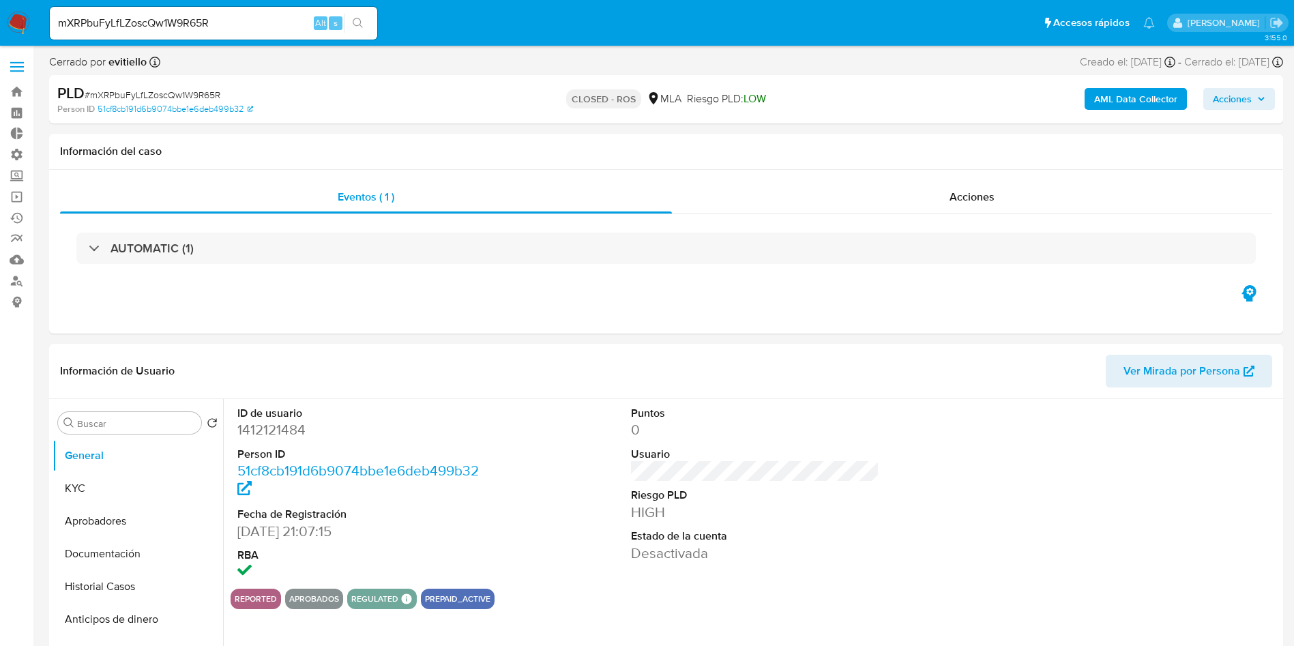
select select "10"
drag, startPoint x: 110, startPoint y: 590, endPoint x: 76, endPoint y: 578, distance: 35.6
click at [110, 590] on button "Historial Casos" at bounding box center [133, 586] width 160 height 33
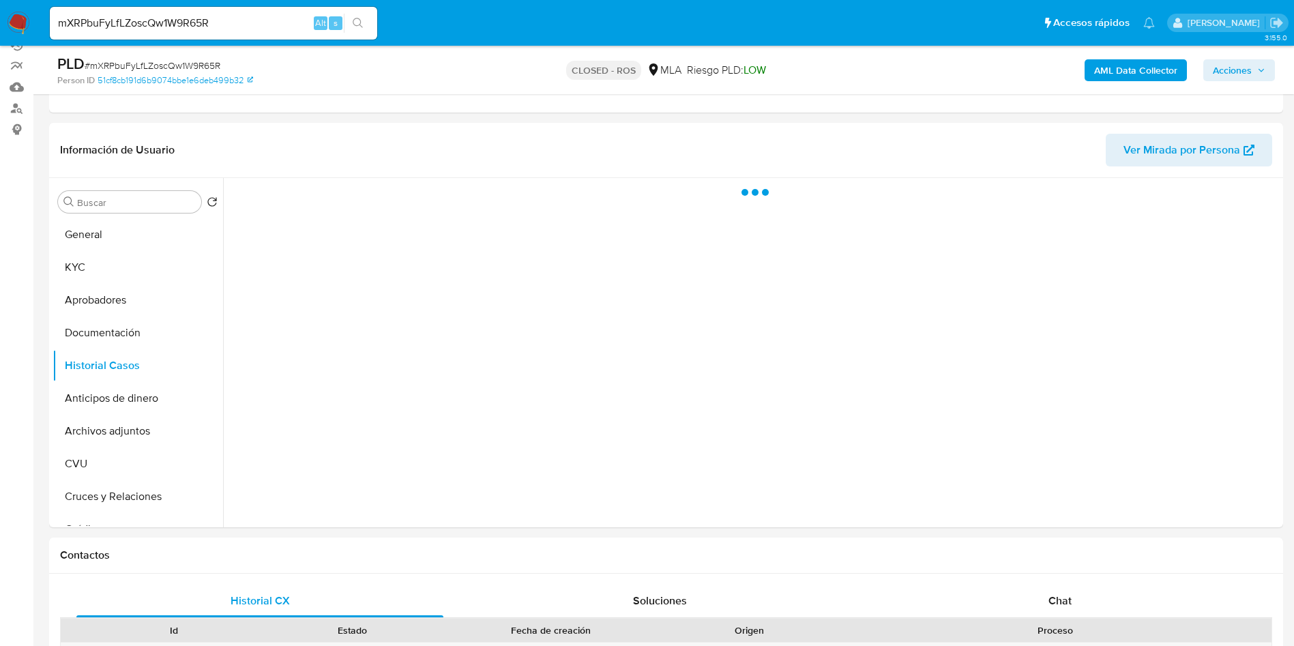
scroll to position [205, 0]
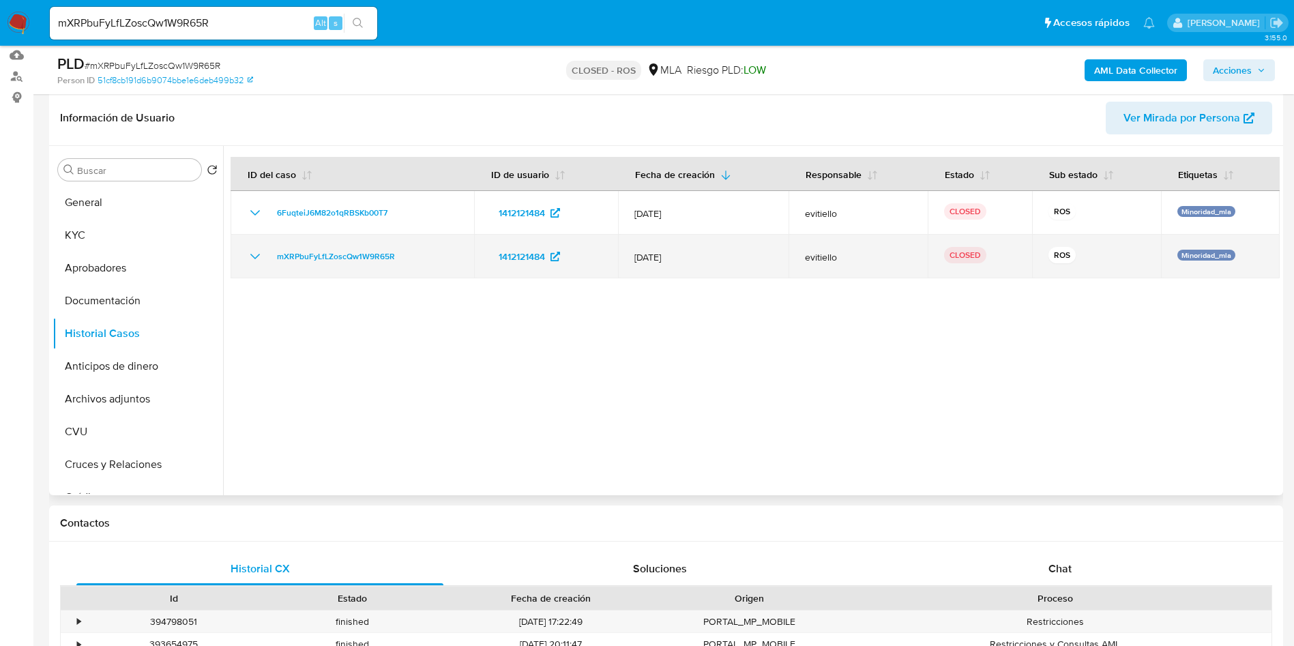
click at [248, 259] on icon "Mostrar/Ocultar" at bounding box center [255, 256] width 16 height 16
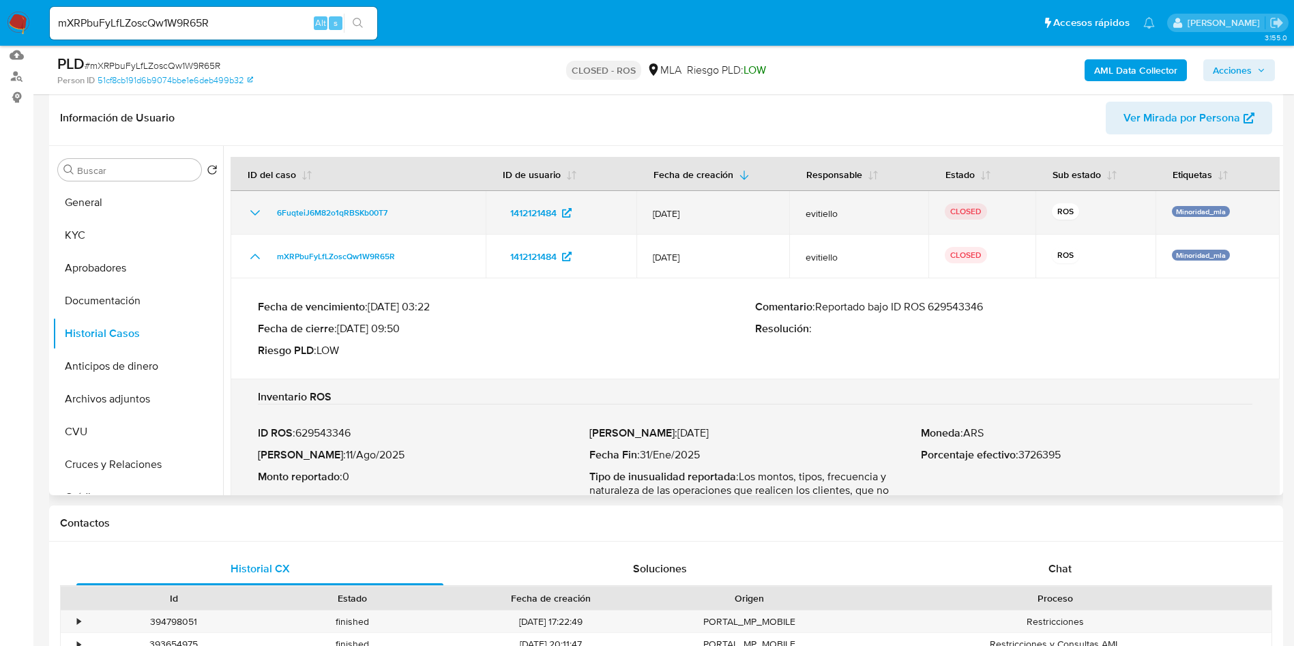
click at [262, 212] on icon "Mostrar/Ocultar" at bounding box center [255, 213] width 16 height 16
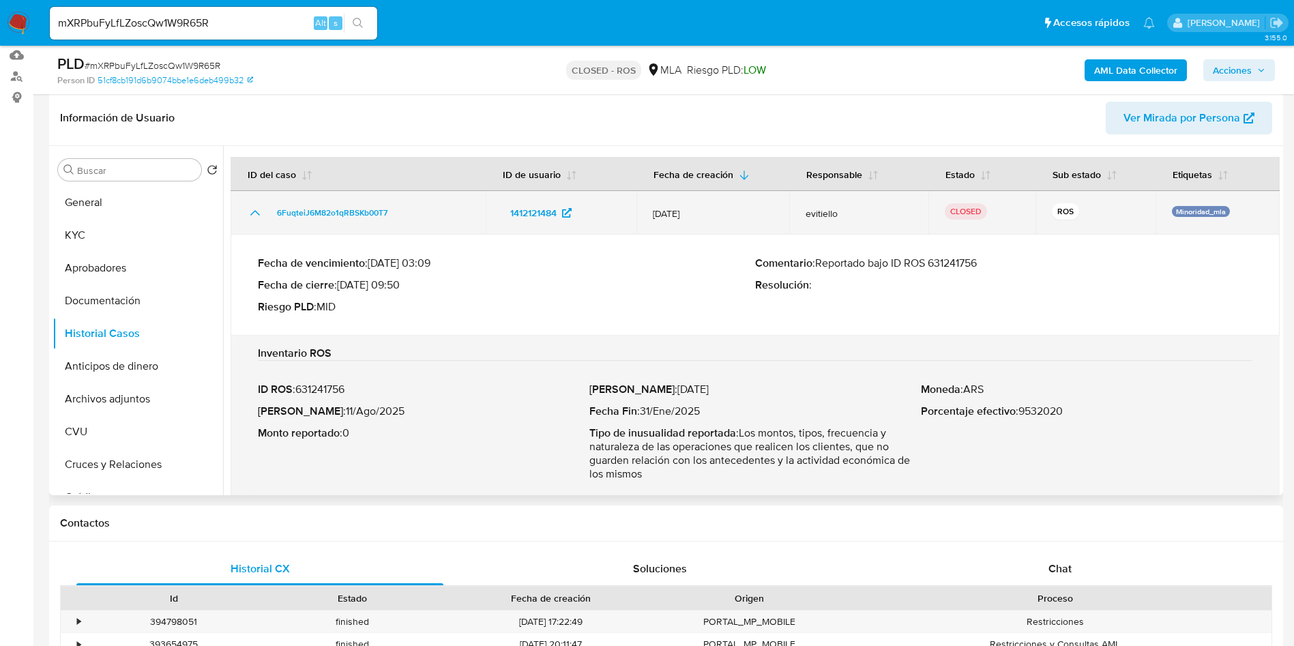
click at [254, 213] on icon "Mostrar/Ocultar" at bounding box center [255, 213] width 16 height 16
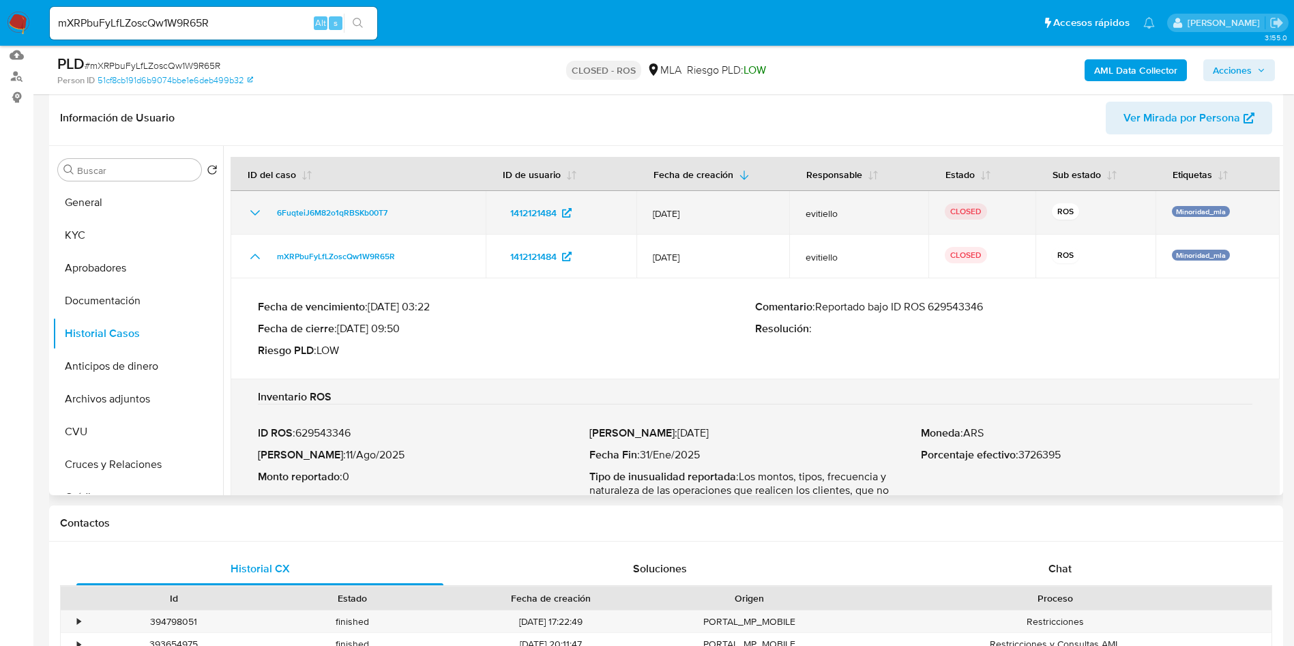
click at [257, 218] on icon "Mostrar/Ocultar" at bounding box center [255, 213] width 16 height 16
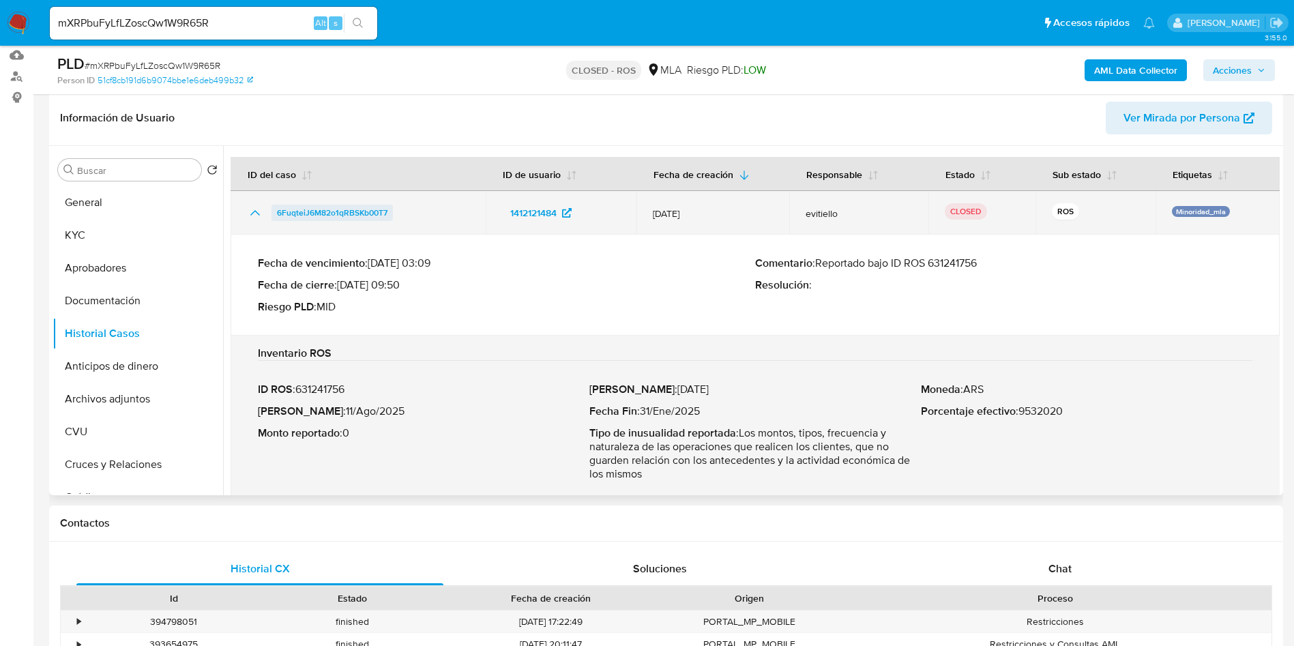
click at [345, 210] on span "6FuqteiJ6M82o1qRBSKb00T7" at bounding box center [332, 213] width 111 height 16
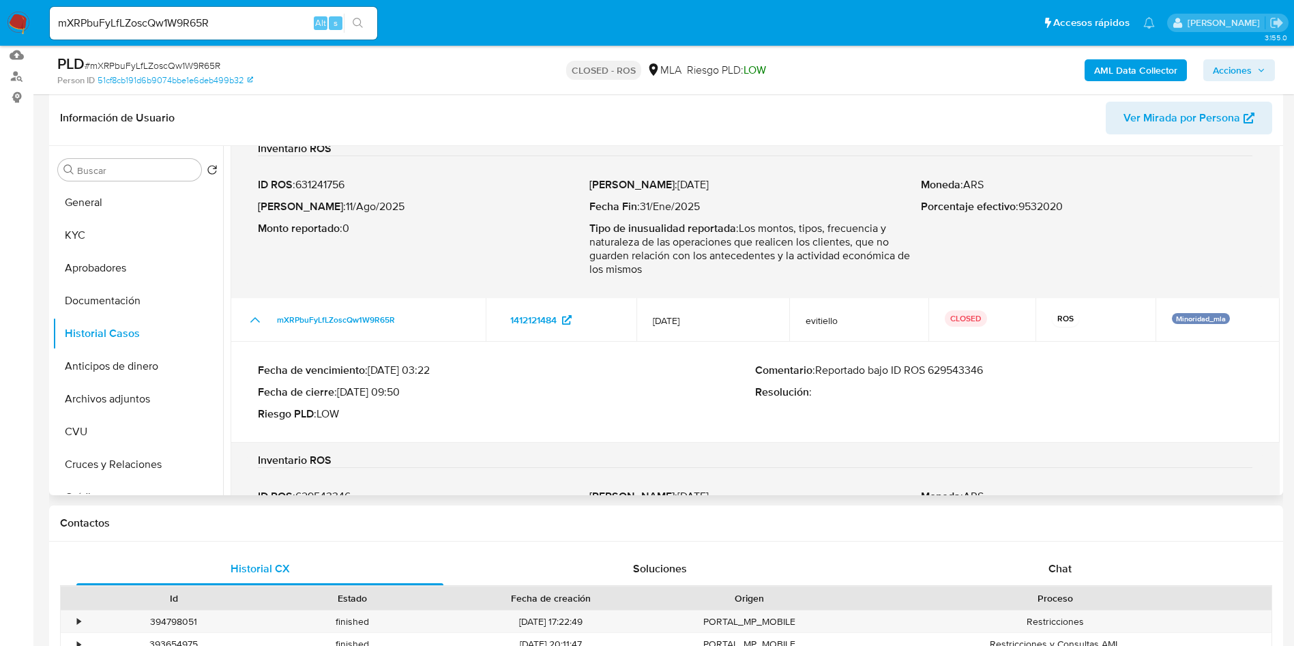
click at [946, 370] on p "Comentario : Reportado bajo ID ROS 629543346" at bounding box center [1003, 371] width 497 height 14
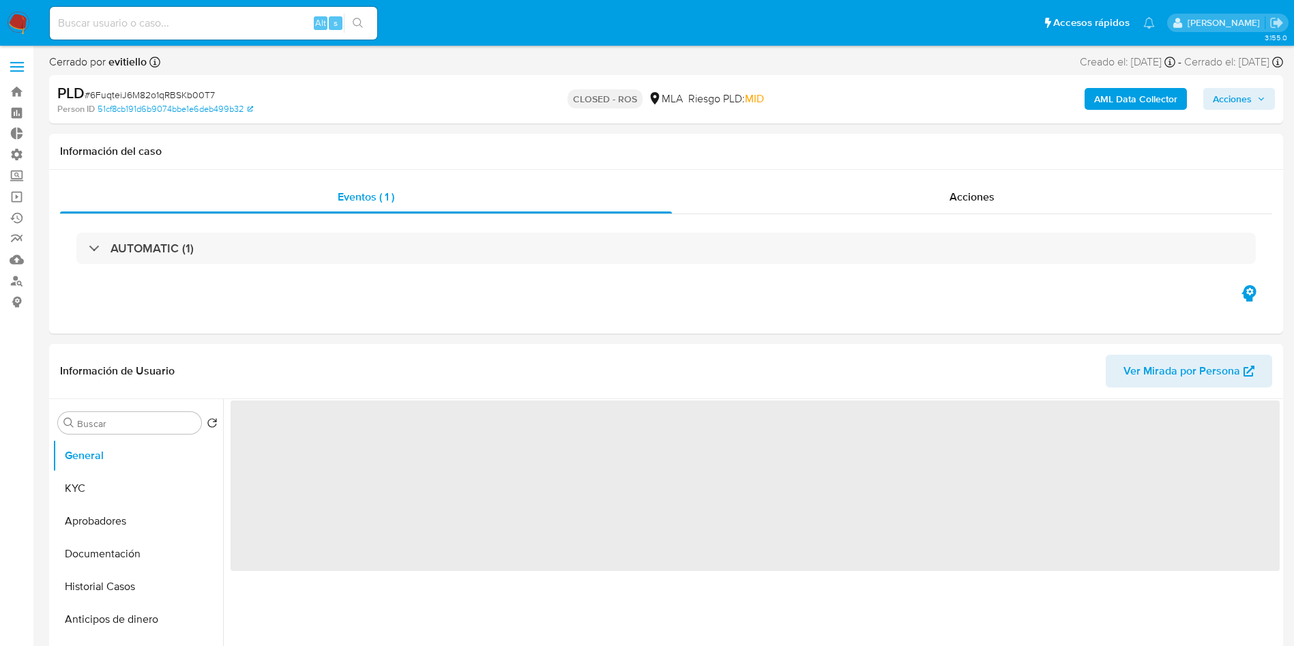
click at [1235, 100] on span "Acciones" at bounding box center [1232, 99] width 39 height 22
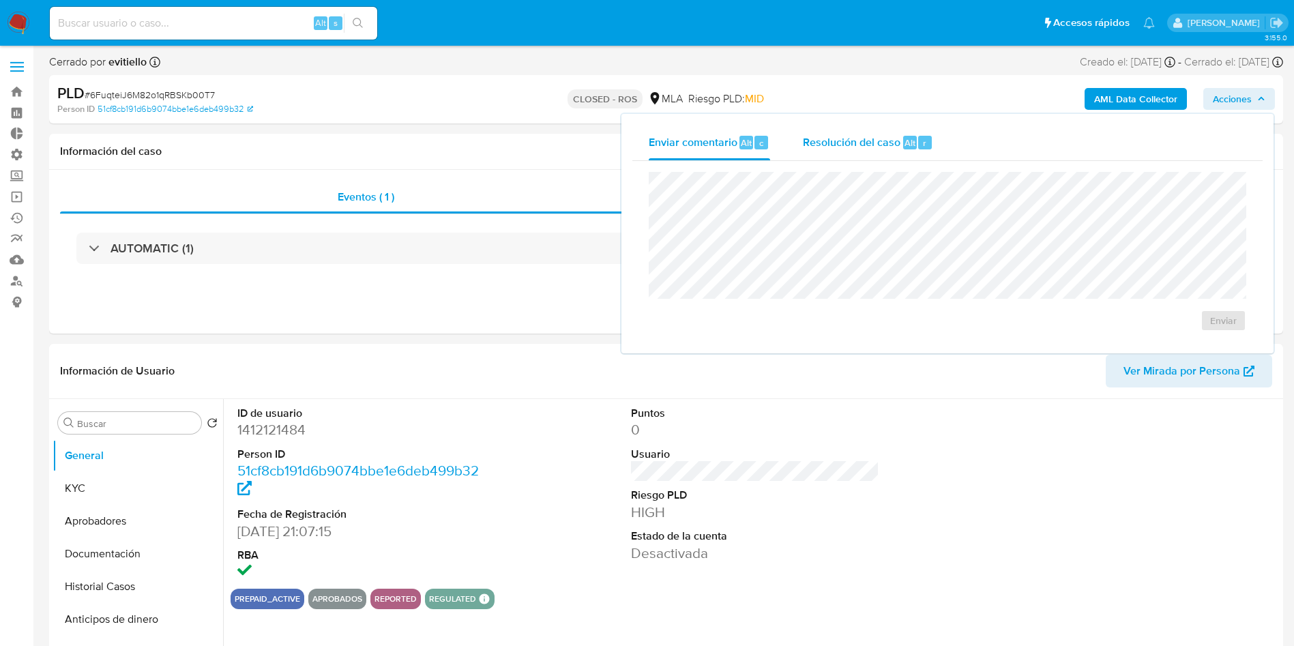
select select "10"
click at [553, 145] on h1 "Información del caso" at bounding box center [666, 152] width 1212 height 14
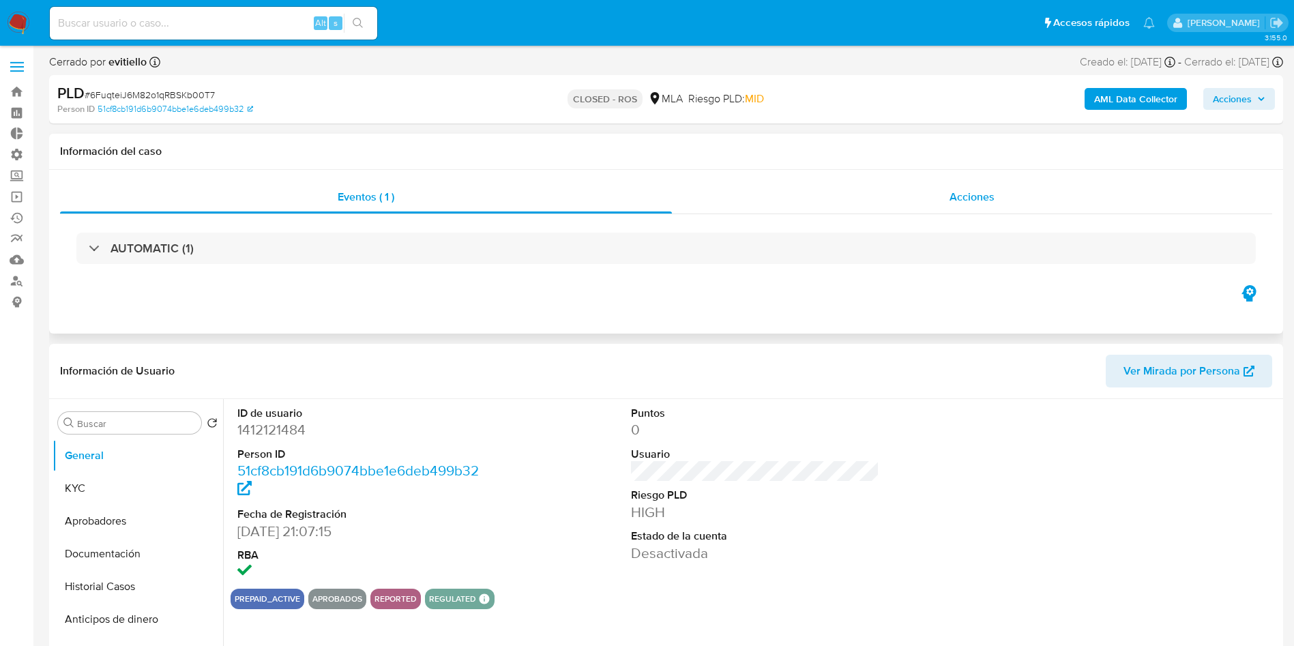
click at [993, 199] on span "Acciones" at bounding box center [972, 197] width 45 height 16
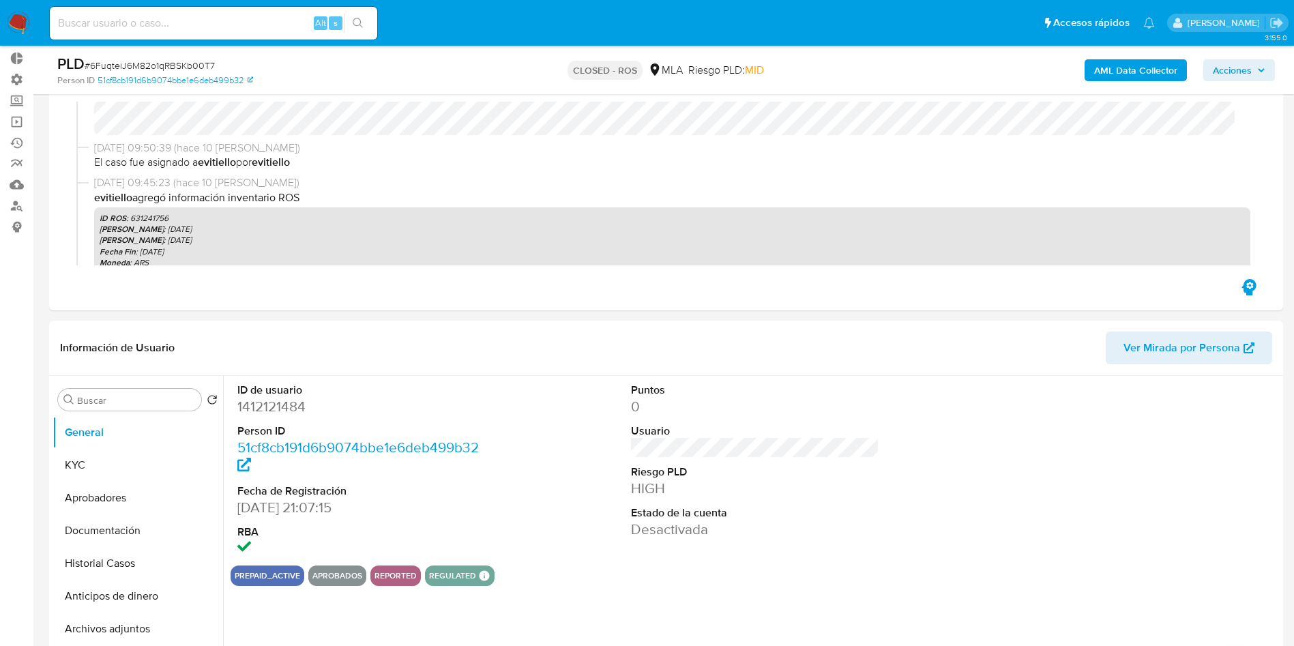
scroll to position [102, 0]
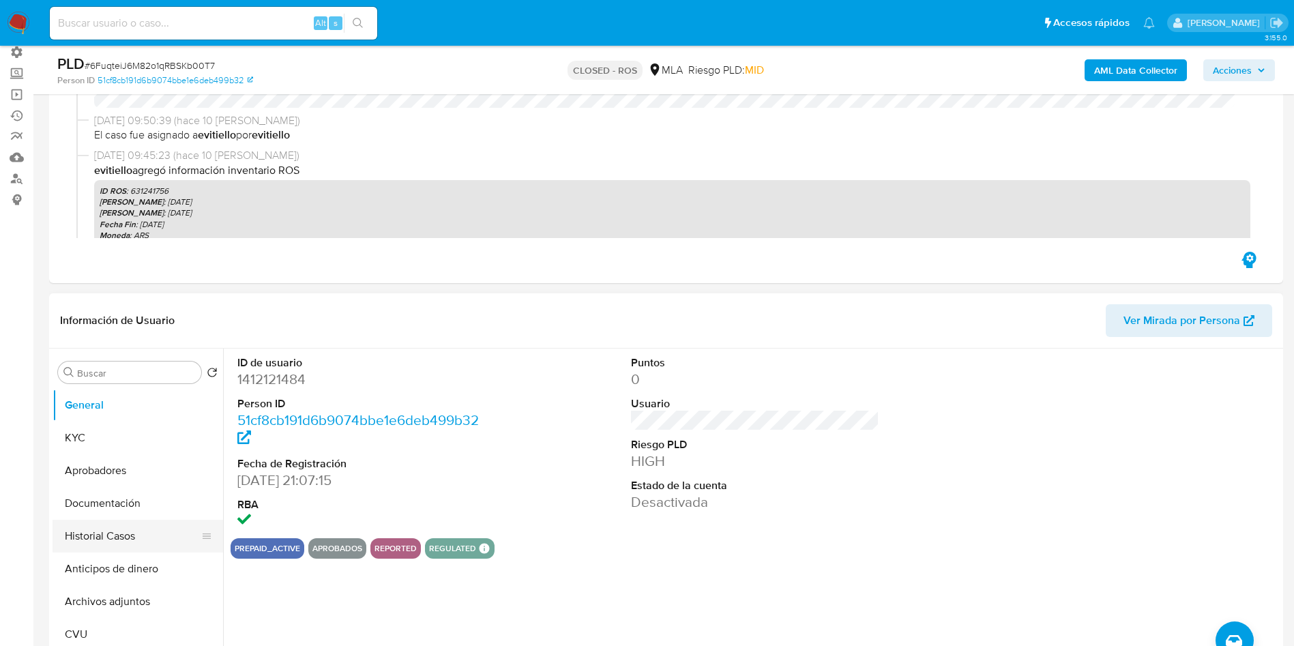
click at [123, 529] on button "Historial Casos" at bounding box center [133, 536] width 160 height 33
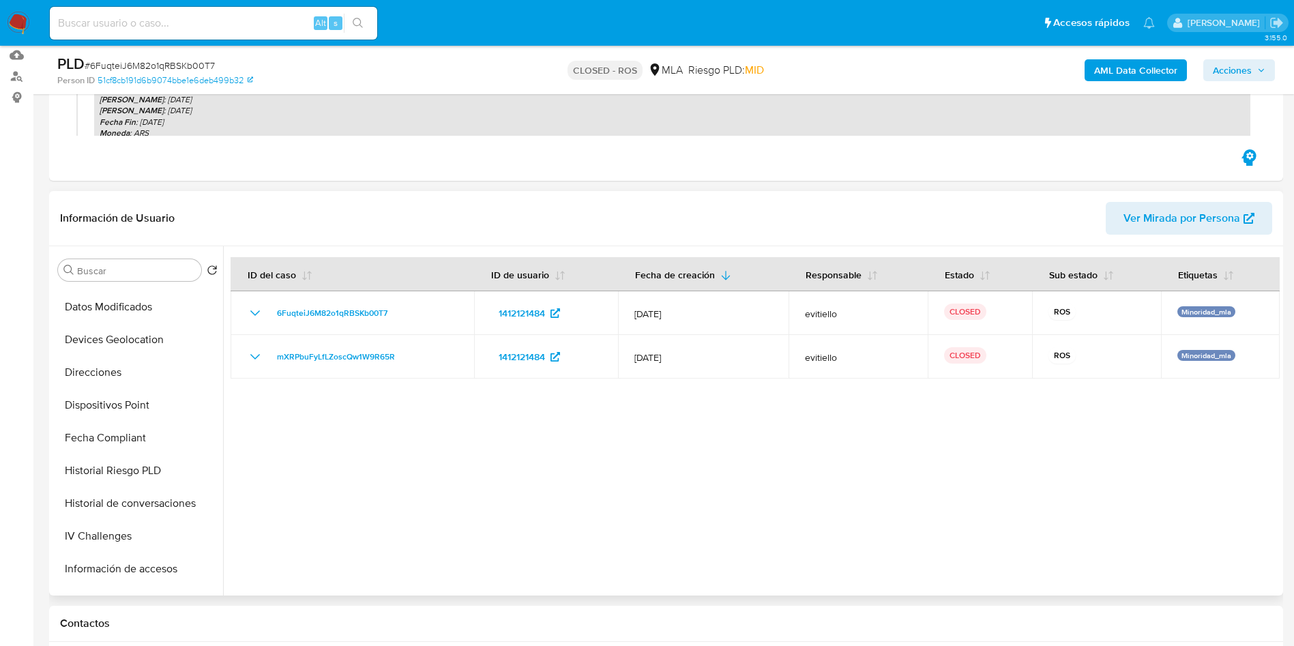
scroll to position [675, 0]
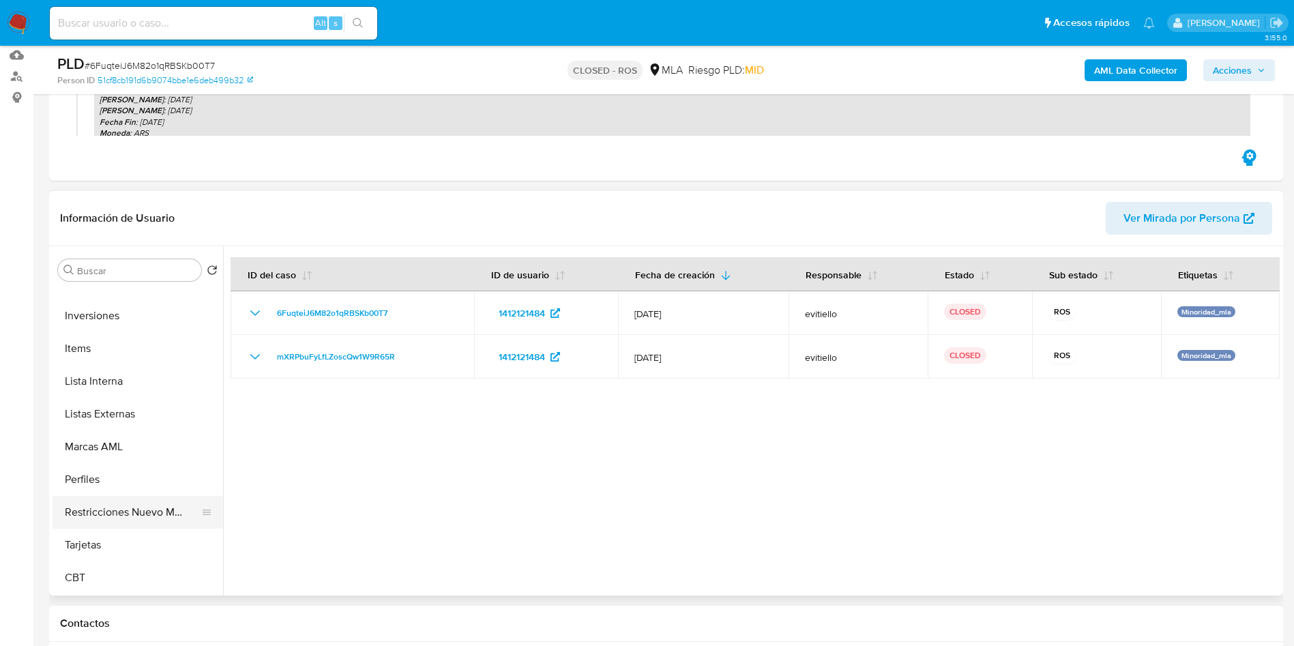
click at [149, 510] on button "Restricciones Nuevo Mundo" at bounding box center [133, 512] width 160 height 33
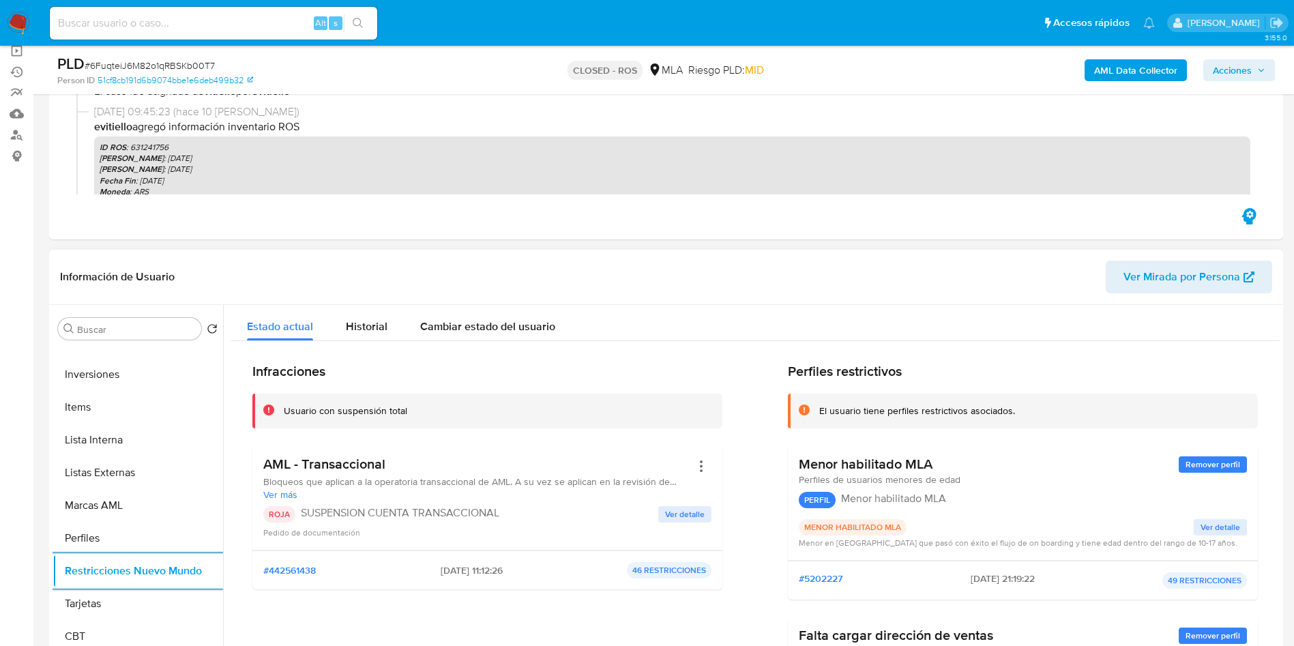
scroll to position [102, 0]
